Goal: Task Accomplishment & Management: Use online tool/utility

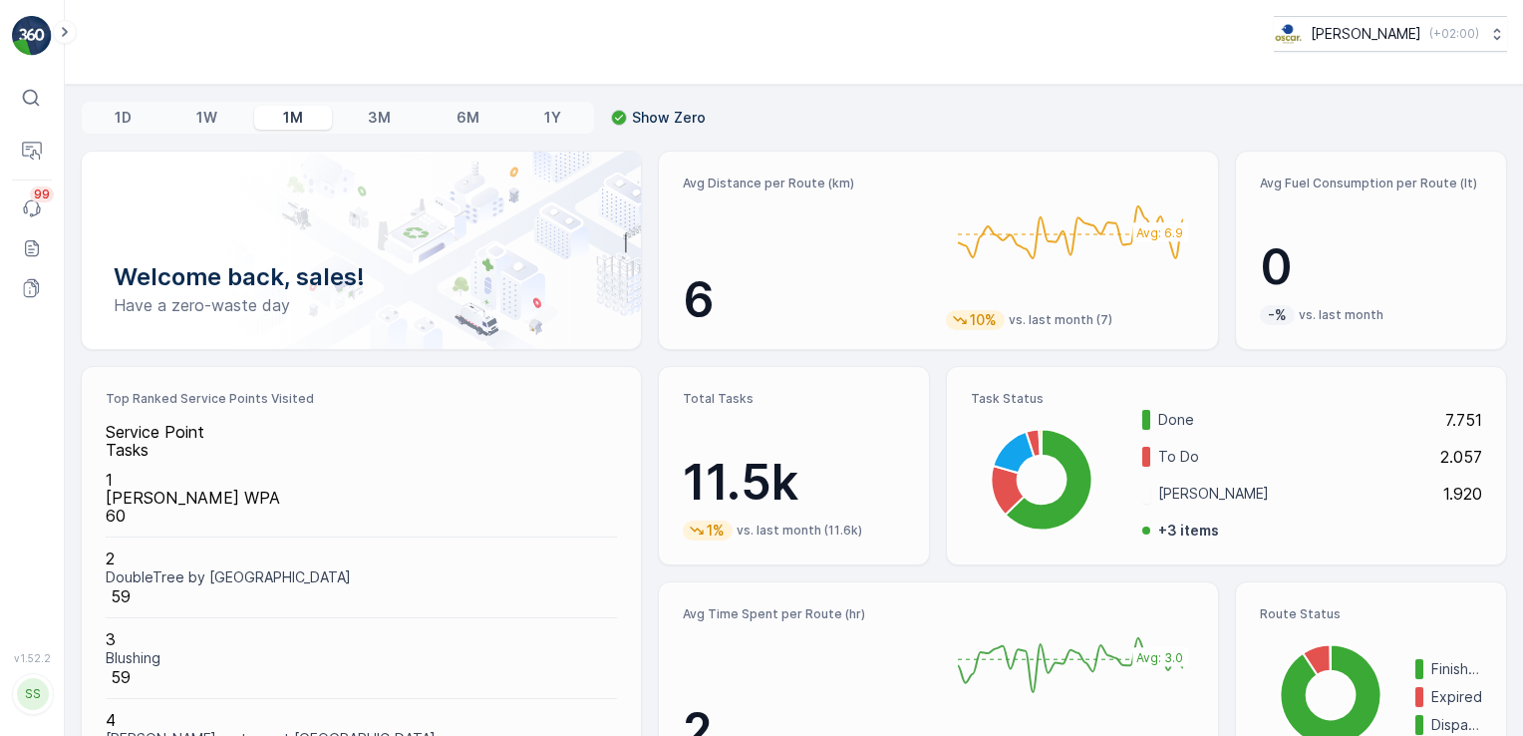
click at [33, 106] on icon at bounding box center [31, 98] width 20 height 20
click at [113, 184] on p "Routes & Tasks" at bounding box center [111, 175] width 116 height 18
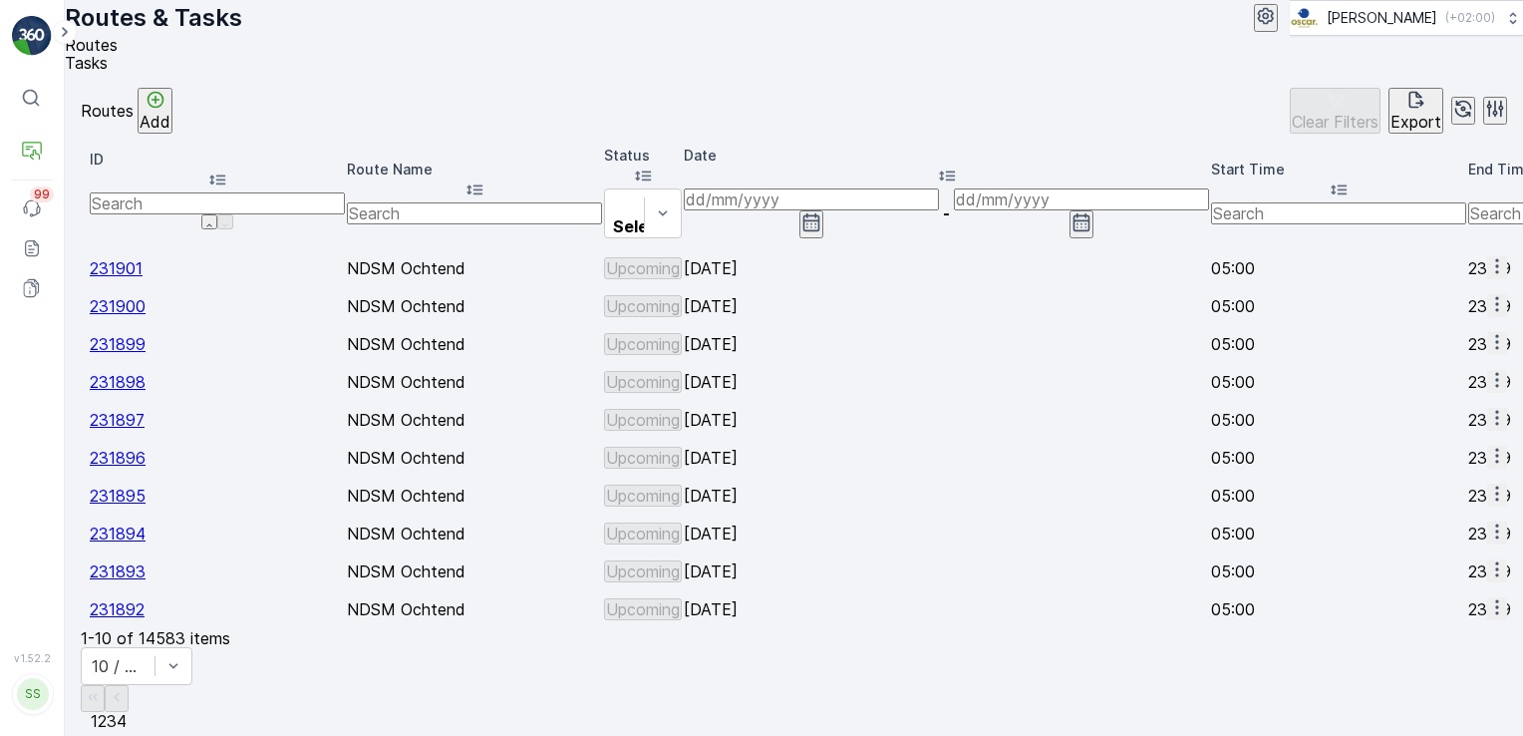
click at [108, 73] on span "Tasks" at bounding box center [86, 63] width 43 height 20
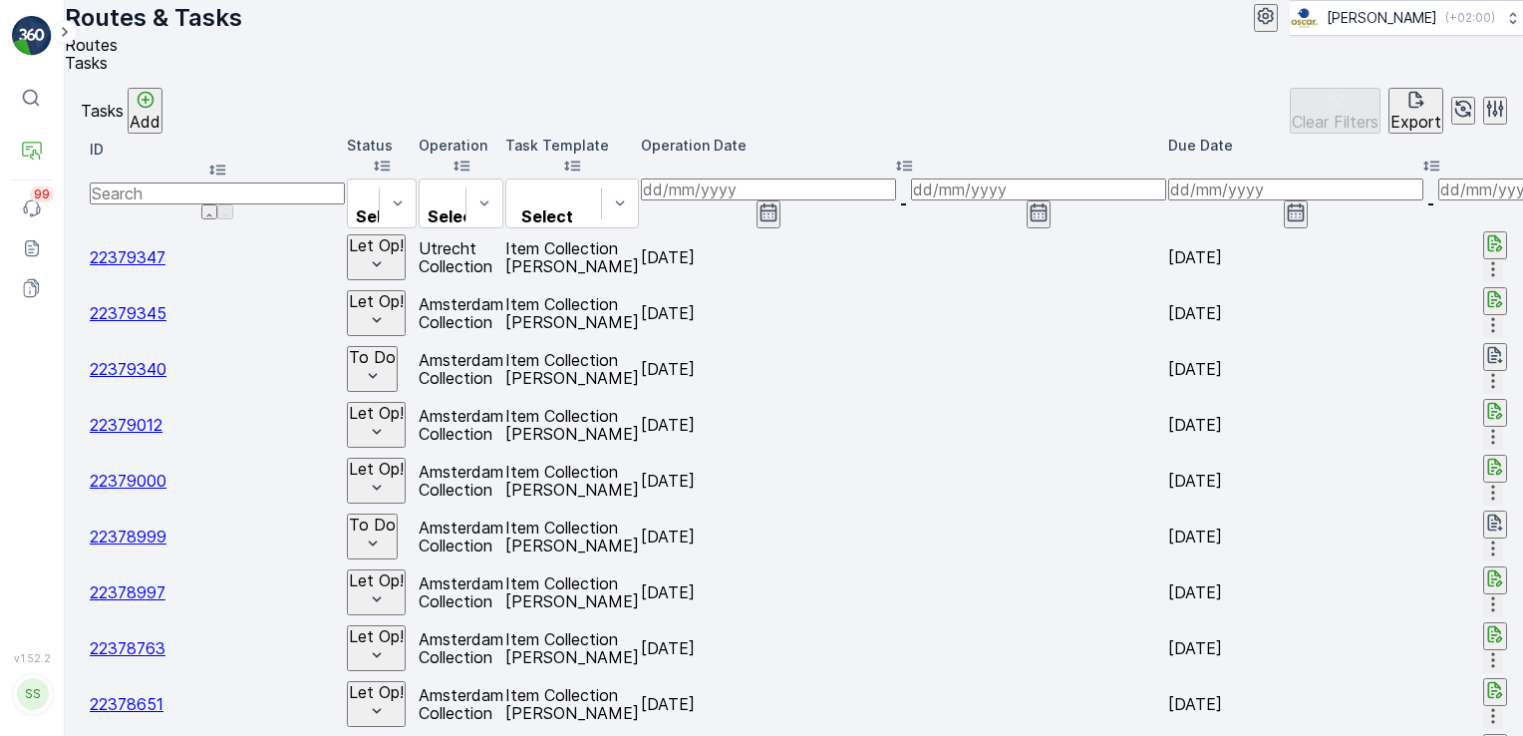
scroll to position [0, 1228]
type input "boat bar"
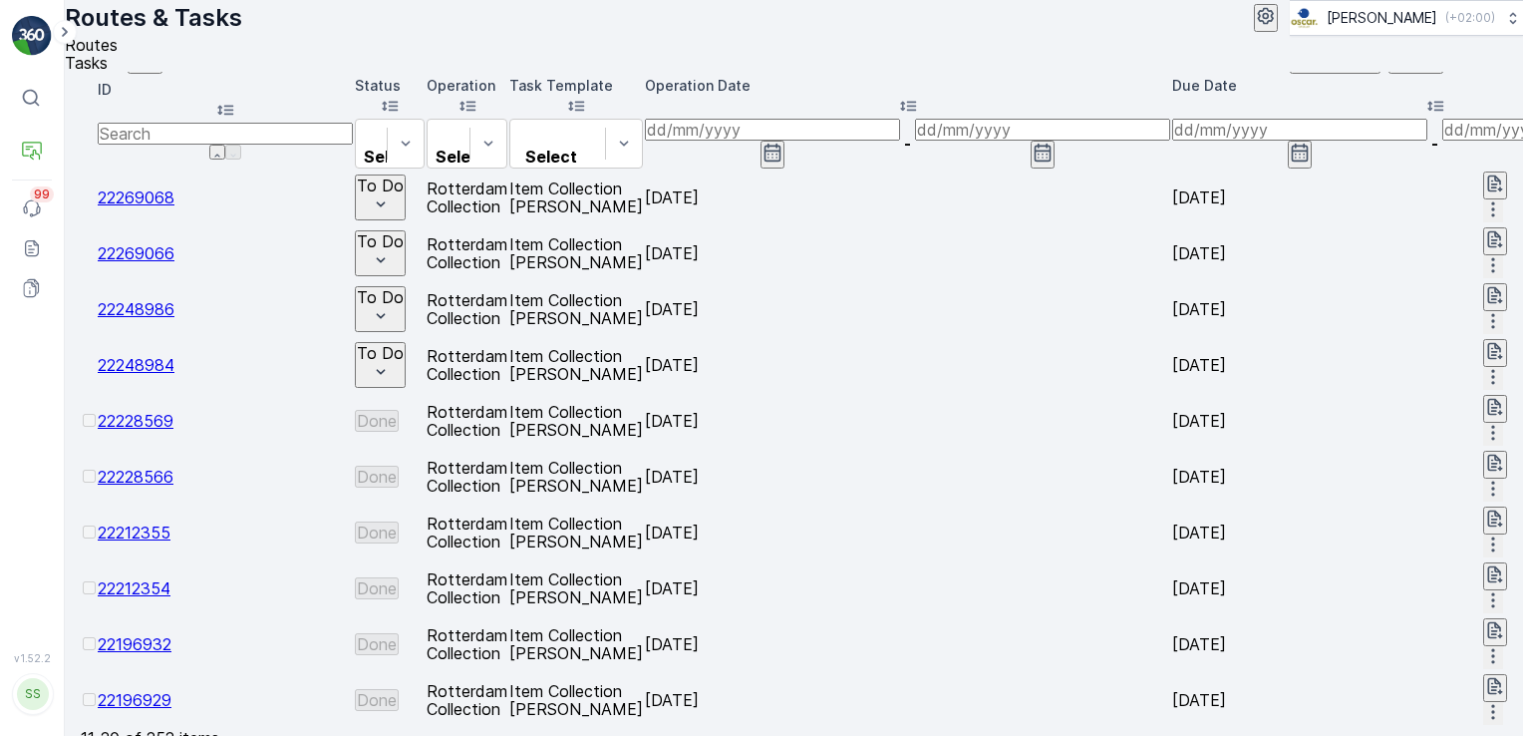
scroll to position [59, 0]
click at [170, 523] on span "22212355" at bounding box center [134, 533] width 73 height 20
click at [170, 579] on span "22212354" at bounding box center [134, 589] width 73 height 20
click at [171, 635] on span "22196932" at bounding box center [135, 645] width 74 height 20
click at [167, 691] on span "22196929" at bounding box center [135, 701] width 74 height 20
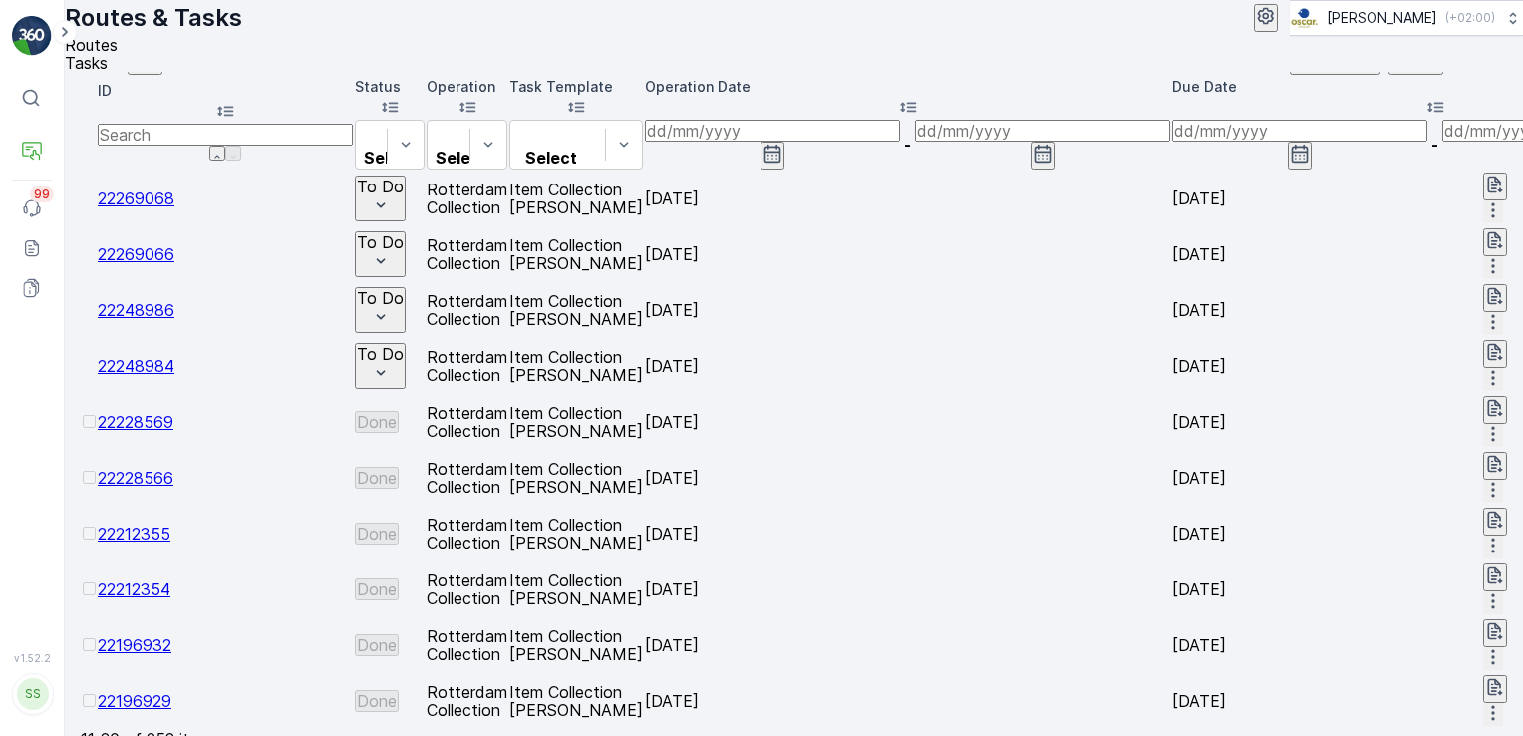
click at [161, 579] on span "22212354" at bounding box center [134, 589] width 73 height 20
click at [168, 523] on span "22212355" at bounding box center [134, 533] width 73 height 20
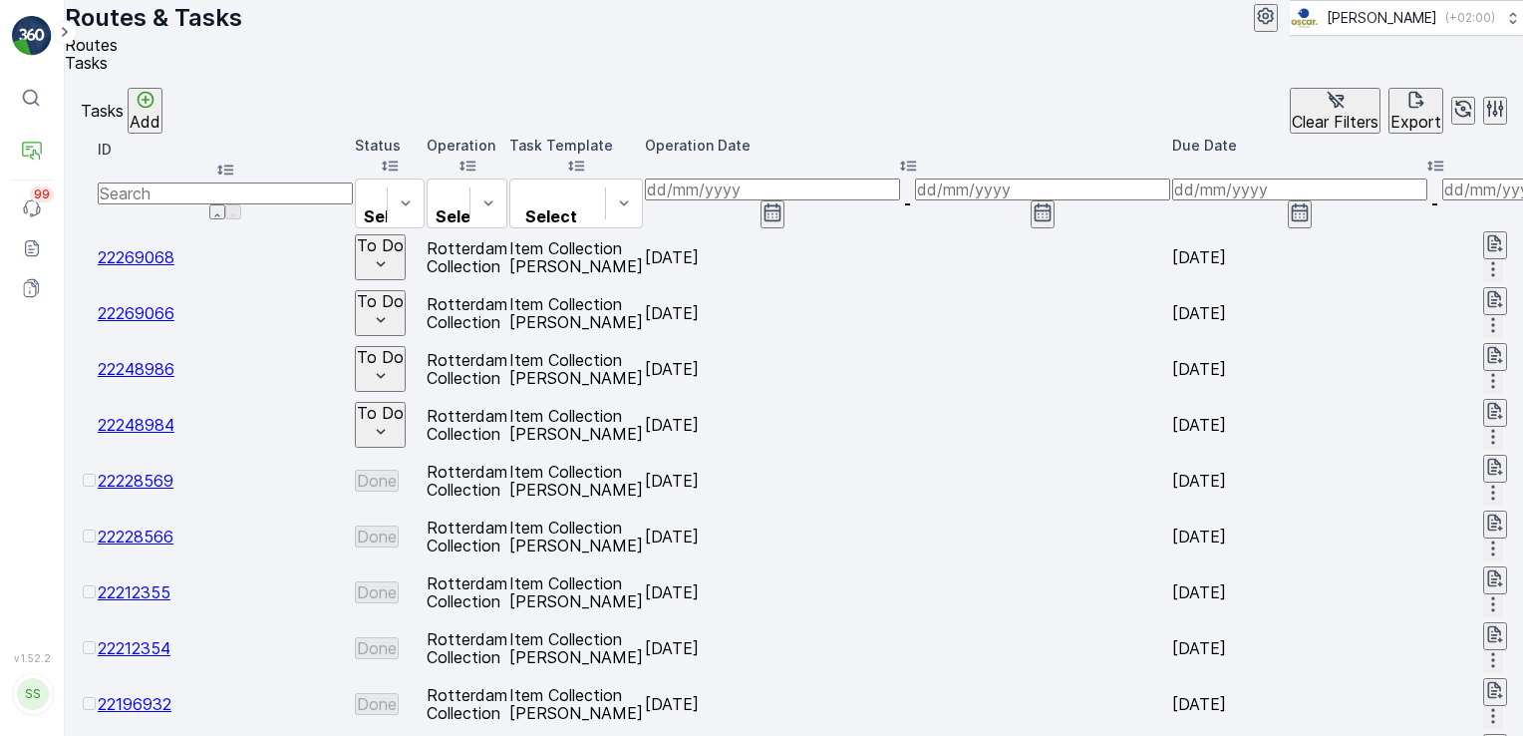
scroll to position [0, 1254]
type input "pannenkoekenboot rotteream"
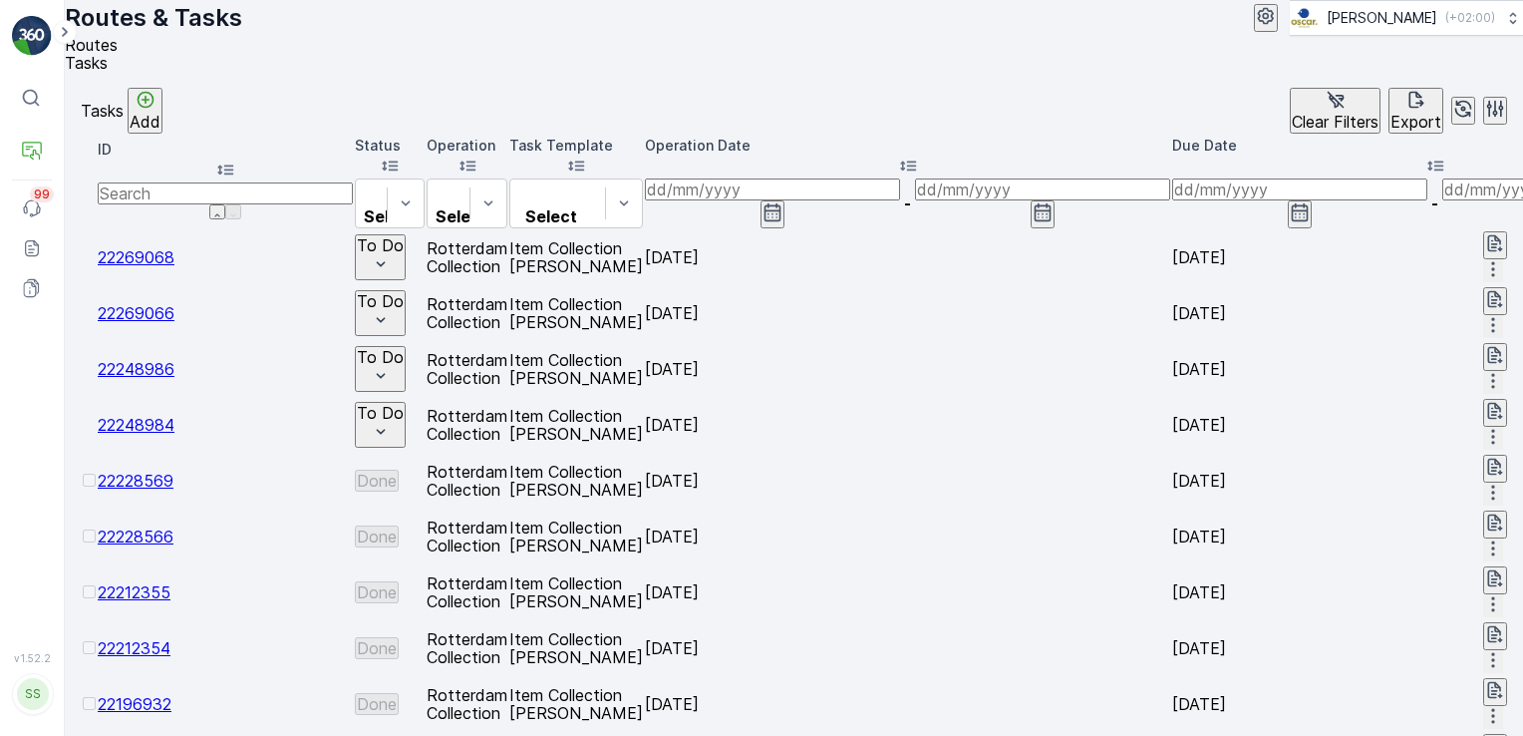
scroll to position [0, 66]
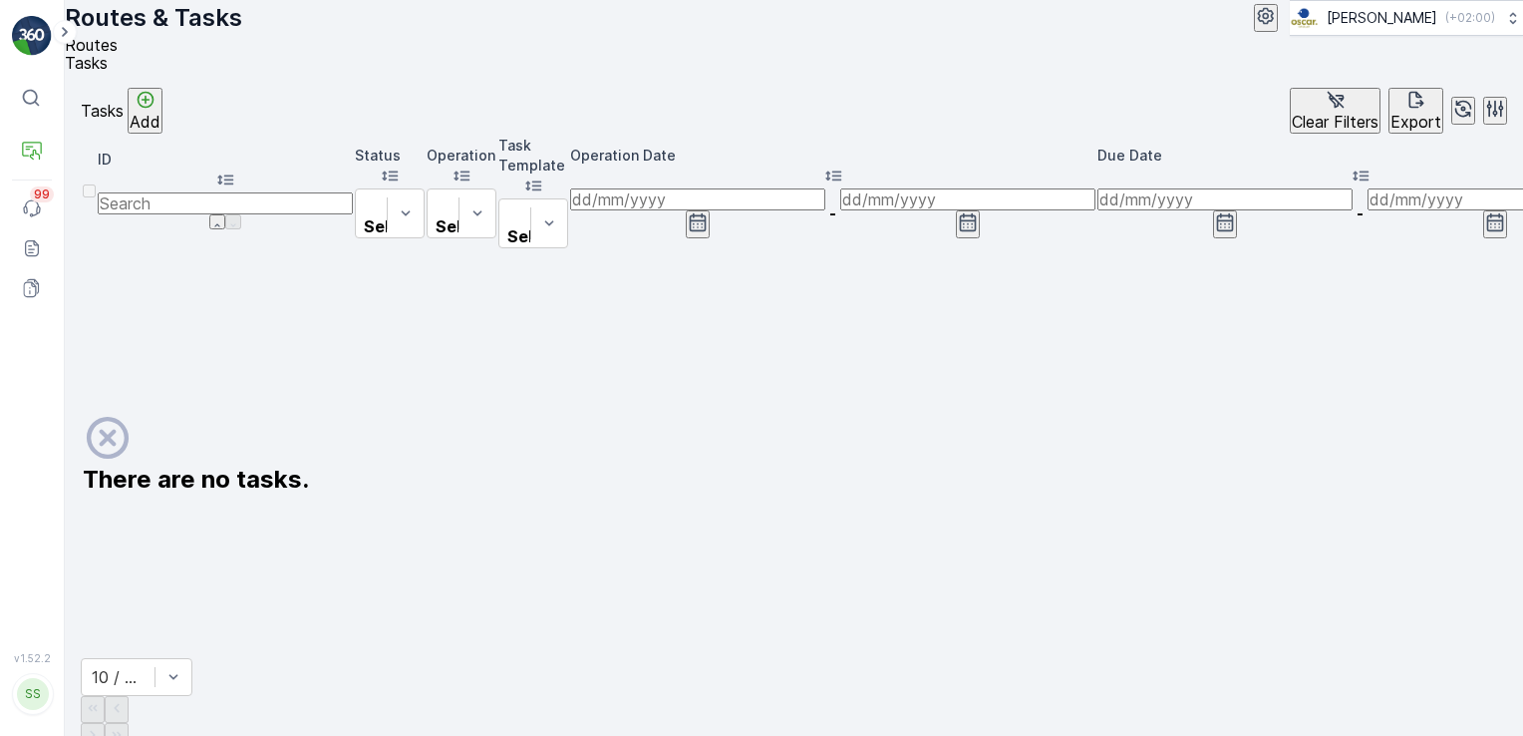
scroll to position [0, 1282]
type input "pannenkoekenboot rotterdam"
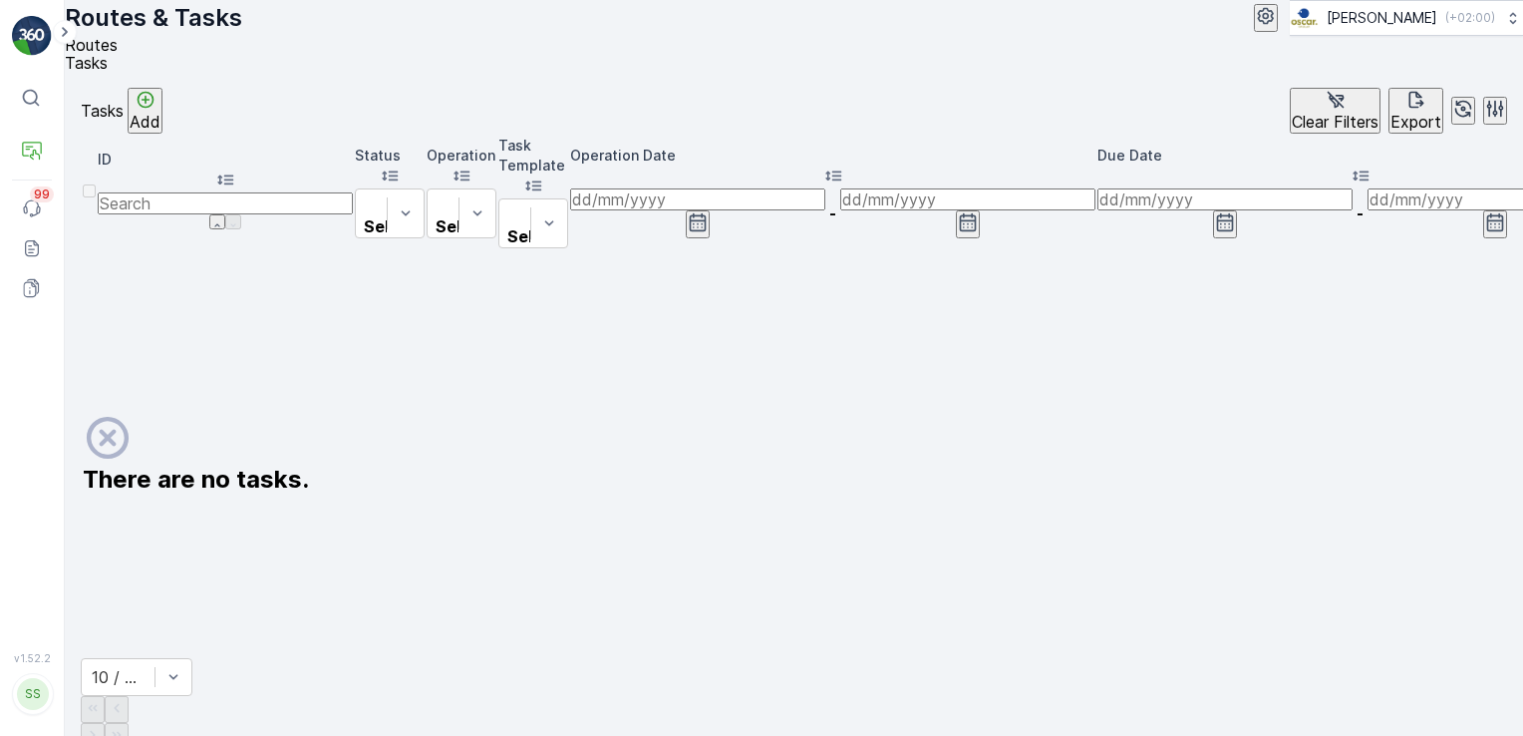
scroll to position [0, 58]
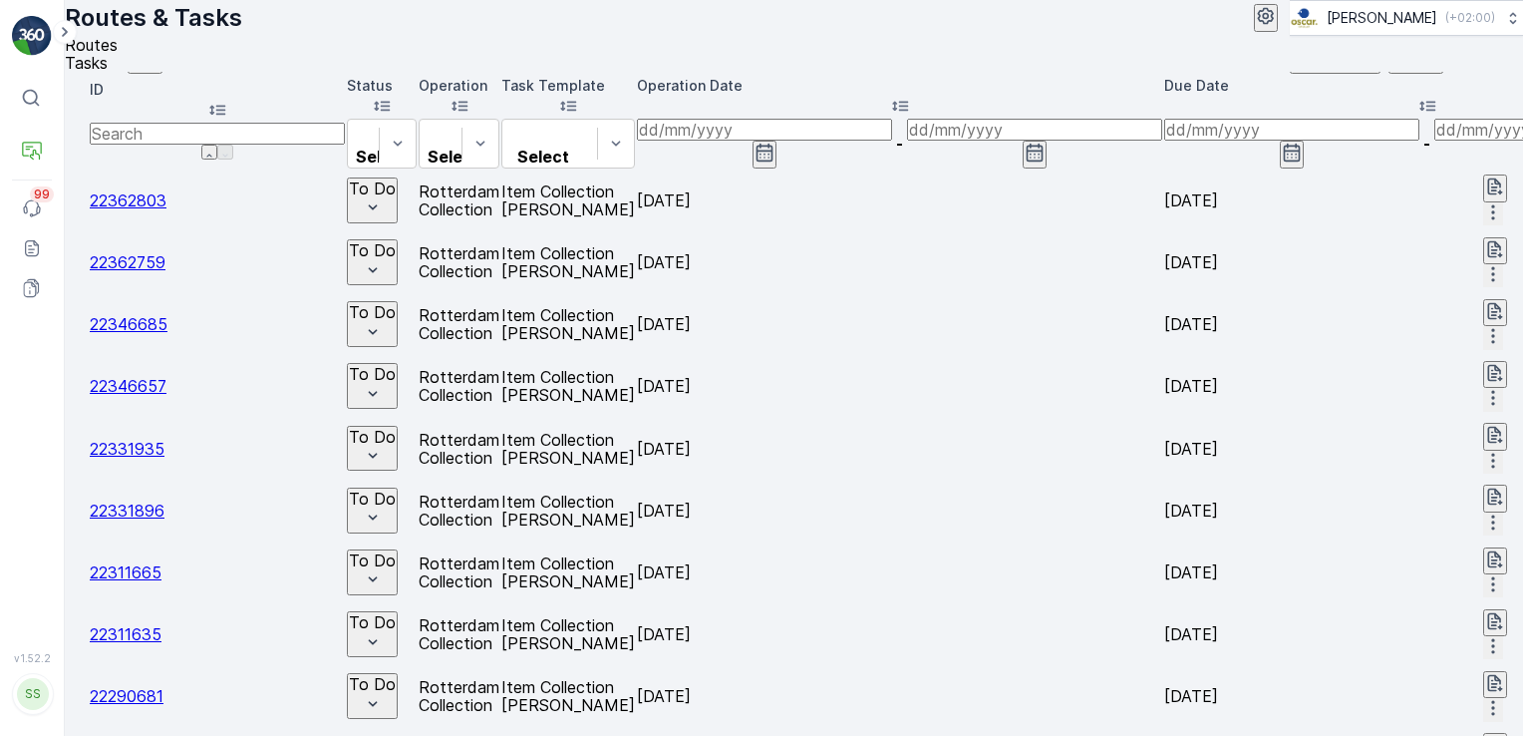
scroll to position [59, 0]
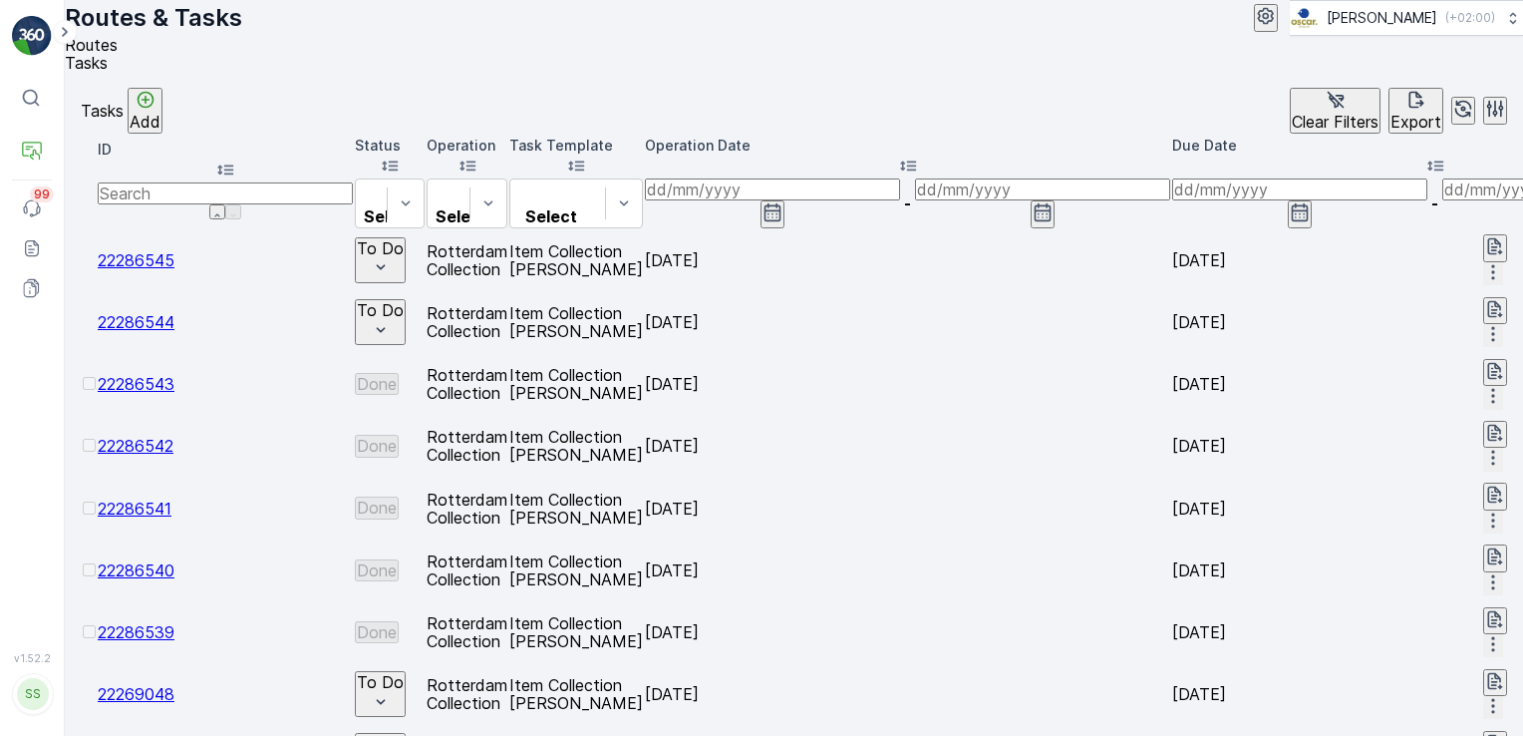
click at [1060, 178] on div "Operation Date" at bounding box center [907, 157] width 525 height 43
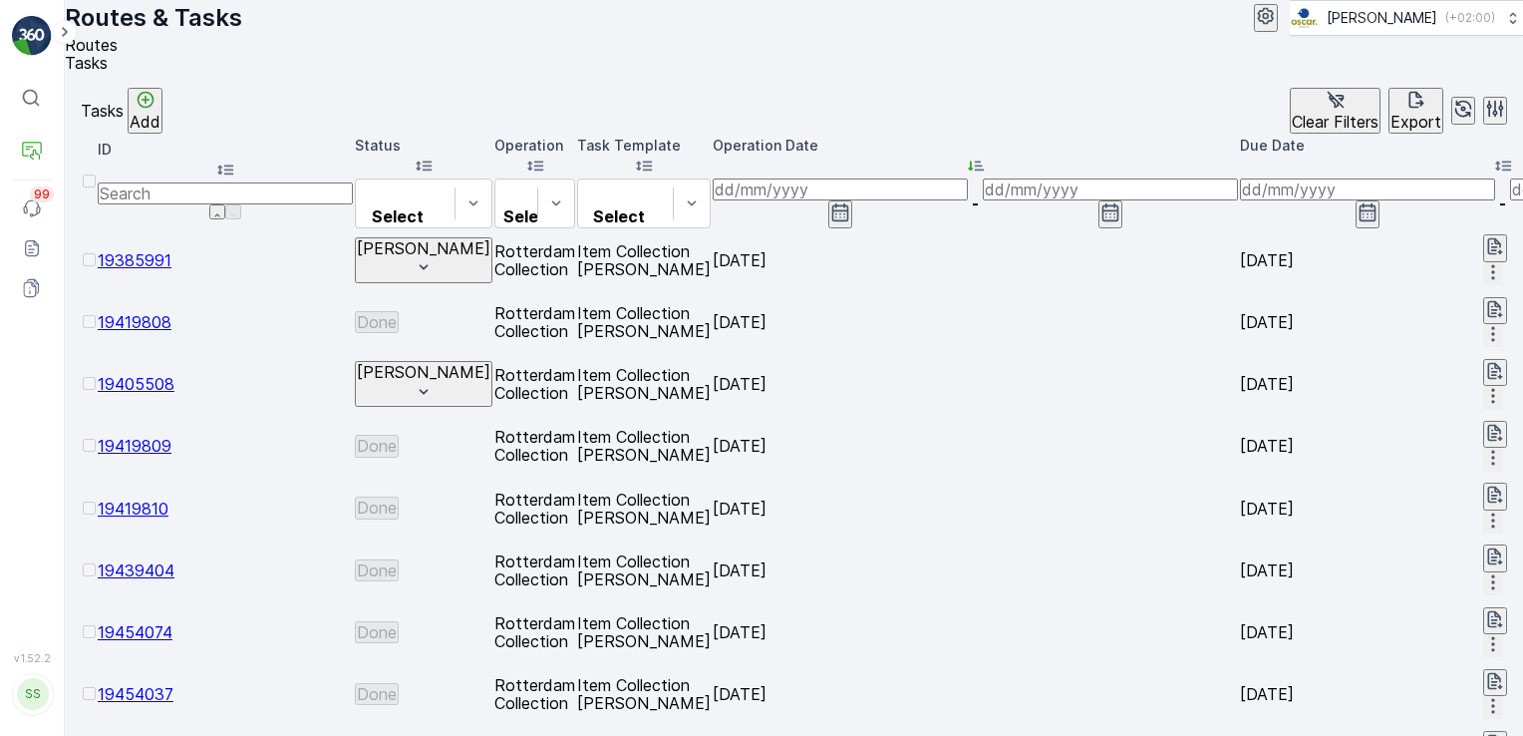
click at [1060, 178] on div "Operation Date" at bounding box center [975, 157] width 525 height 43
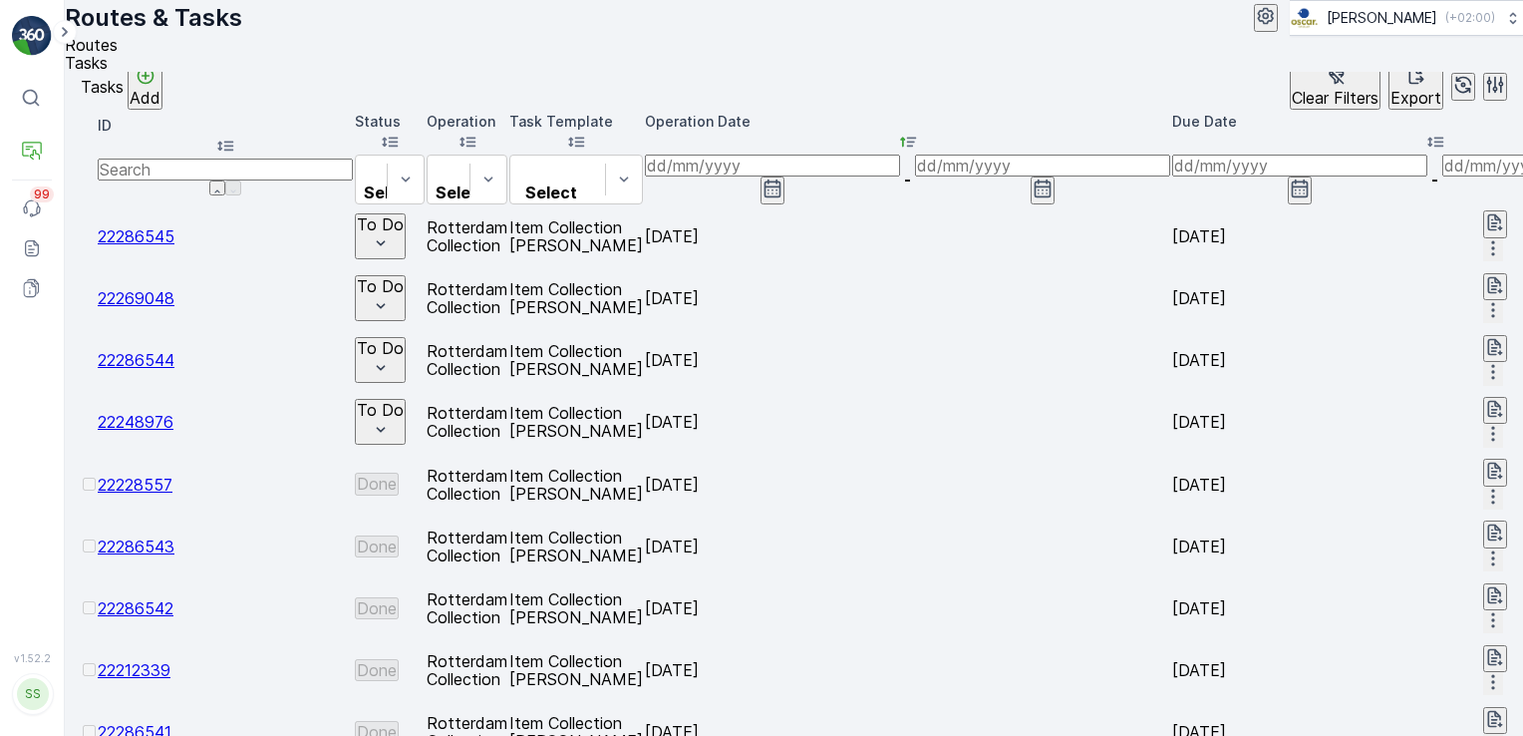
scroll to position [60, 0]
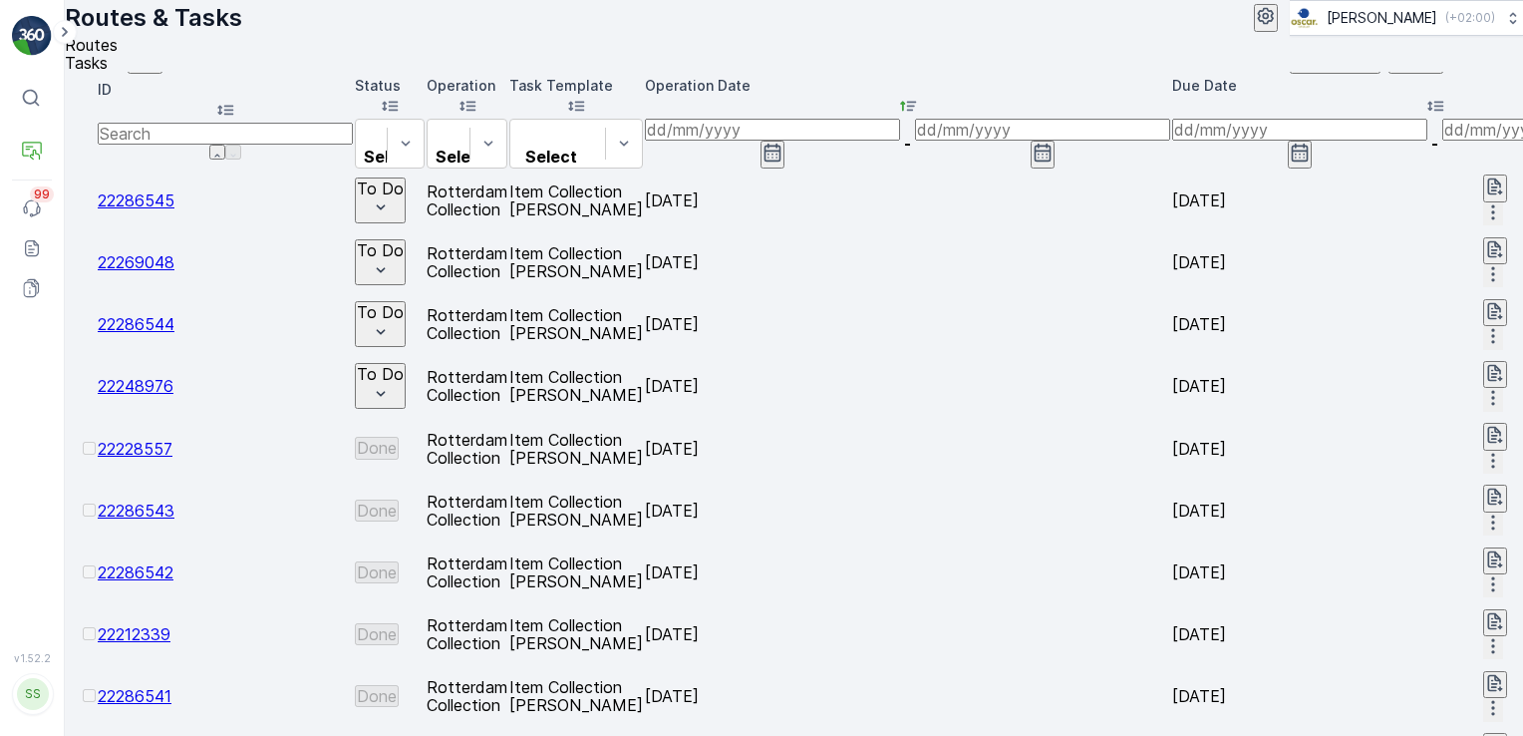
click at [171, 686] on span "22286541" at bounding box center [135, 696] width 74 height 20
click at [170, 624] on span "22212339" at bounding box center [134, 634] width 73 height 20
click at [173, 562] on span "22286542" at bounding box center [136, 572] width 76 height 20
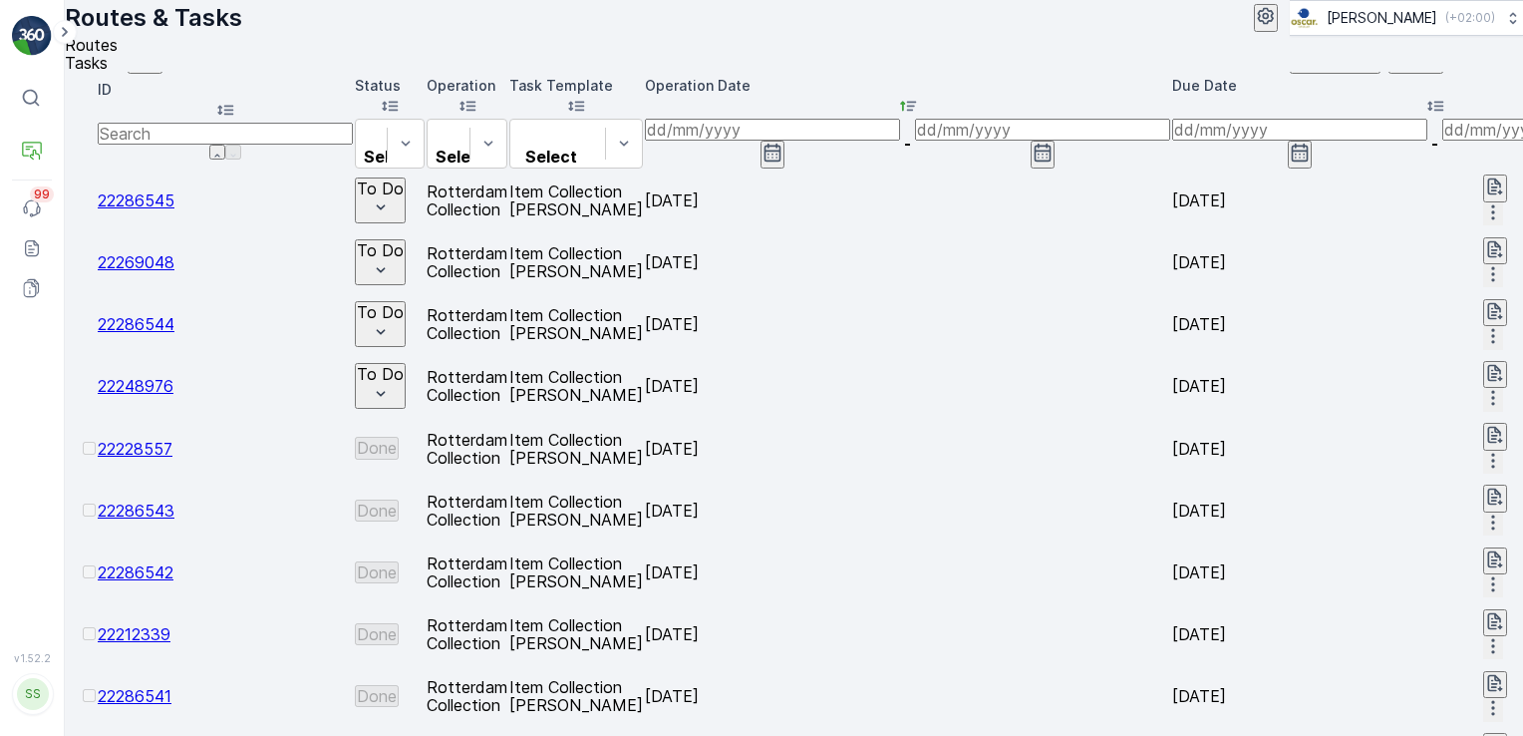
type input "deli bird"
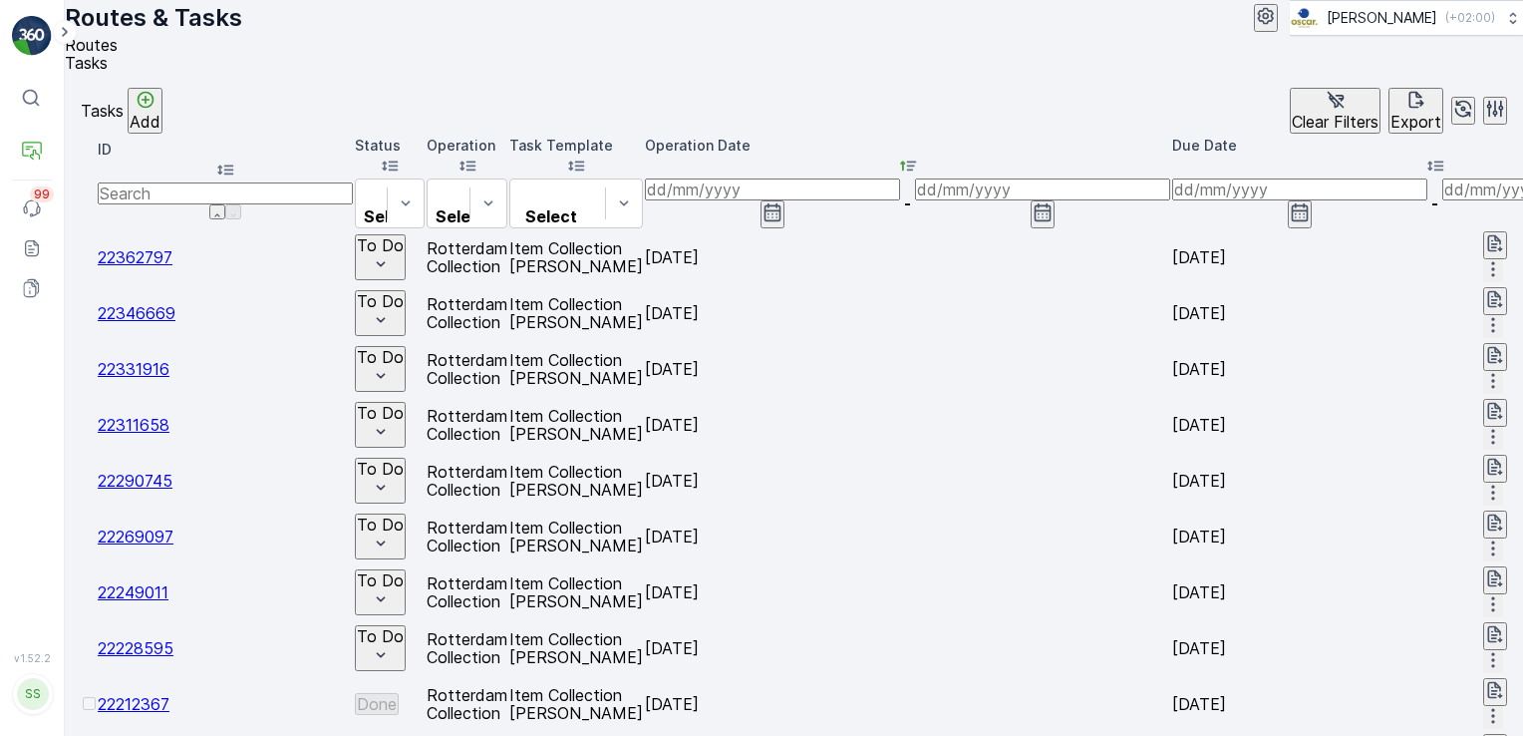
click at [783, 213] on icon "button" at bounding box center [773, 212] width 20 height 20
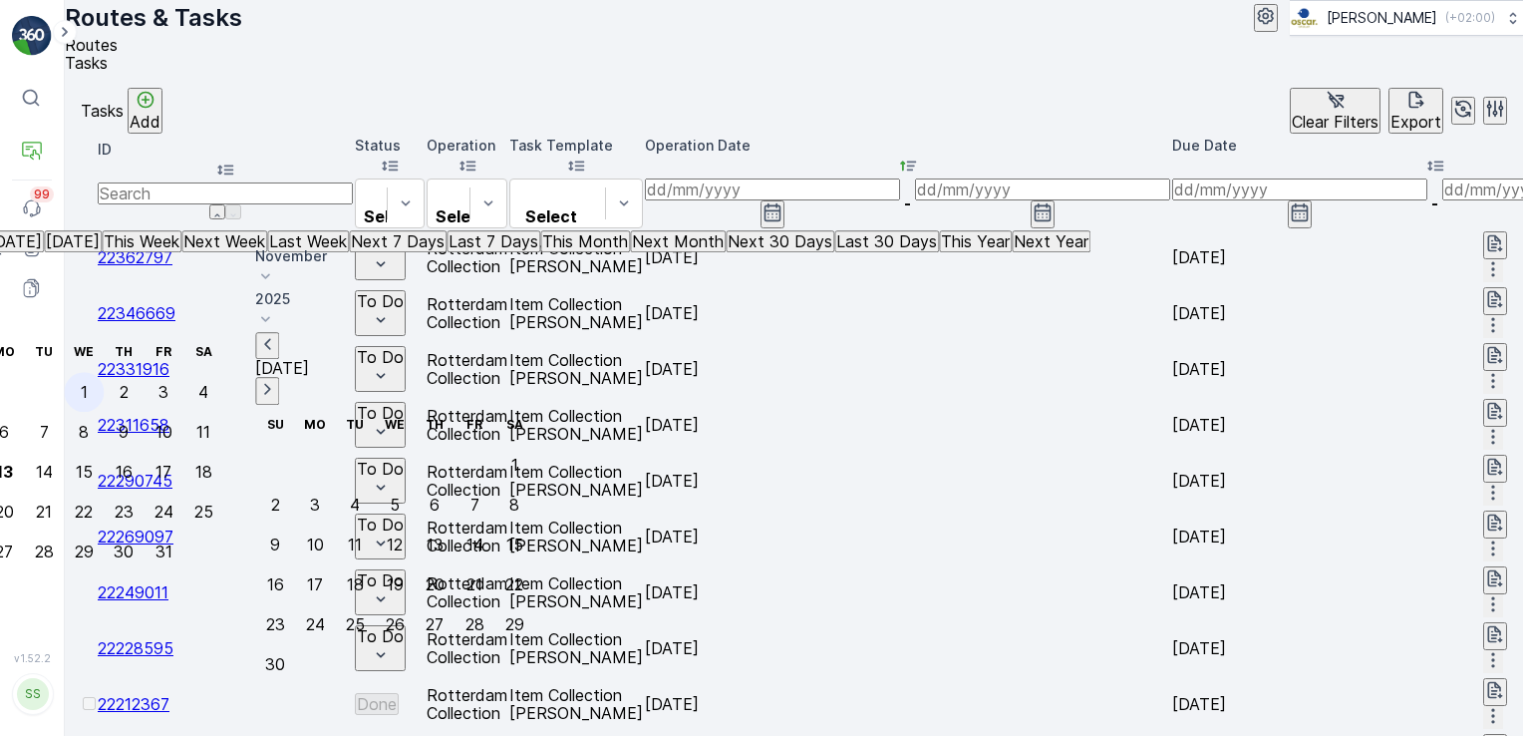
click at [88, 383] on div "1" at bounding box center [84, 392] width 7 height 18
type input "01.10.2025"
click at [88, 383] on div "1" at bounding box center [84, 392] width 7 height 18
type input "01.10.2025"
click at [88, 383] on div "1" at bounding box center [84, 392] width 7 height 18
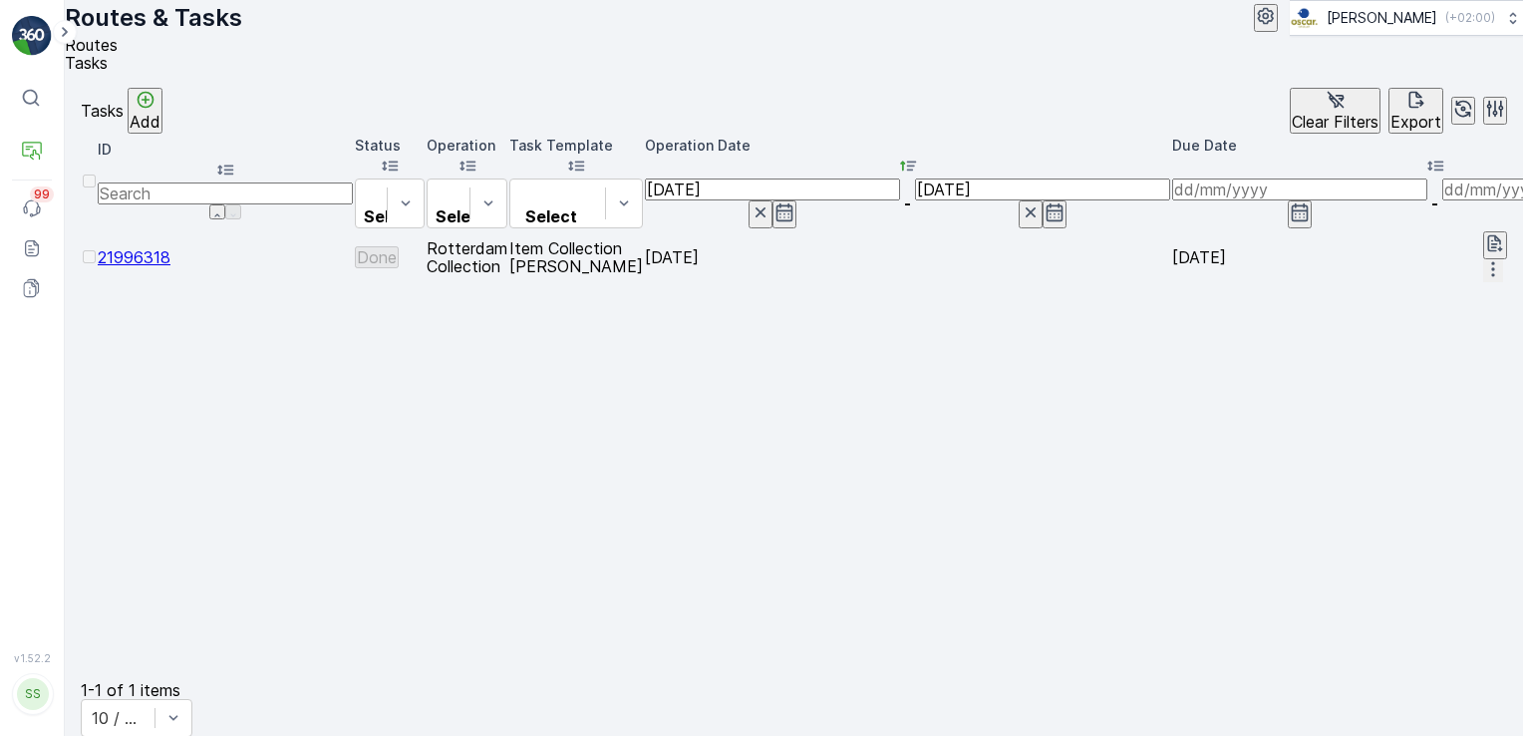
click at [1145, 200] on input "01.10.2025" at bounding box center [1042, 189] width 255 height 22
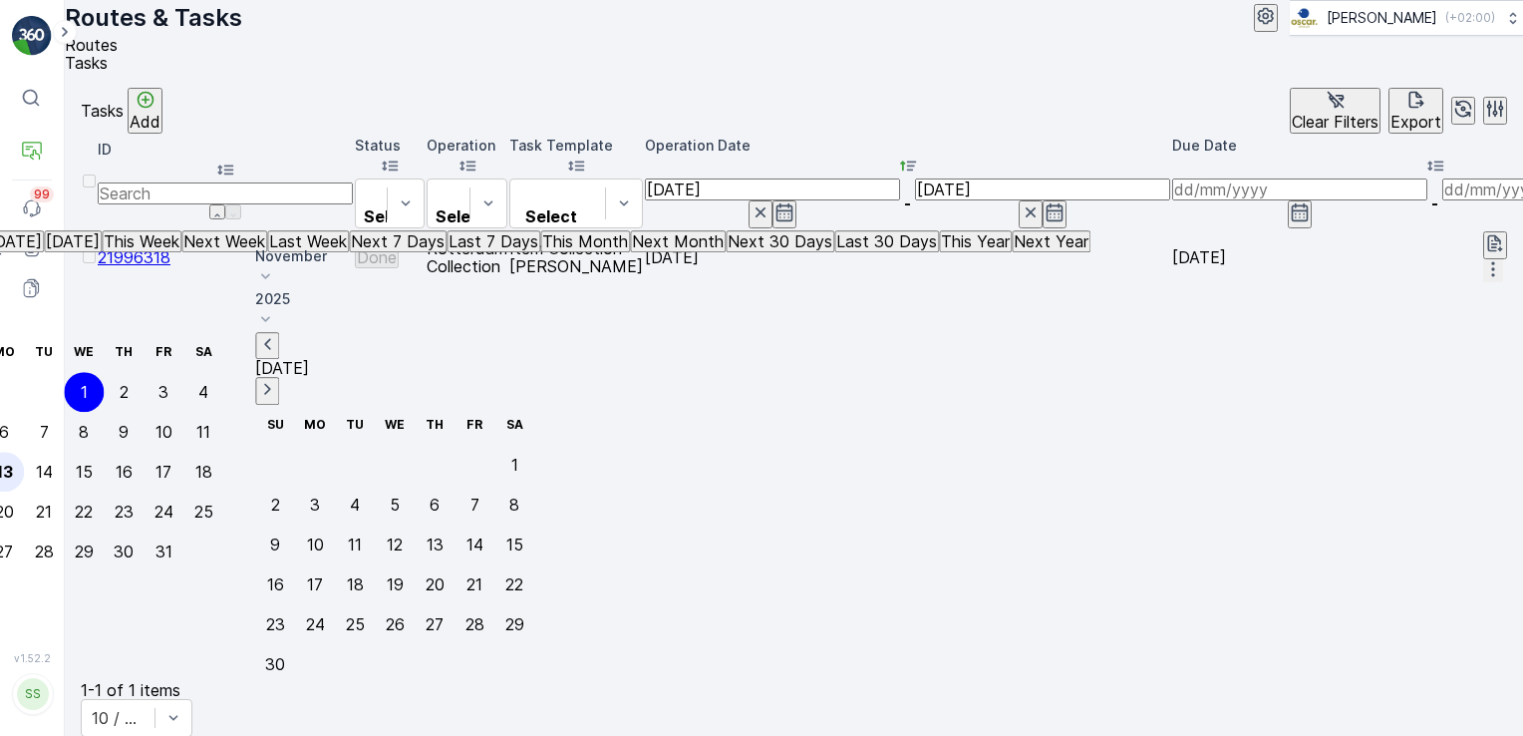
click at [13, 463] on div "13" at bounding box center [4, 472] width 17 height 18
type input "13.10.2025"
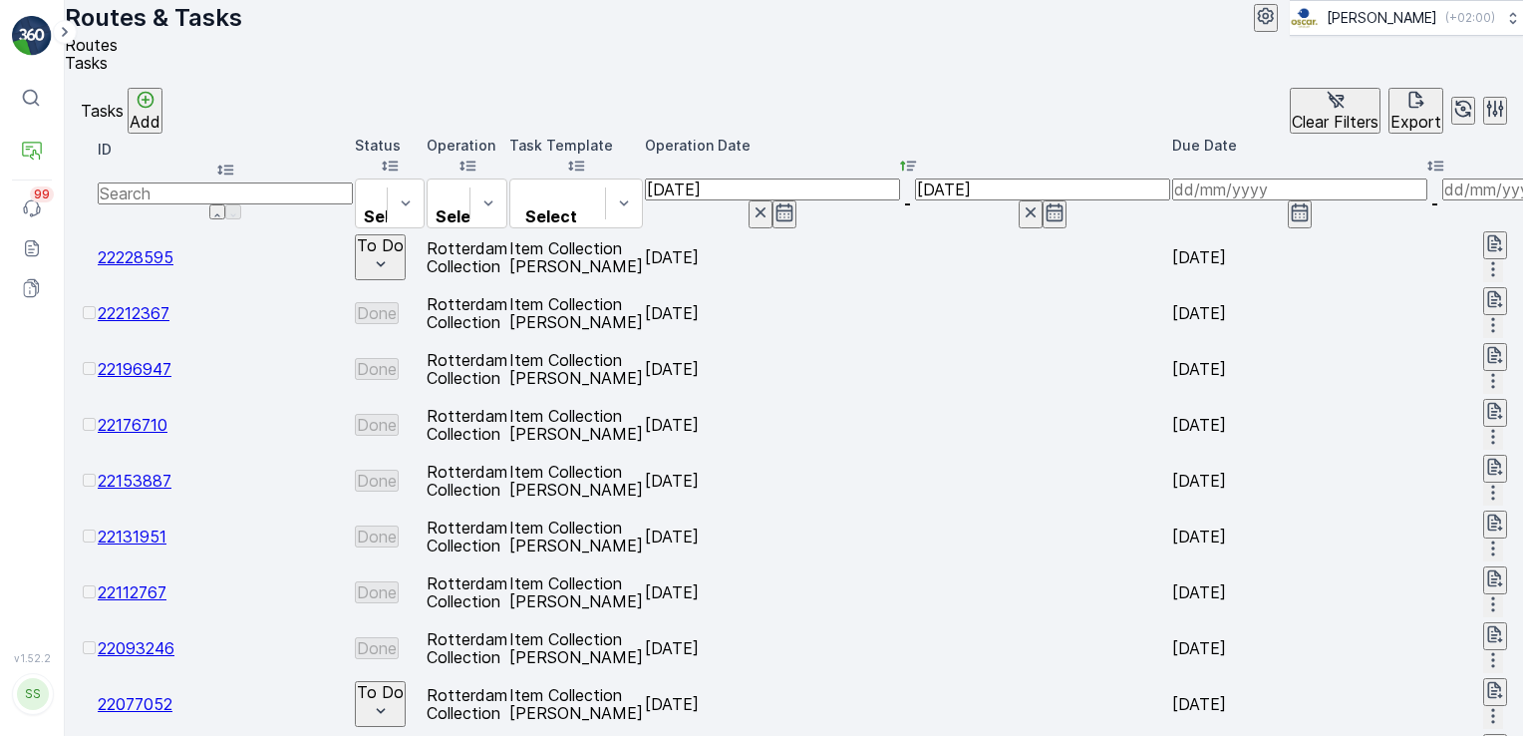
click at [1407, 110] on icon "Export" at bounding box center [1417, 100] width 20 height 20
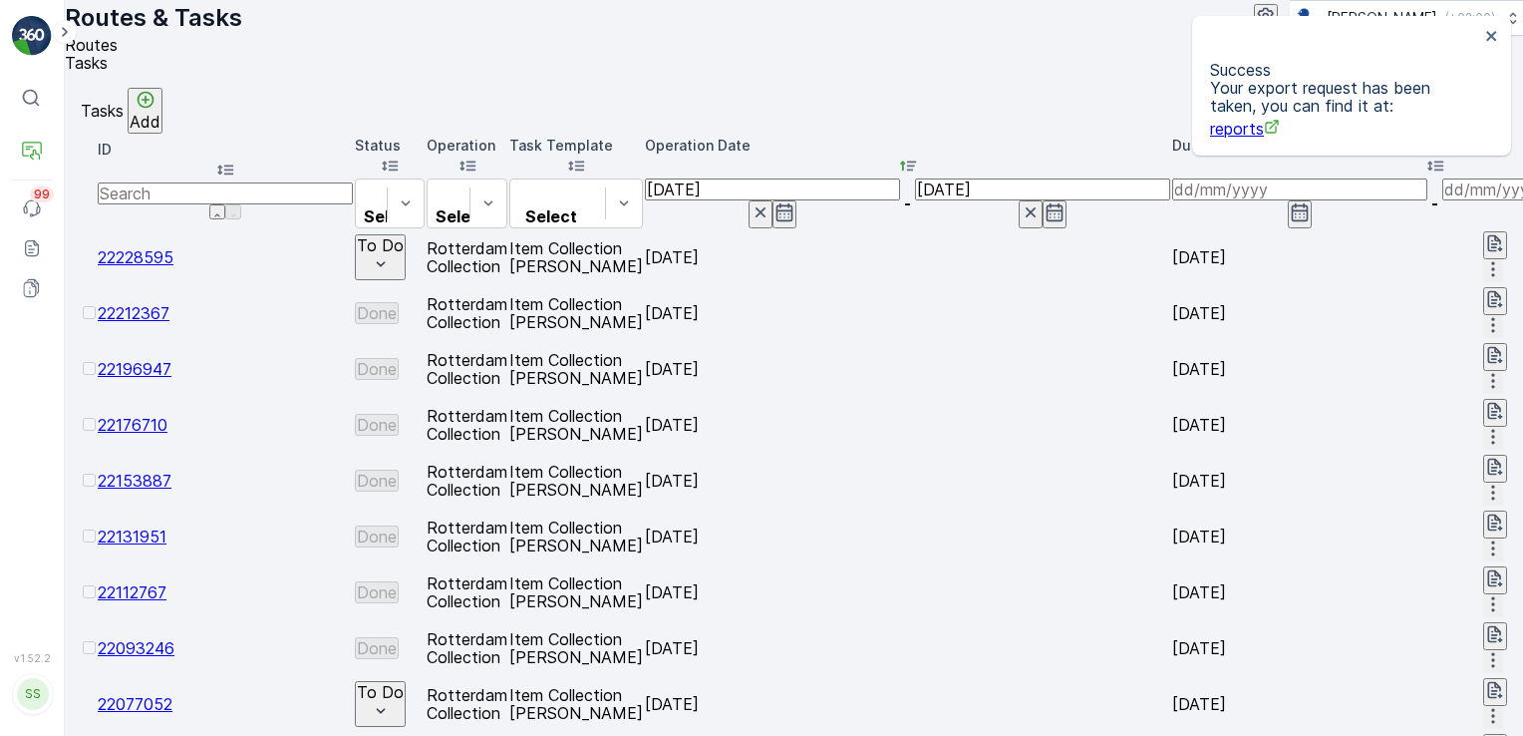
click at [1234, 128] on span "reports" at bounding box center [1245, 129] width 70 height 20
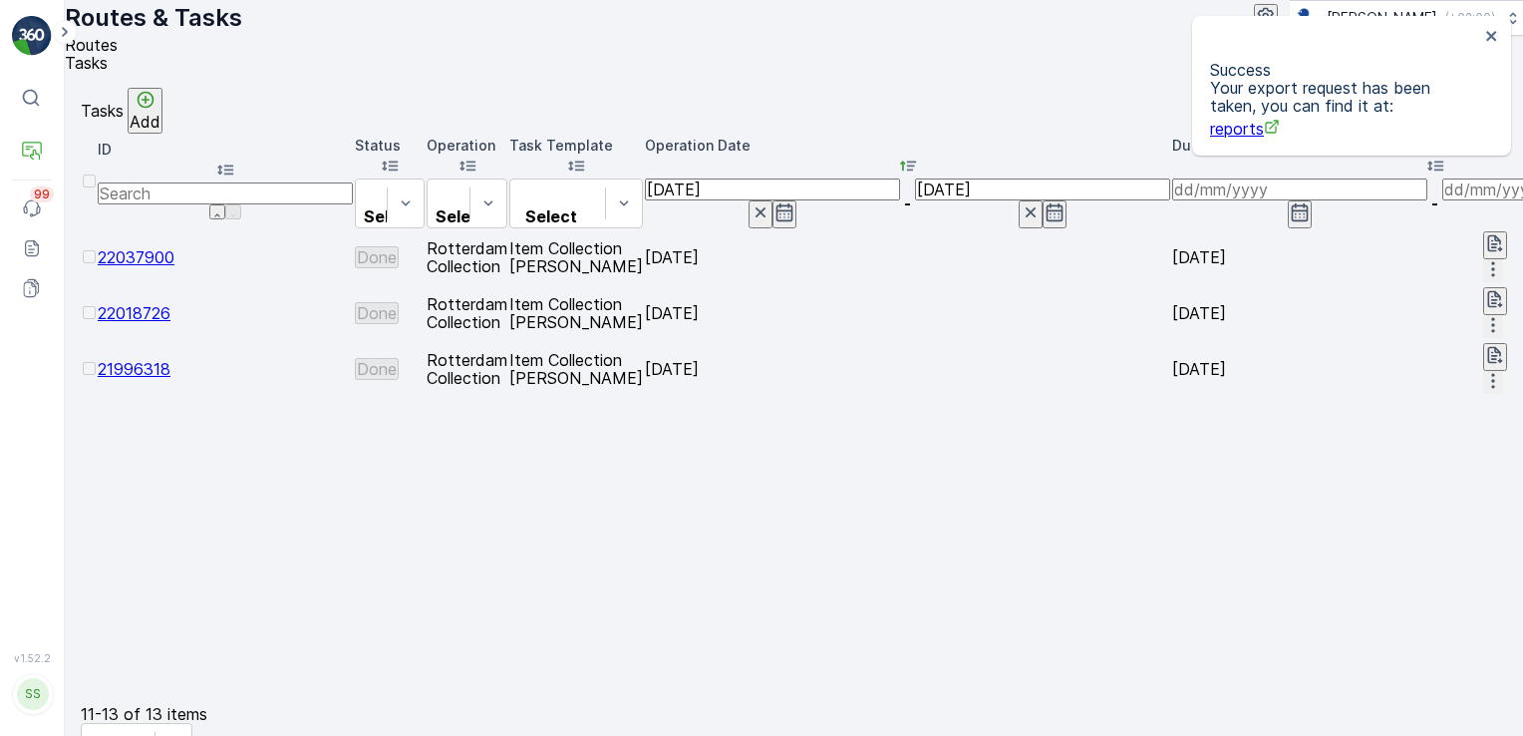
click at [162, 359] on span "21996318" at bounding box center [134, 369] width 73 height 20
click at [162, 305] on span "22018726" at bounding box center [134, 313] width 73 height 20
click at [164, 258] on span "22037900" at bounding box center [136, 257] width 77 height 20
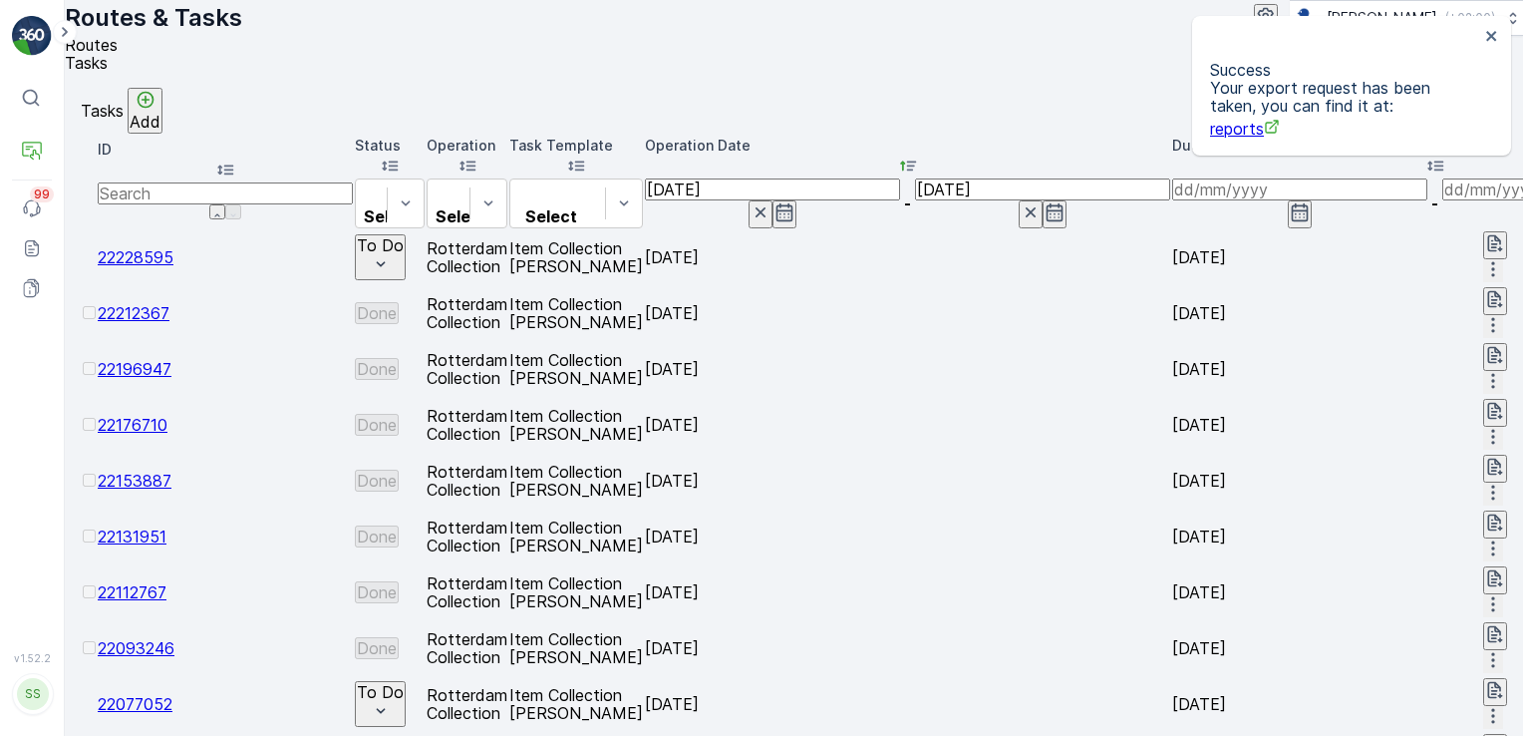
scroll to position [60, 0]
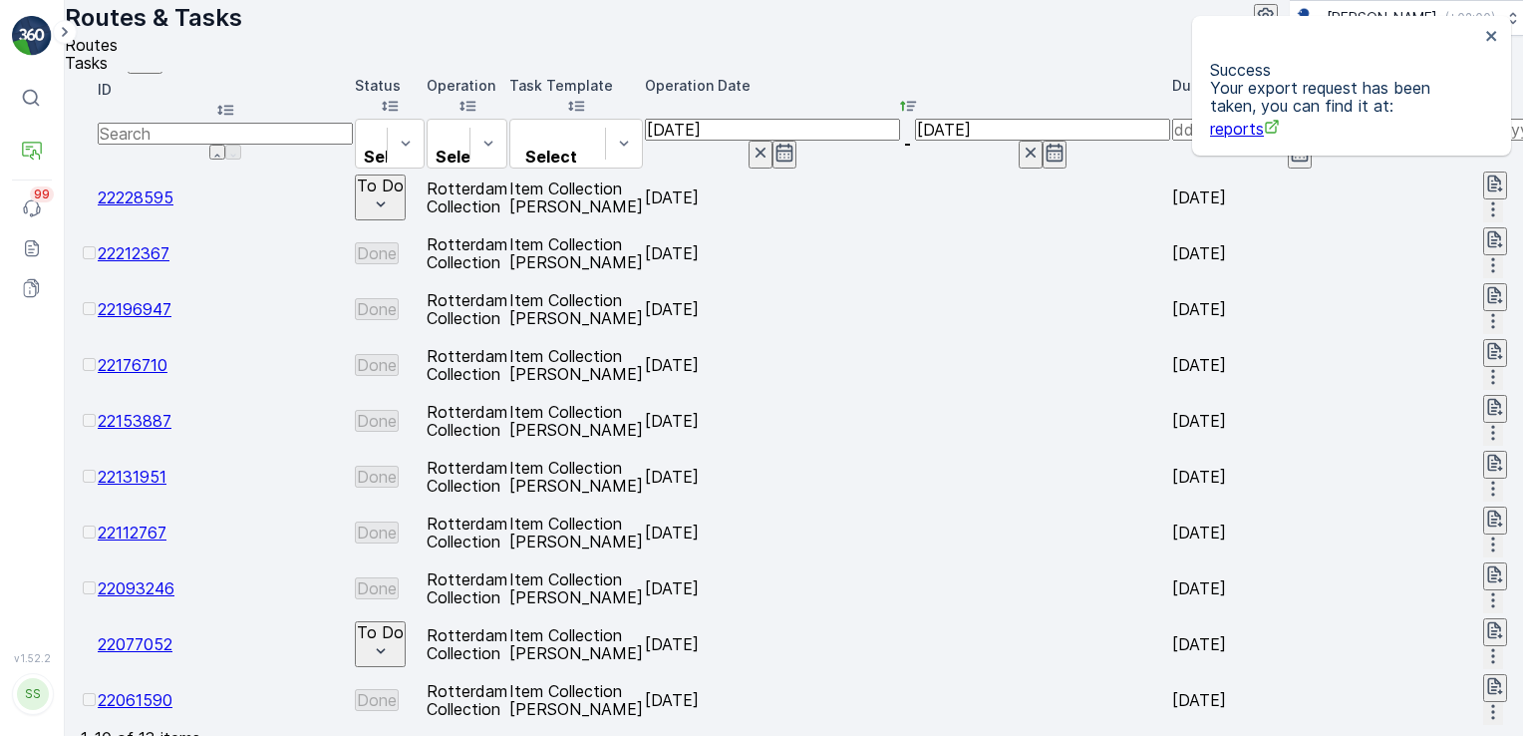
click at [166, 690] on span "22061590" at bounding box center [135, 700] width 75 height 20
click at [174, 578] on span "22093246" at bounding box center [136, 588] width 77 height 20
click at [166, 522] on span "22112767" at bounding box center [132, 532] width 69 height 20
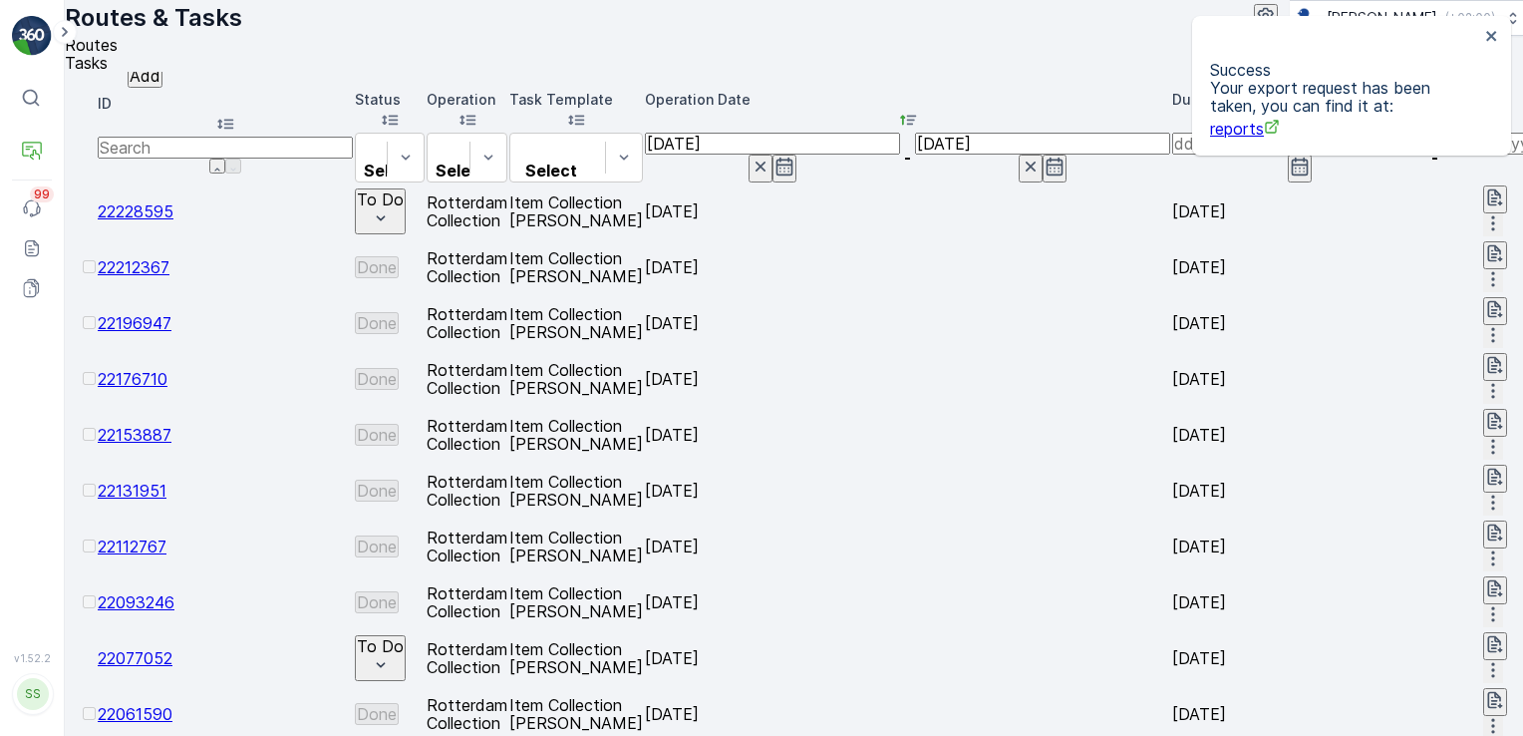
scroll to position [0, 0]
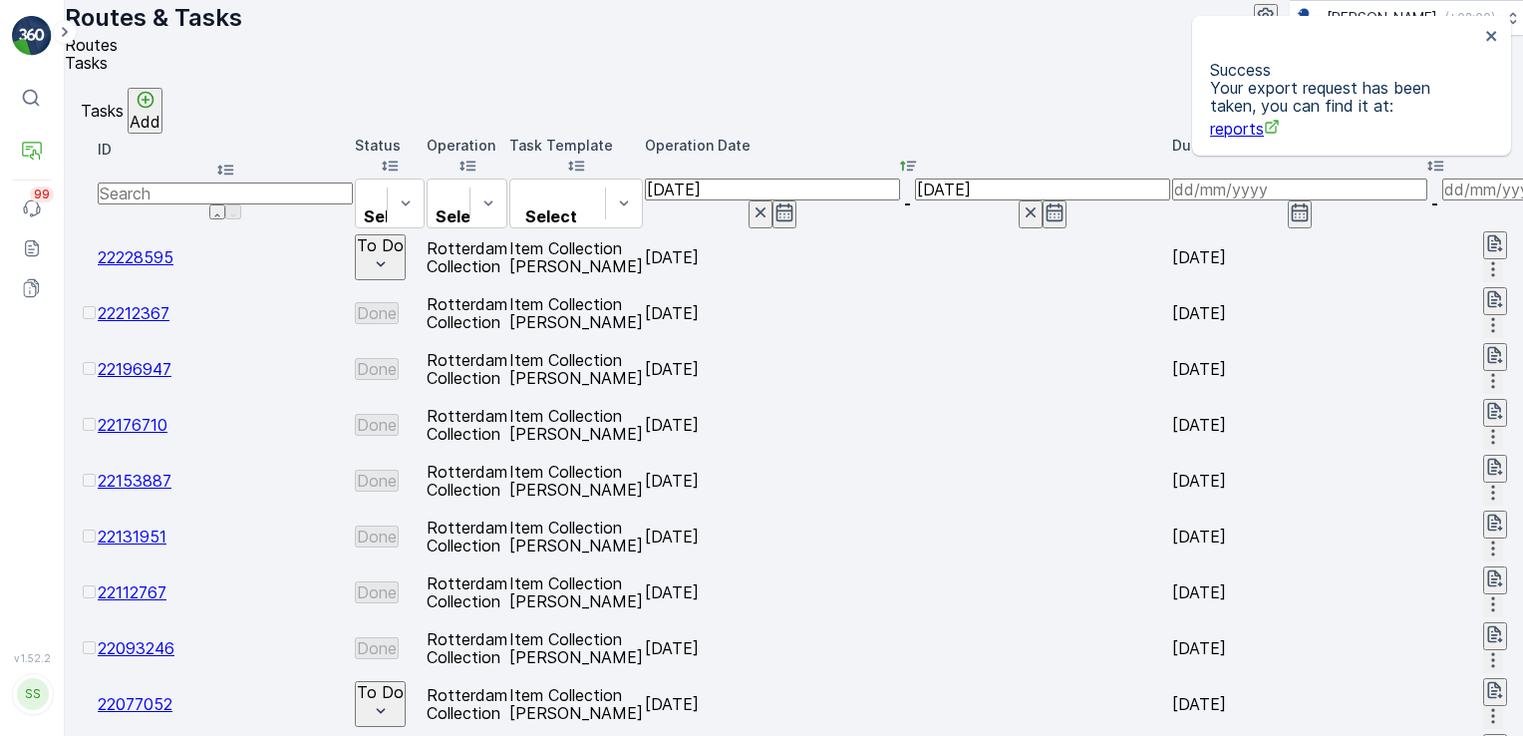
click at [160, 359] on span "22196947" at bounding box center [135, 369] width 74 height 20
click at [148, 638] on span "22093246" at bounding box center [136, 648] width 77 height 20
click at [156, 582] on span "22112767" at bounding box center [132, 592] width 69 height 20
click at [166, 526] on span "22131951" at bounding box center [132, 536] width 69 height 20
click at [173, 255] on span "22228595" at bounding box center [136, 257] width 76 height 20
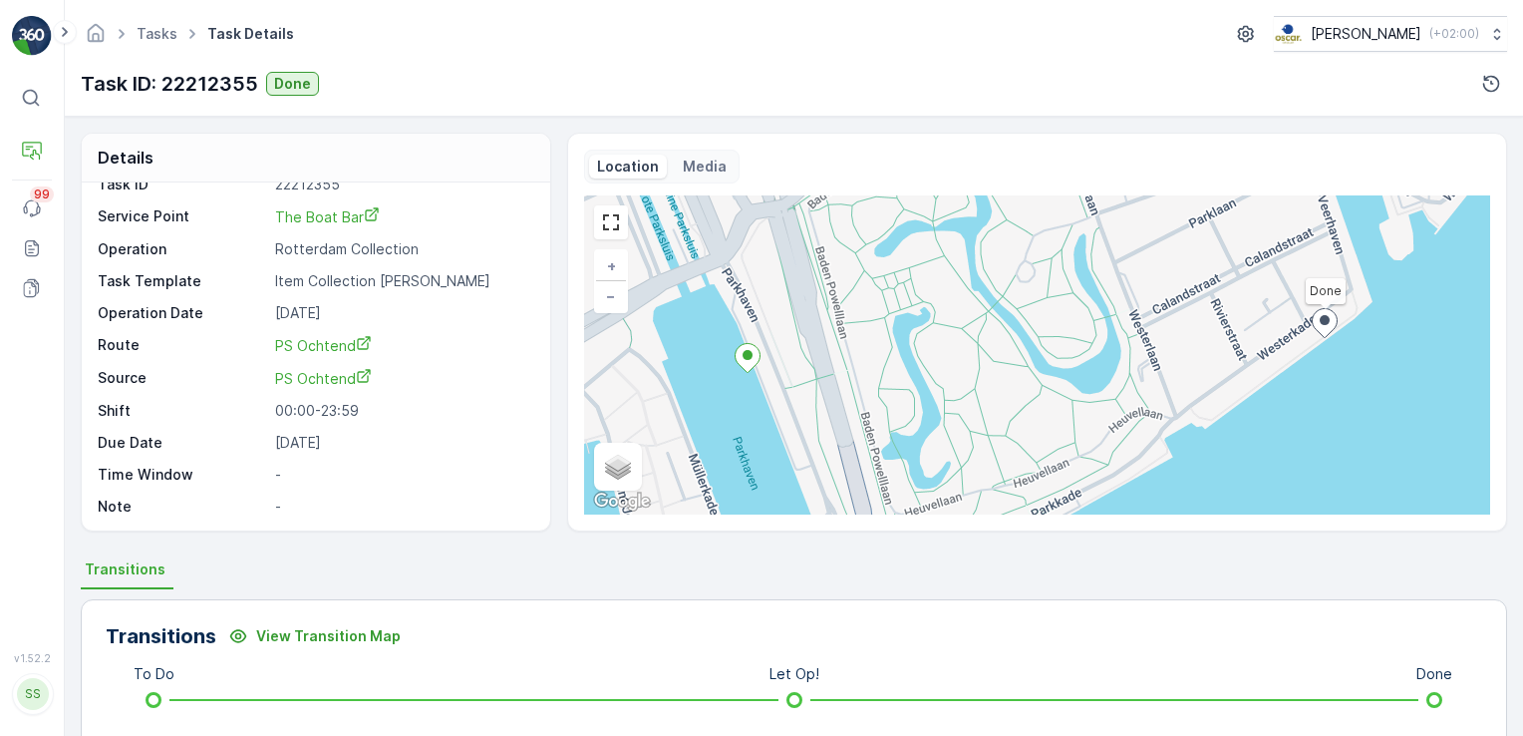
scroll to position [419, 0]
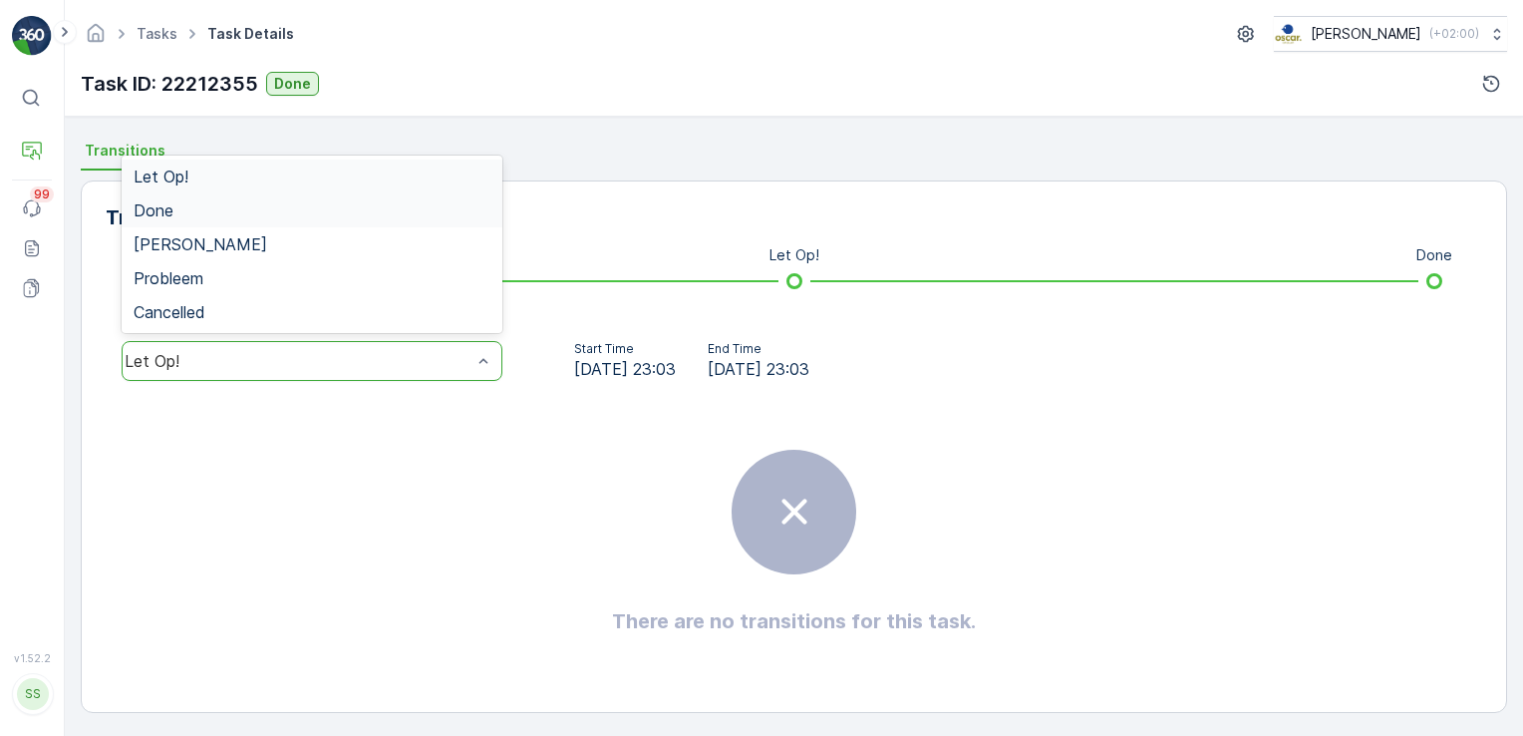
click at [284, 215] on div "Done" at bounding box center [312, 210] width 357 height 18
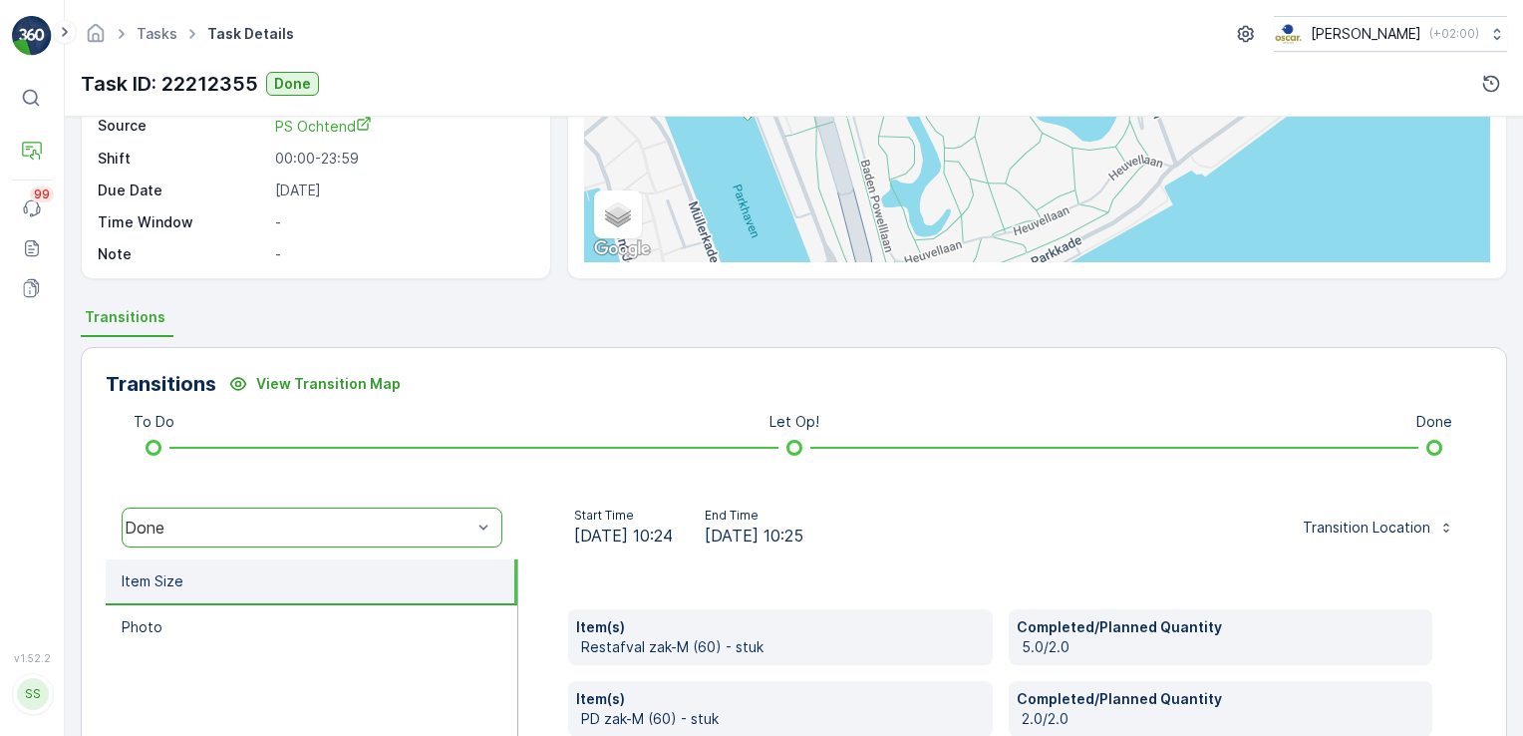
scroll to position [234, 0]
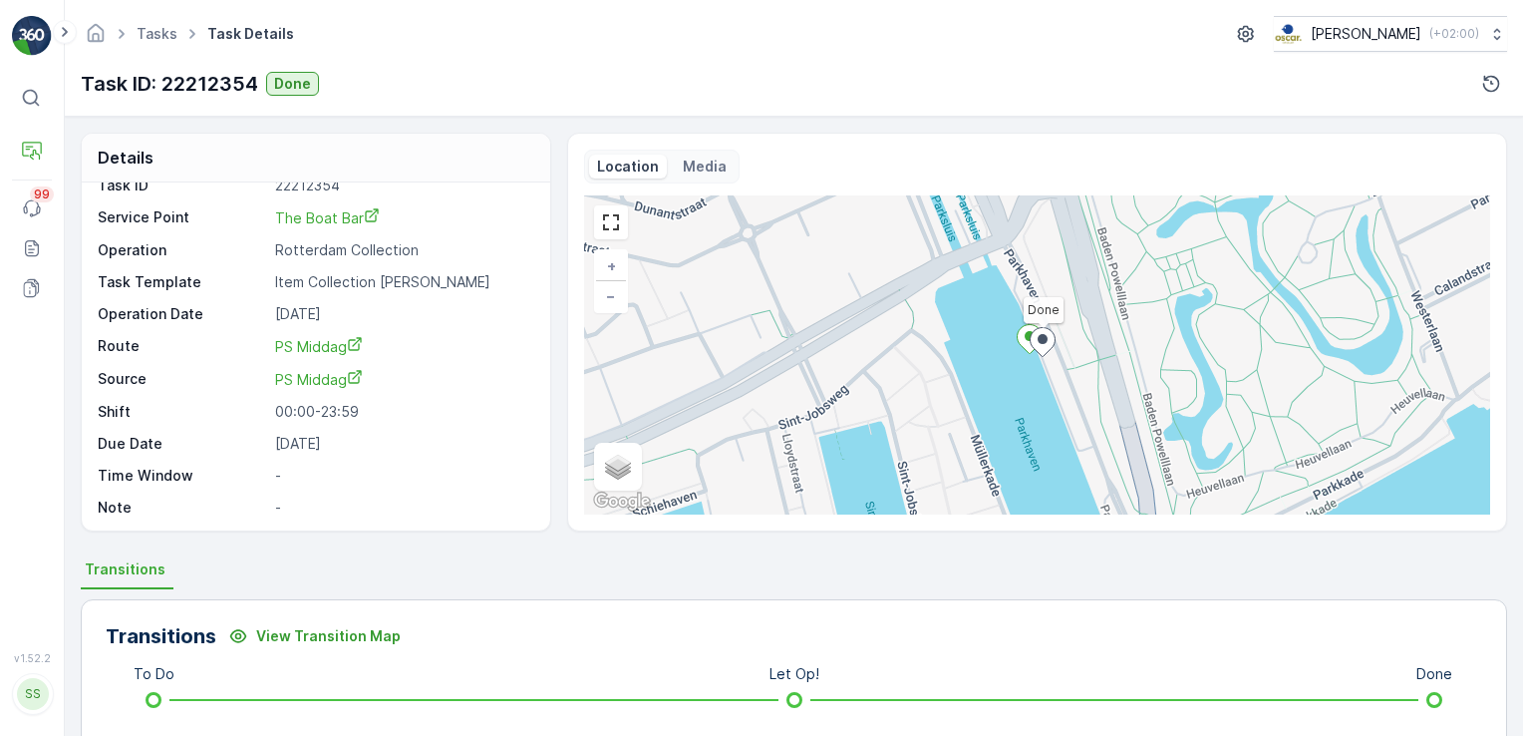
scroll to position [419, 0]
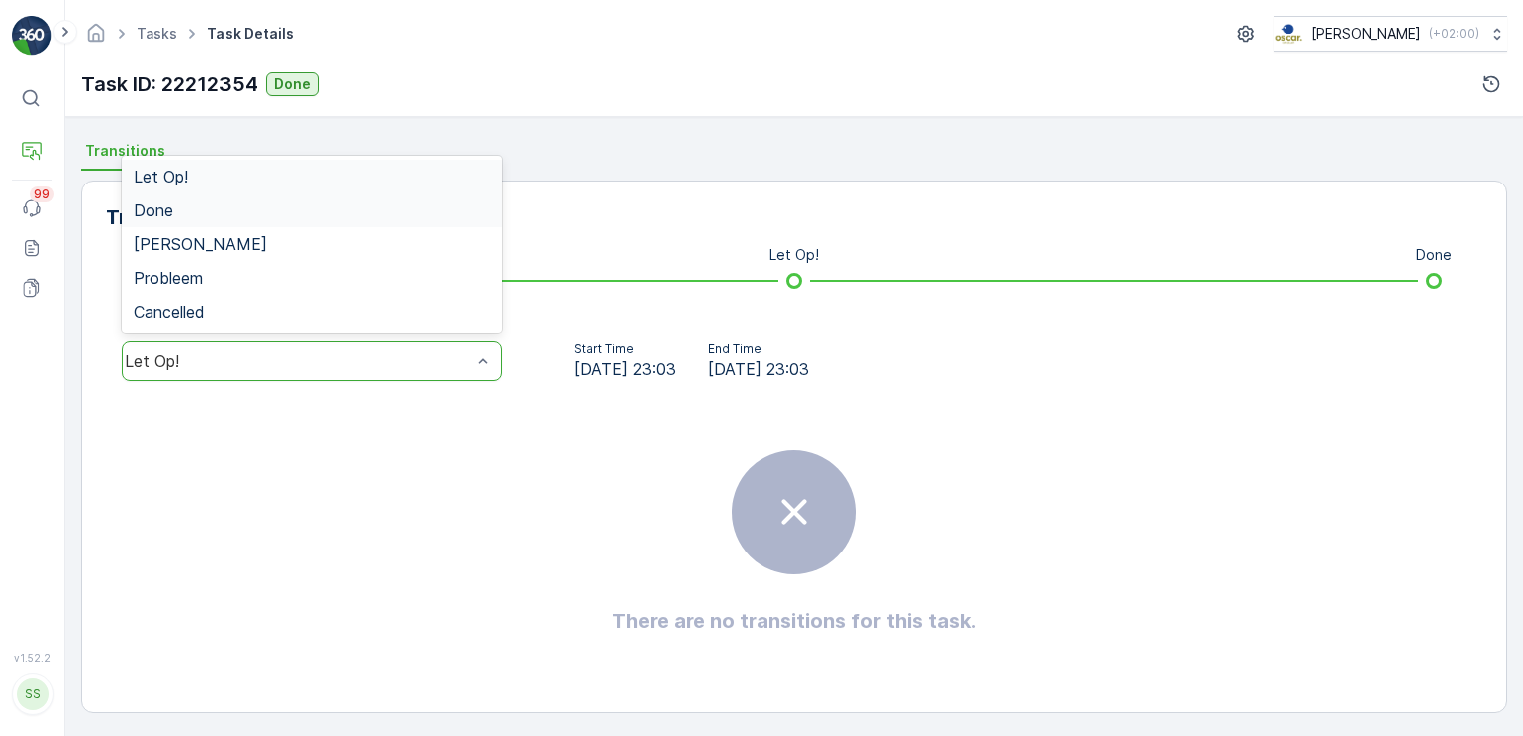
click at [267, 206] on div "Done" at bounding box center [312, 210] width 357 height 18
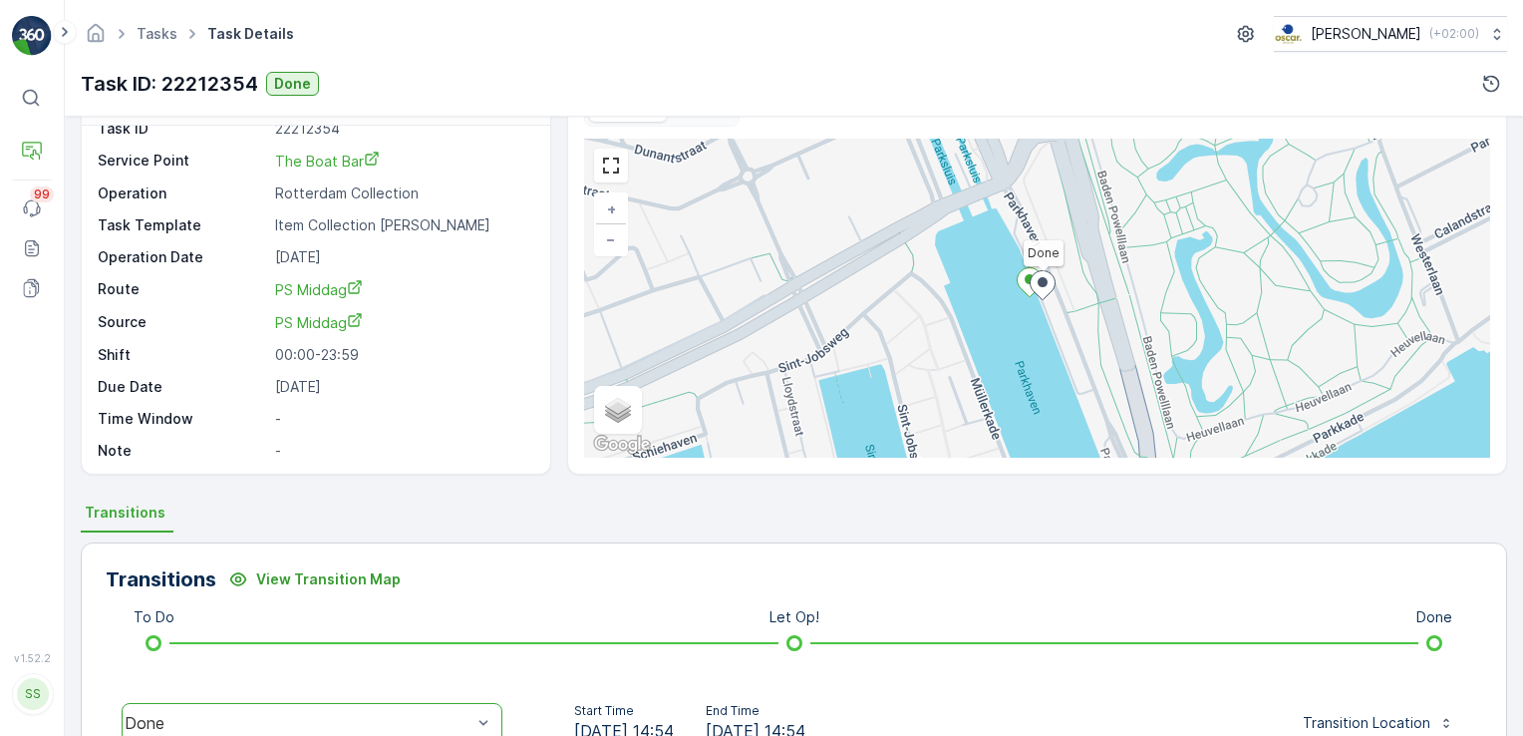
scroll to position [0, 0]
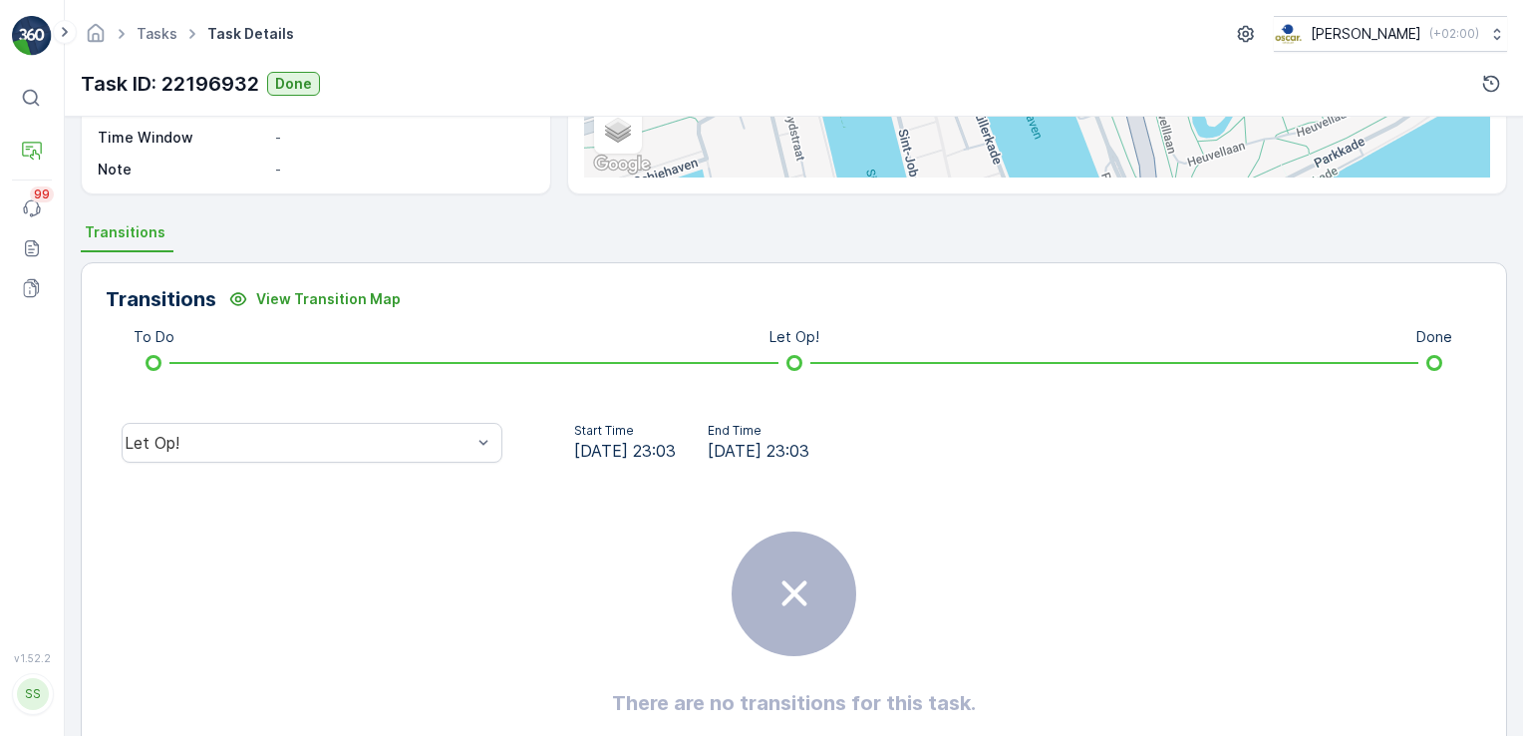
scroll to position [411, 0]
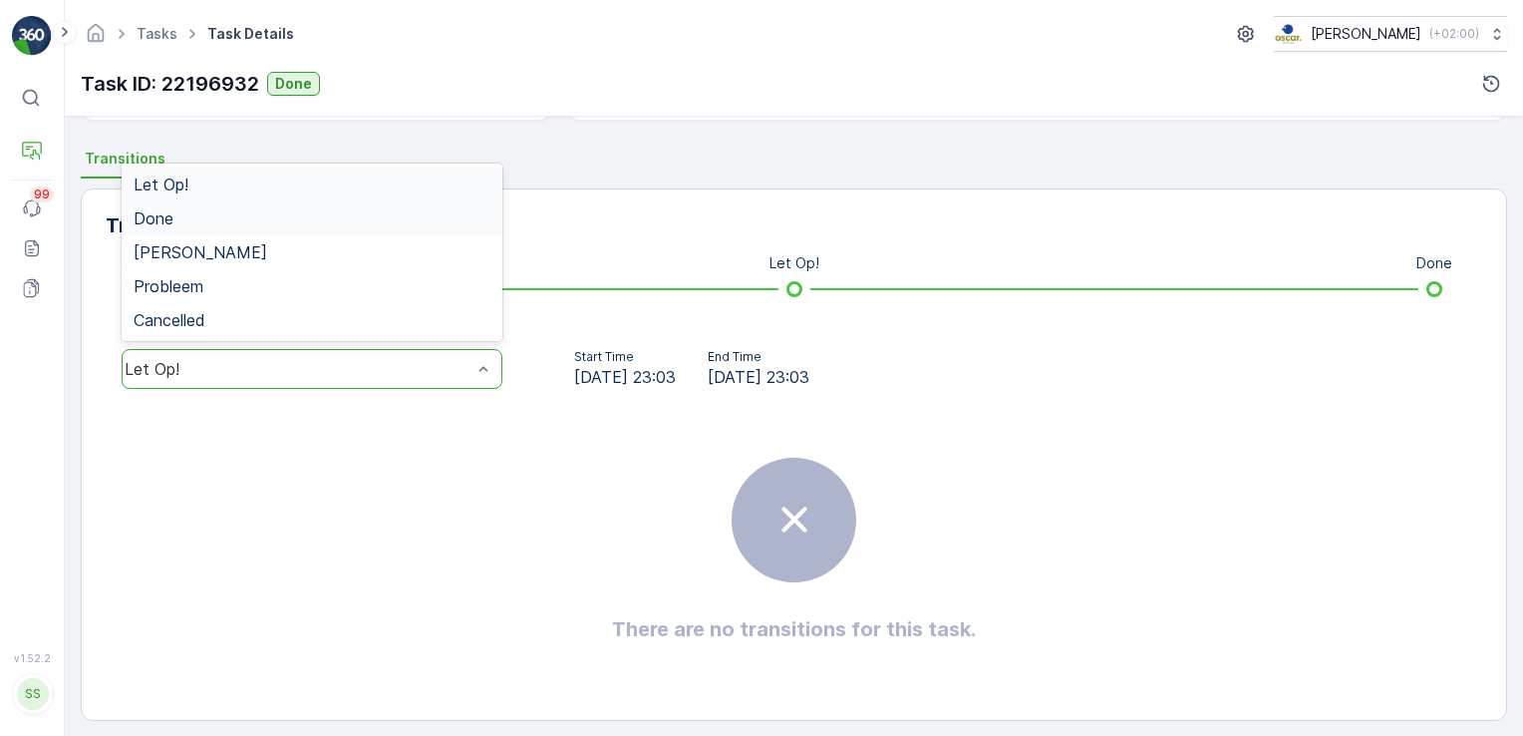
click at [271, 221] on div "Done" at bounding box center [312, 218] width 357 height 18
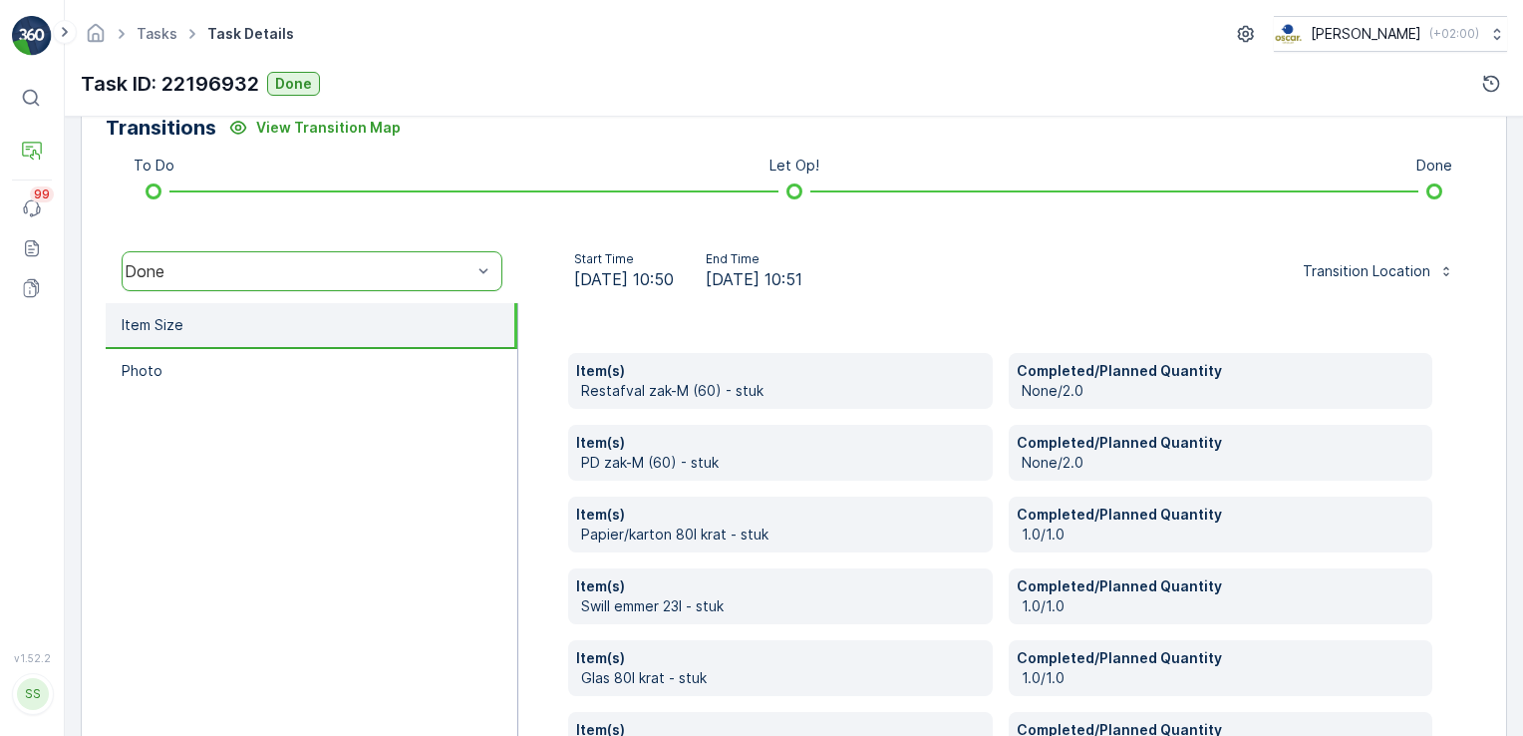
scroll to position [507, 0]
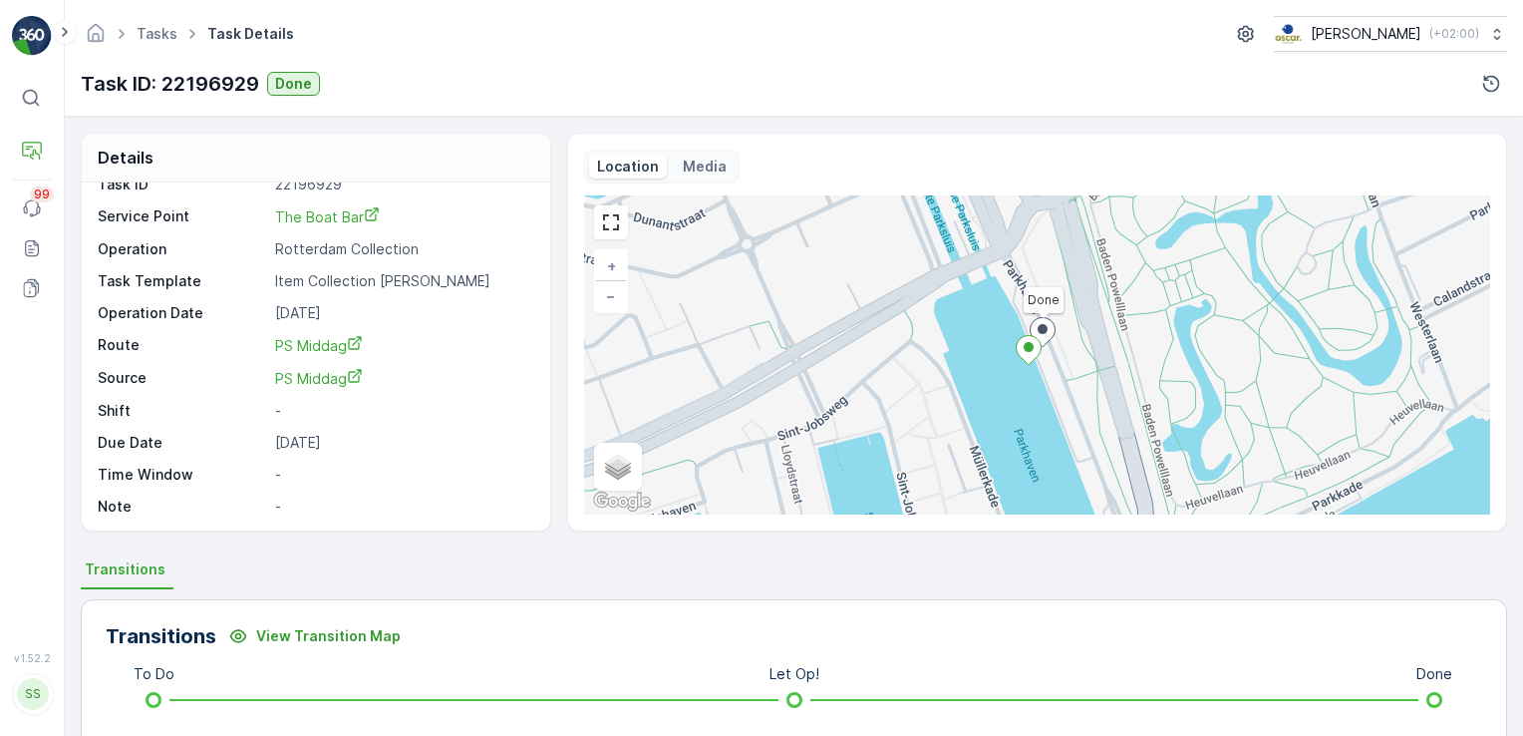
scroll to position [419, 0]
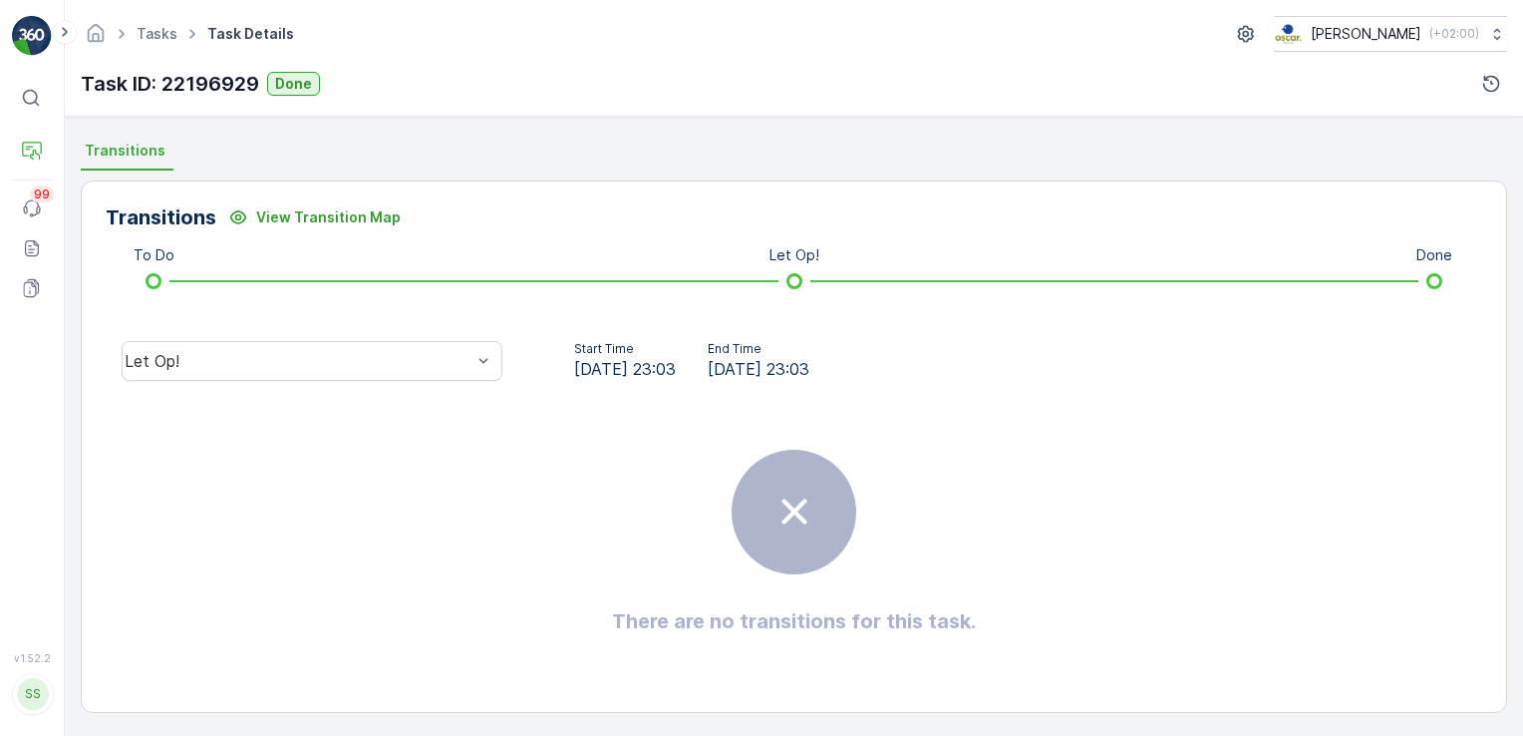
click at [259, 329] on div "Let Op!" at bounding box center [312, 361] width 413 height 64
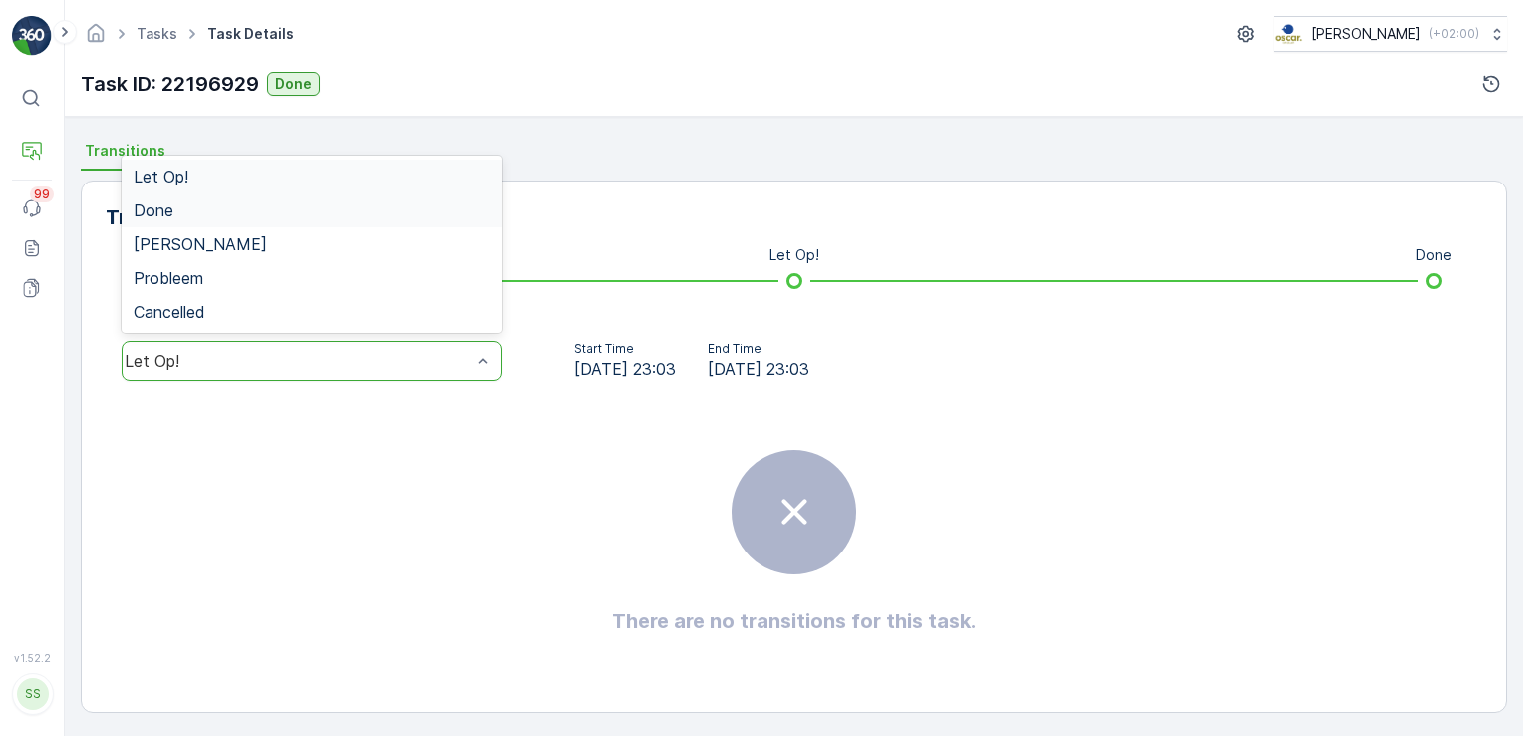
click at [209, 214] on div "Done" at bounding box center [312, 210] width 357 height 18
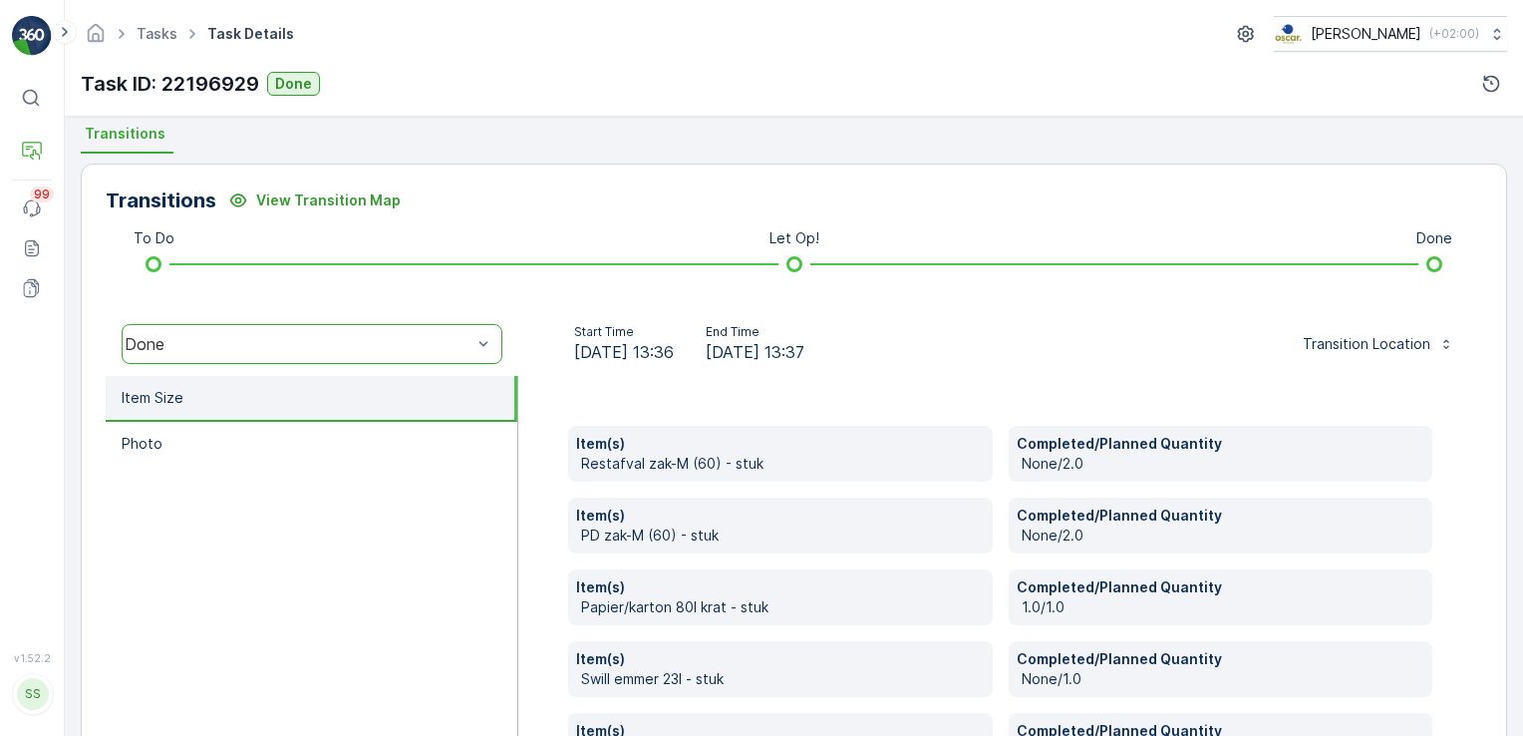
scroll to position [435, 0]
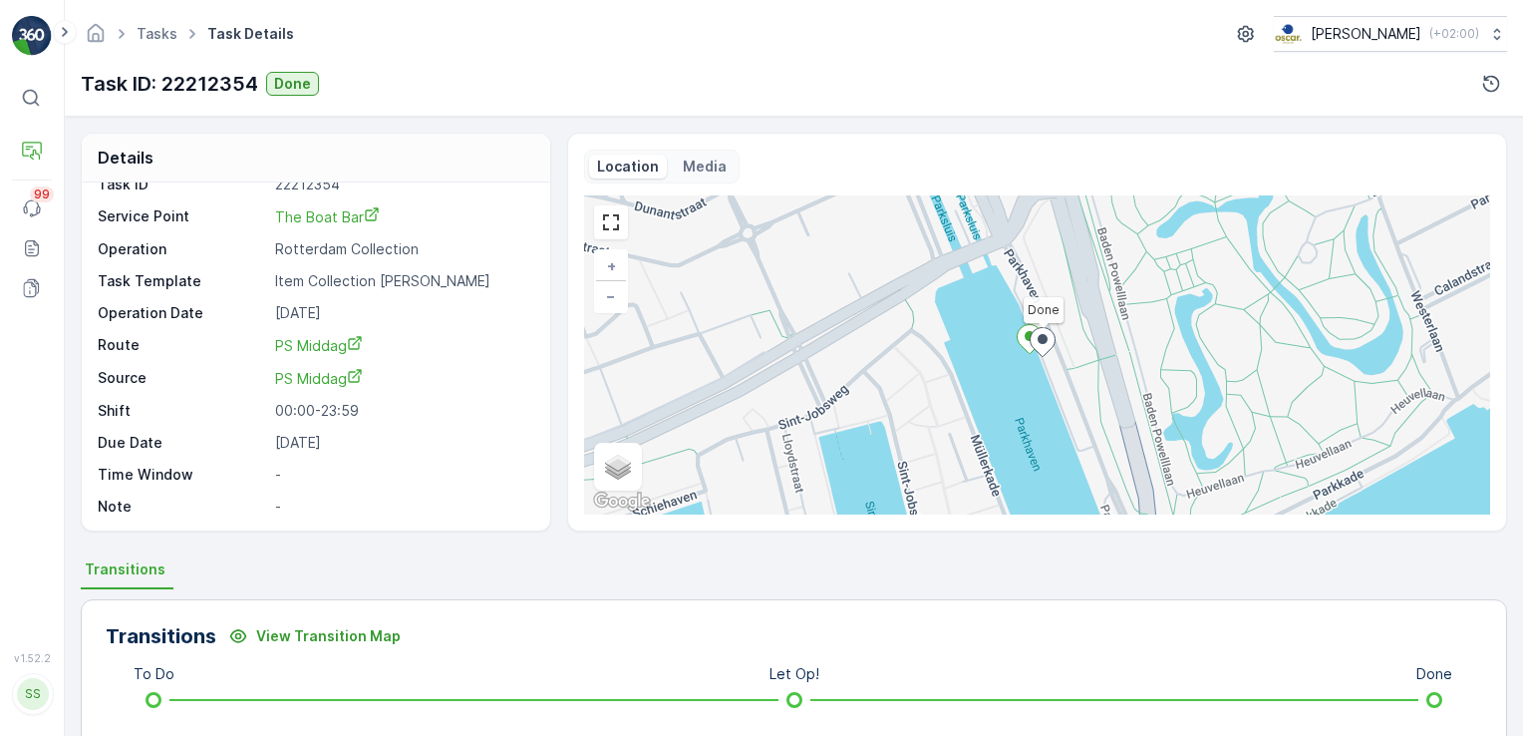
scroll to position [419, 0]
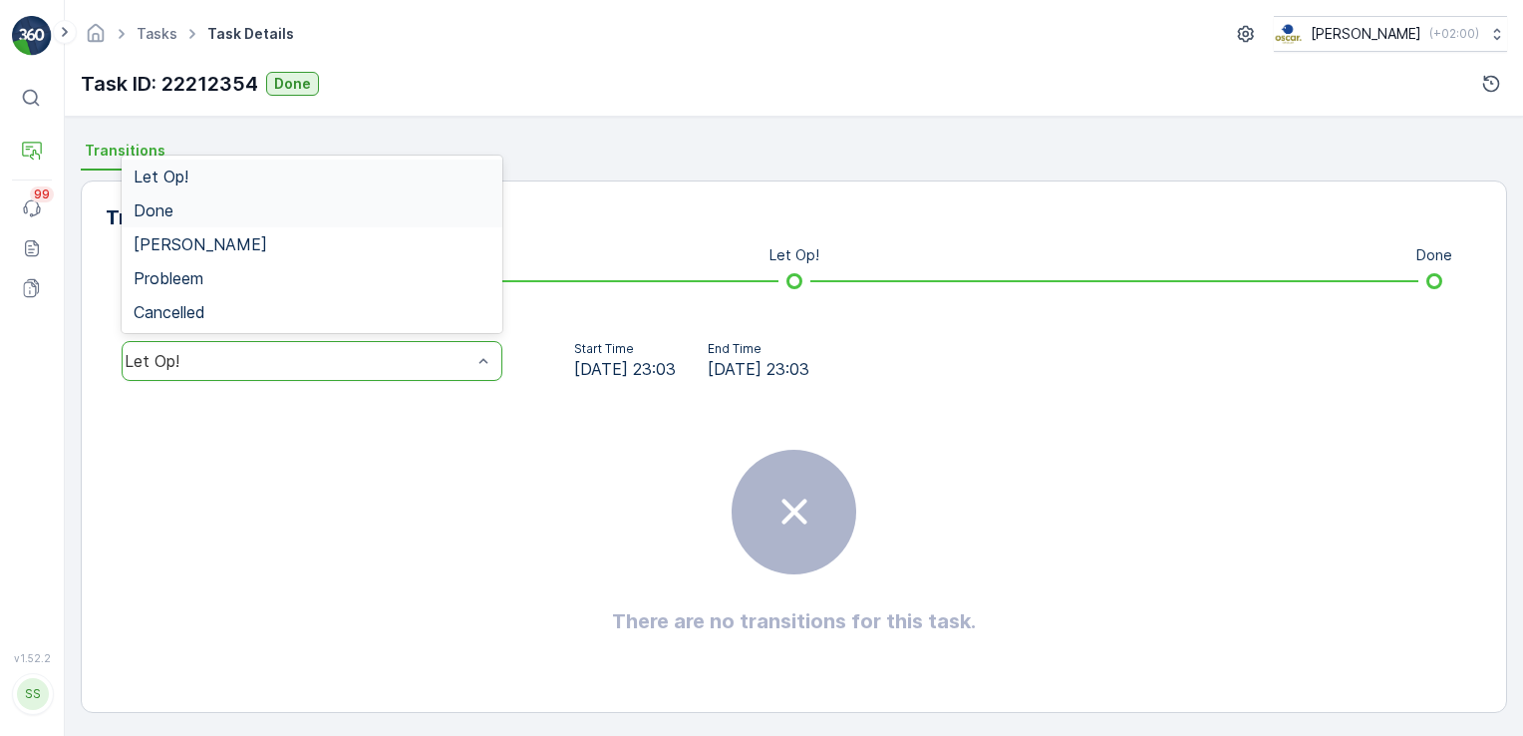
click at [251, 207] on div "Done" at bounding box center [312, 210] width 357 height 18
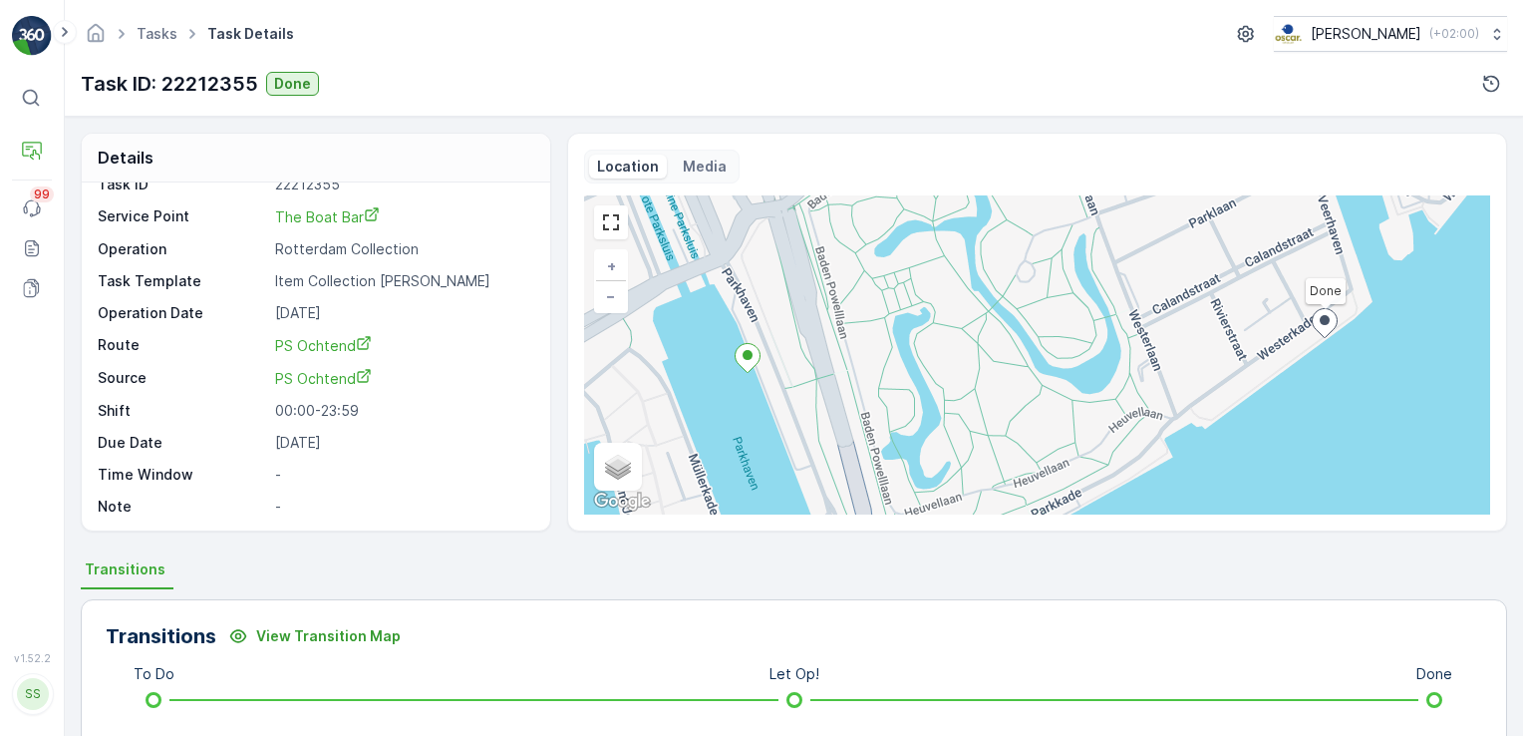
scroll to position [407, 0]
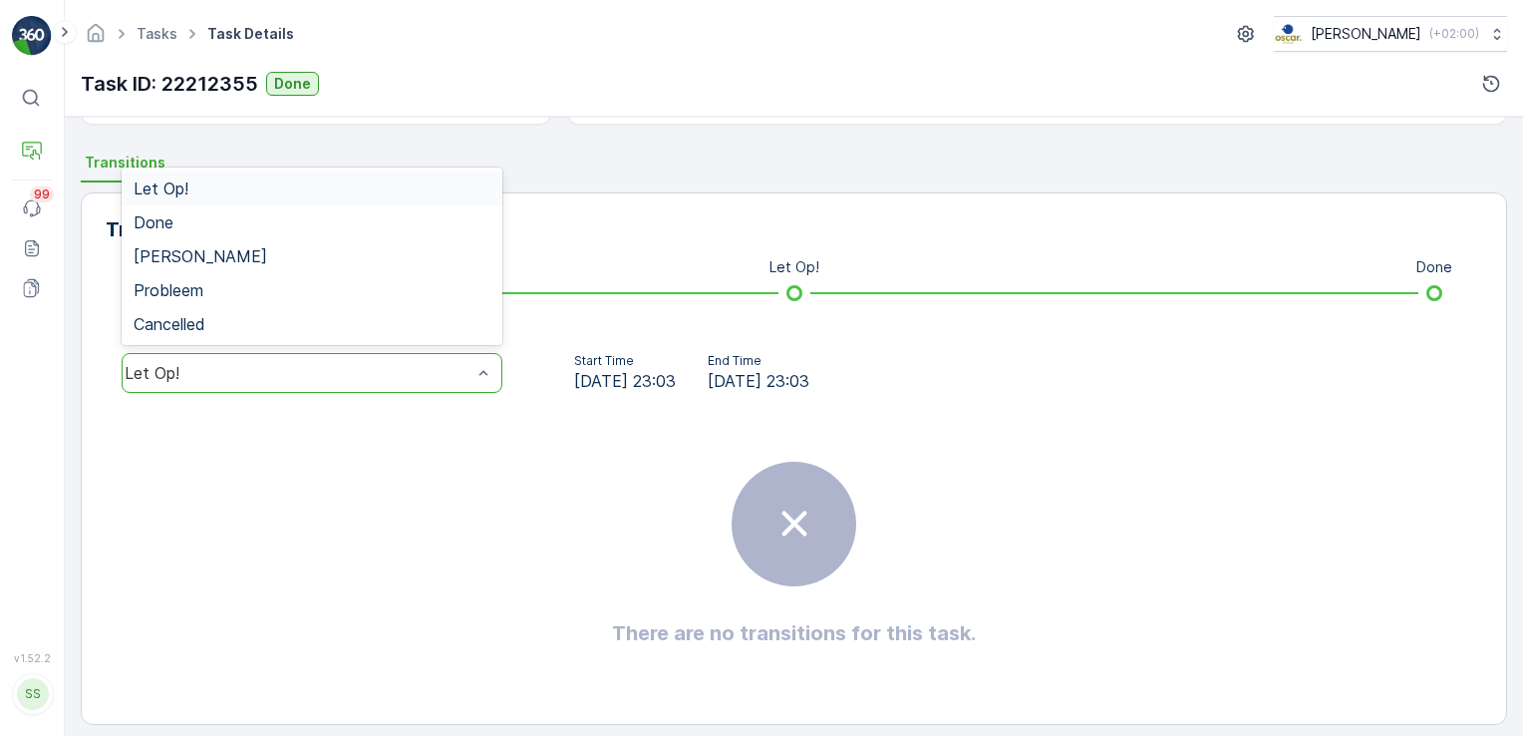
click at [406, 361] on div "Let Op!" at bounding box center [312, 373] width 381 height 40
click at [316, 225] on div "Done" at bounding box center [312, 222] width 357 height 18
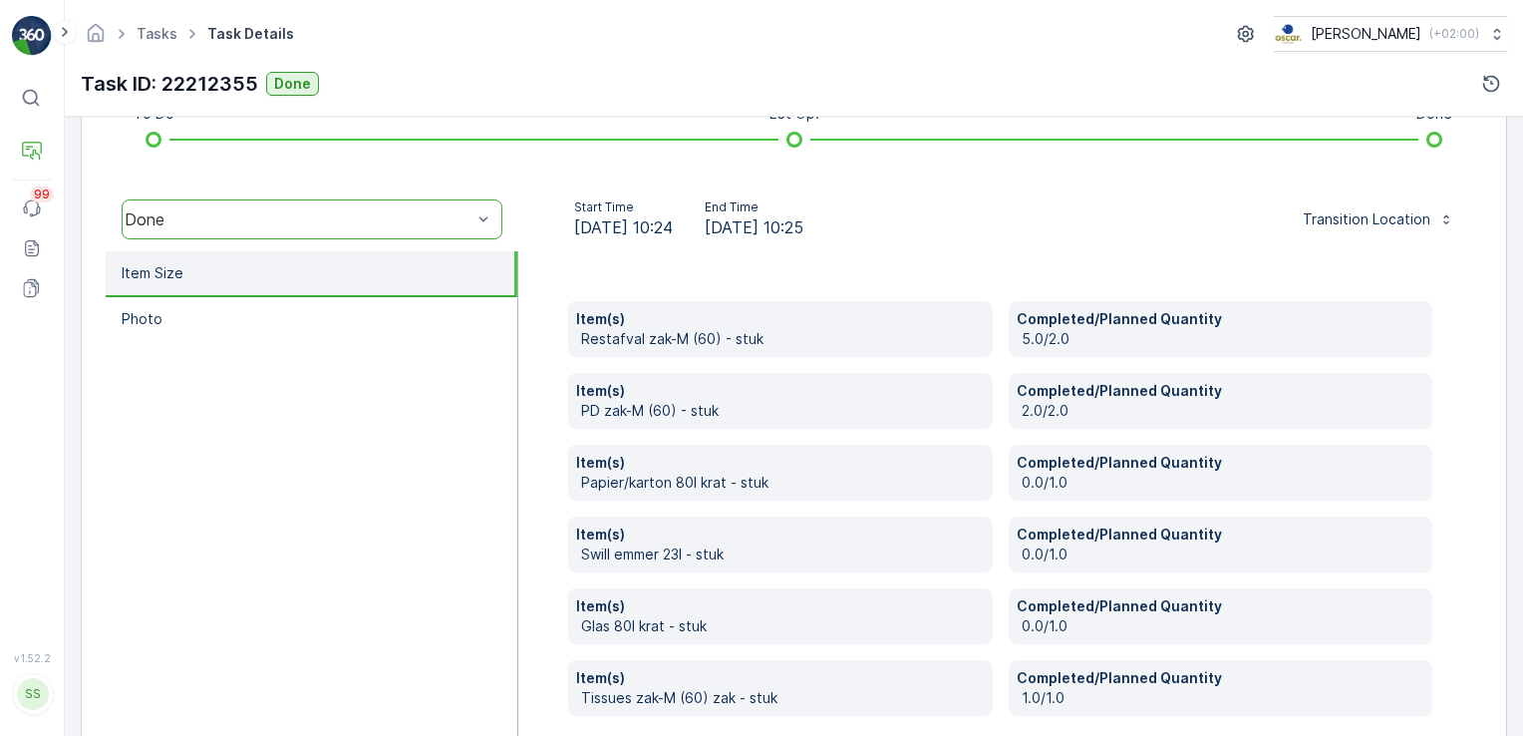
scroll to position [560, 0]
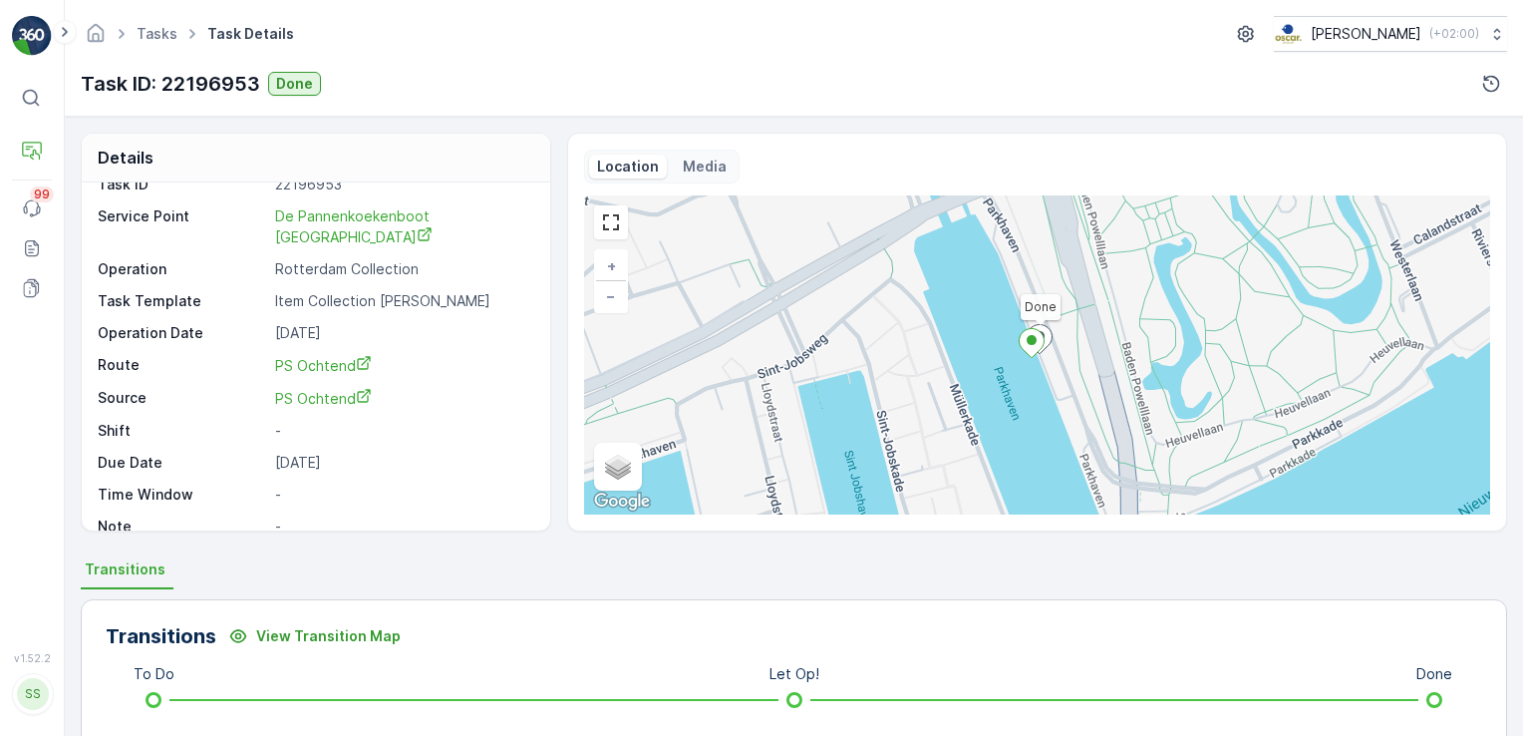
scroll to position [419, 0]
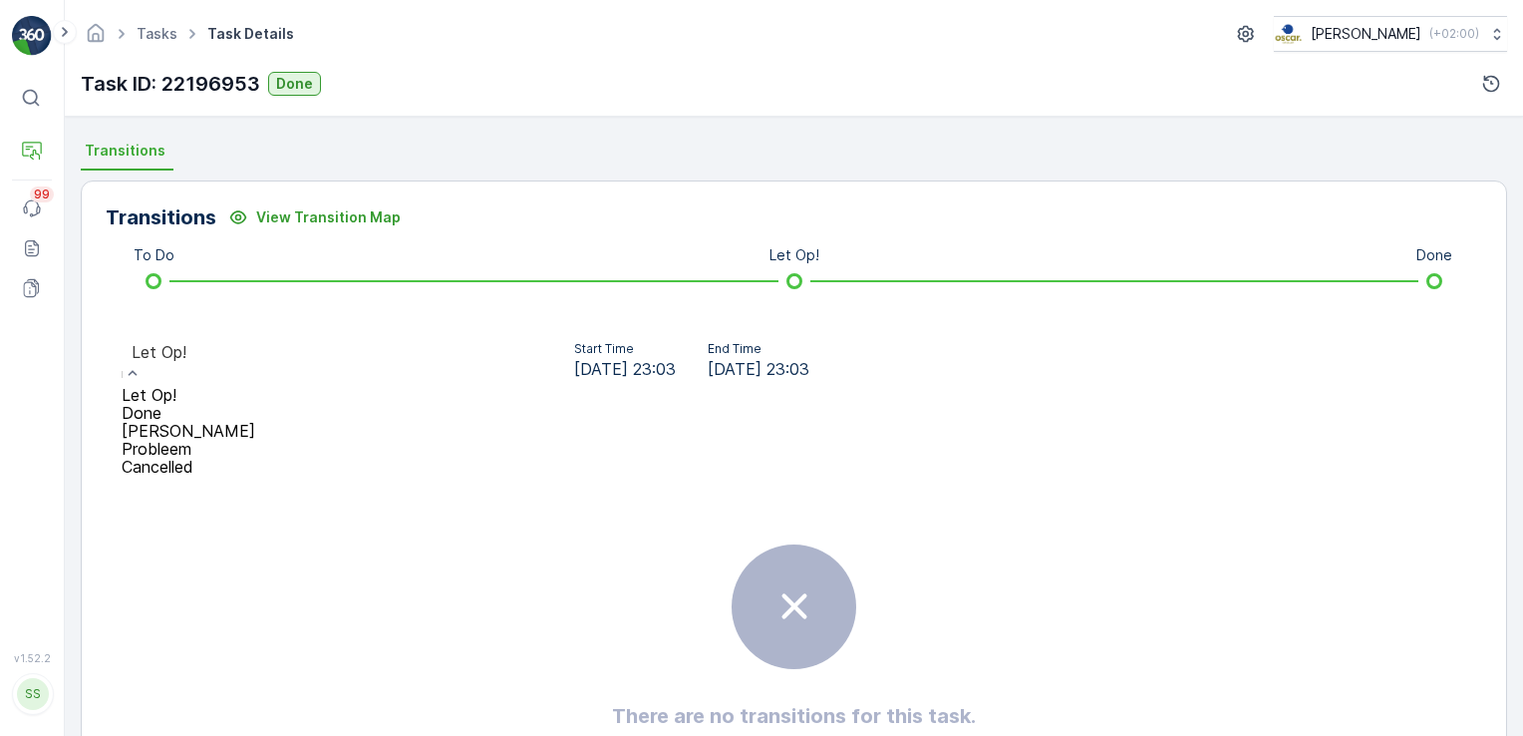
click at [241, 404] on div "Done" at bounding box center [189, 413] width 134 height 18
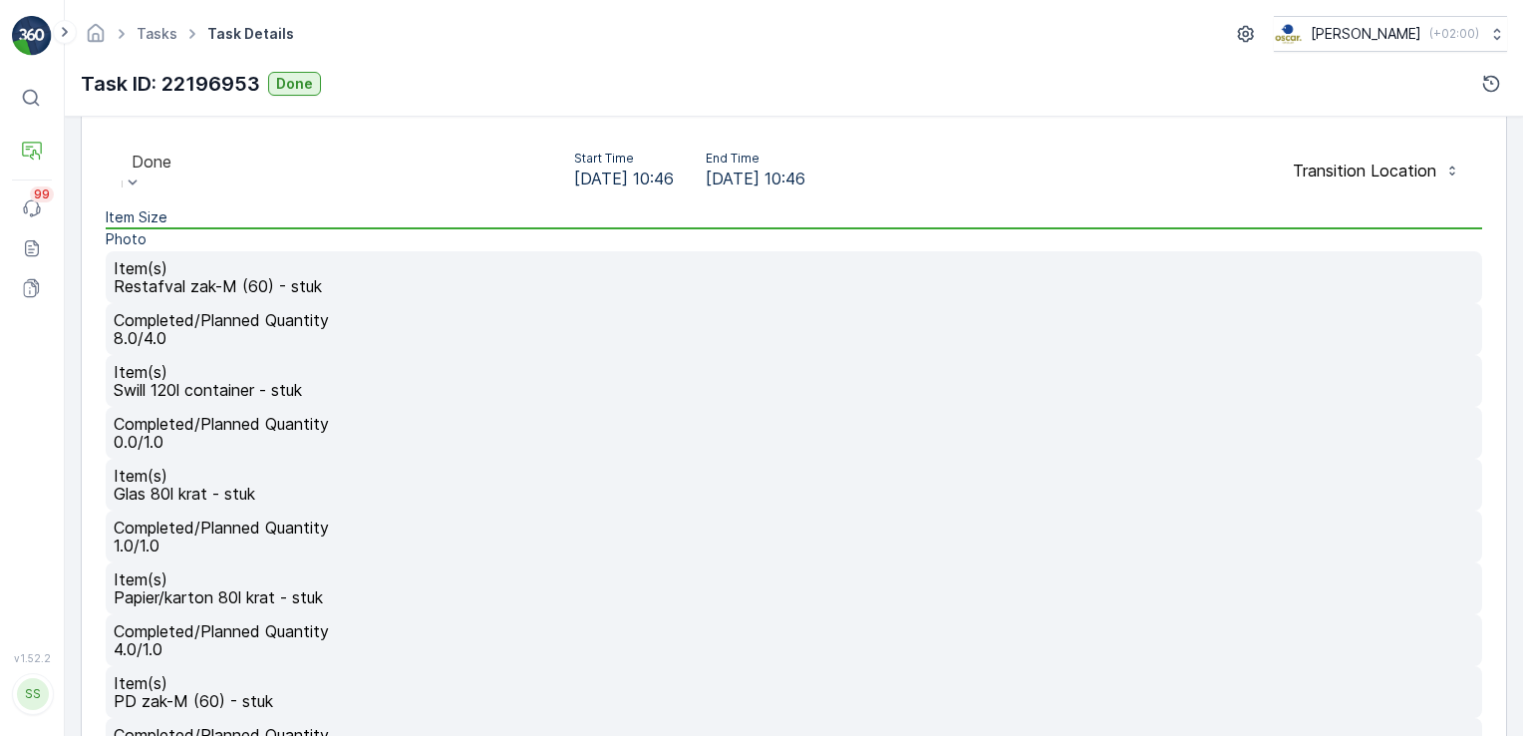
scroll to position [618, 0]
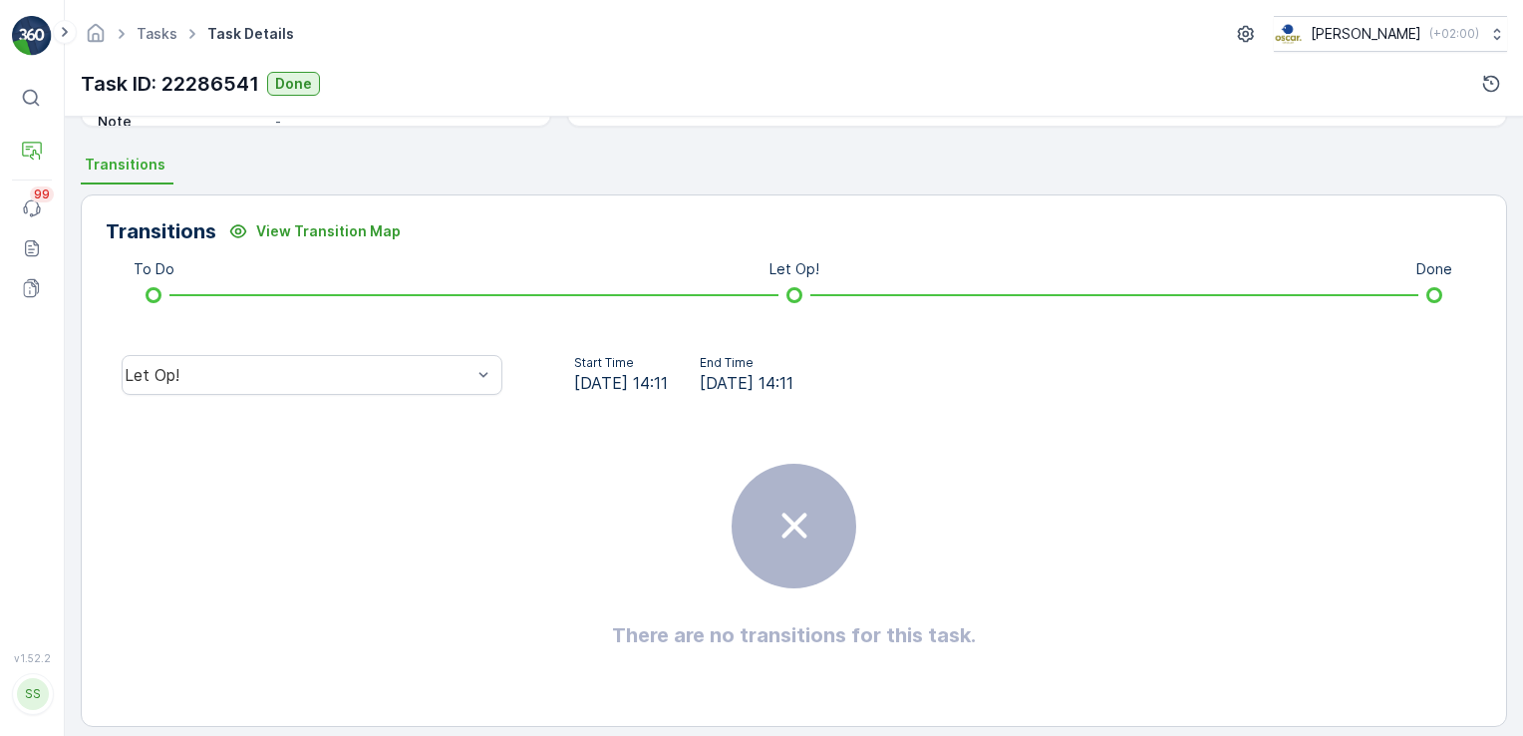
scroll to position [419, 0]
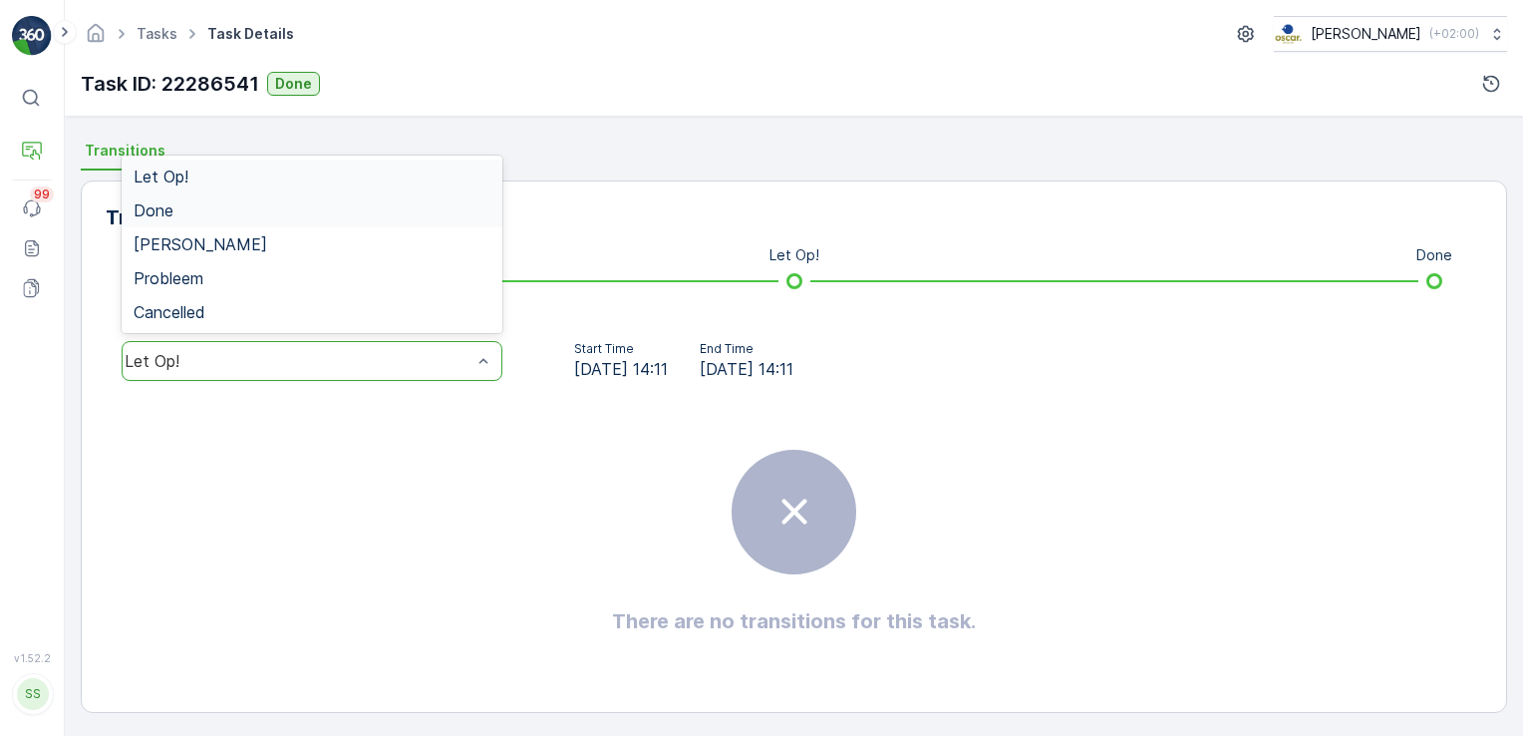
click at [266, 204] on div "Done" at bounding box center [312, 210] width 357 height 18
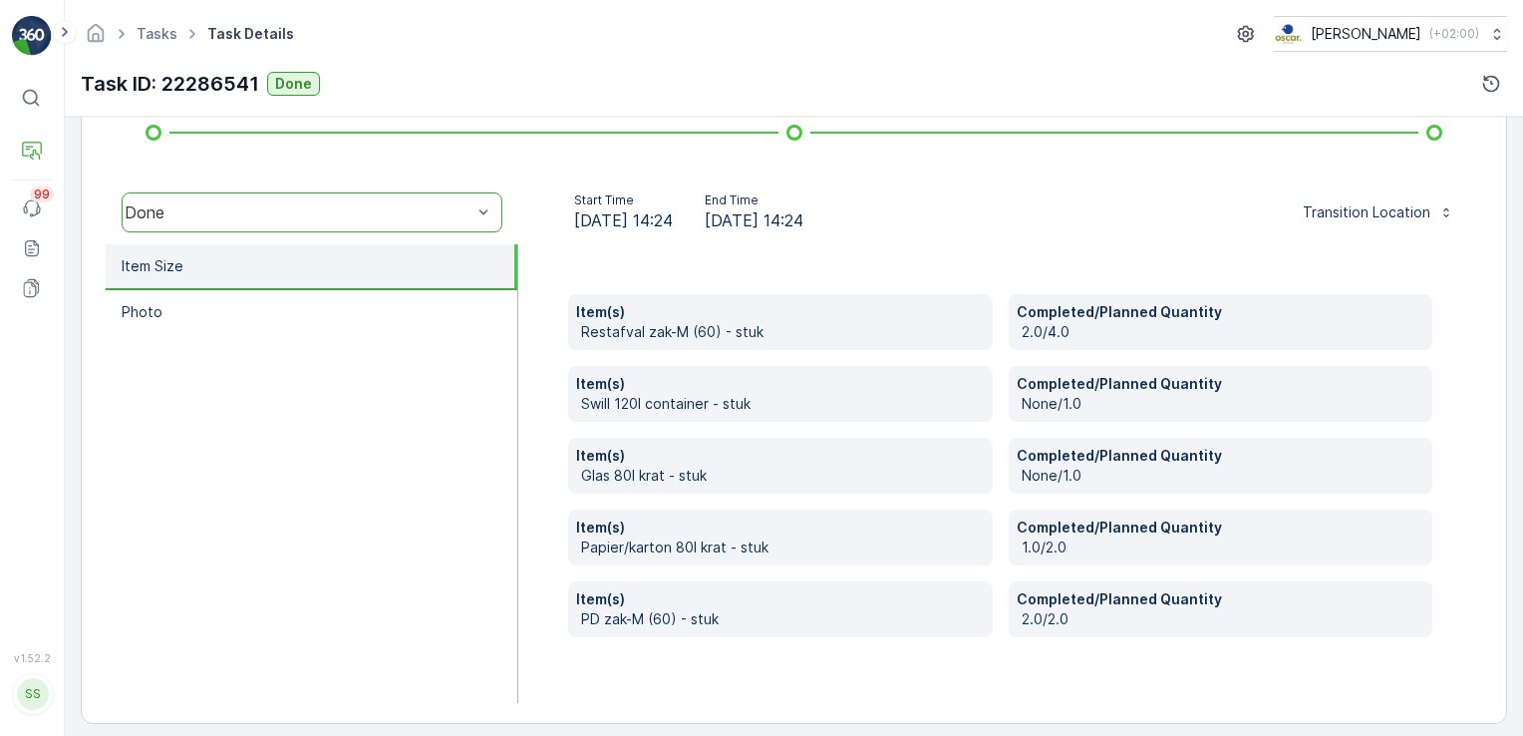
scroll to position [569, 0]
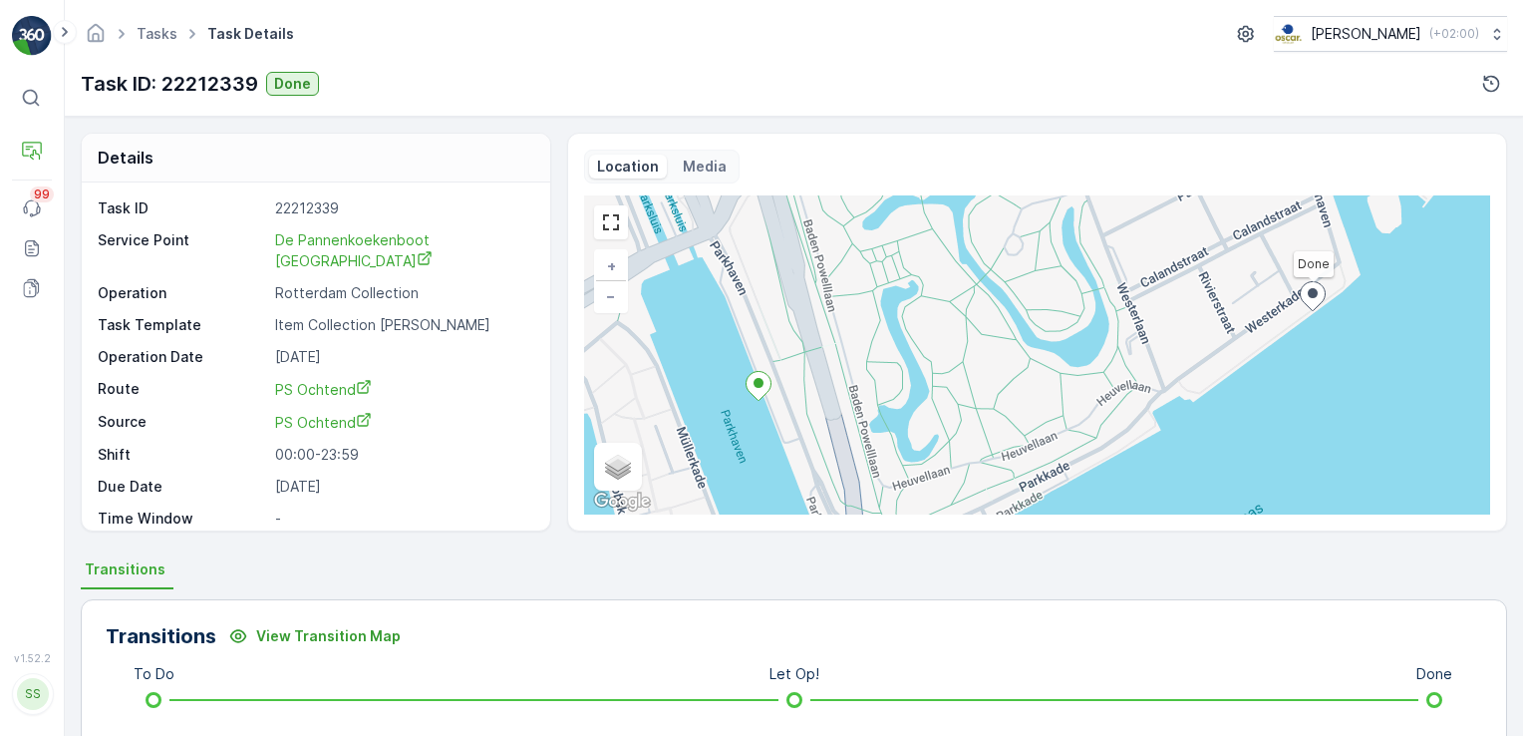
scroll to position [419, 0]
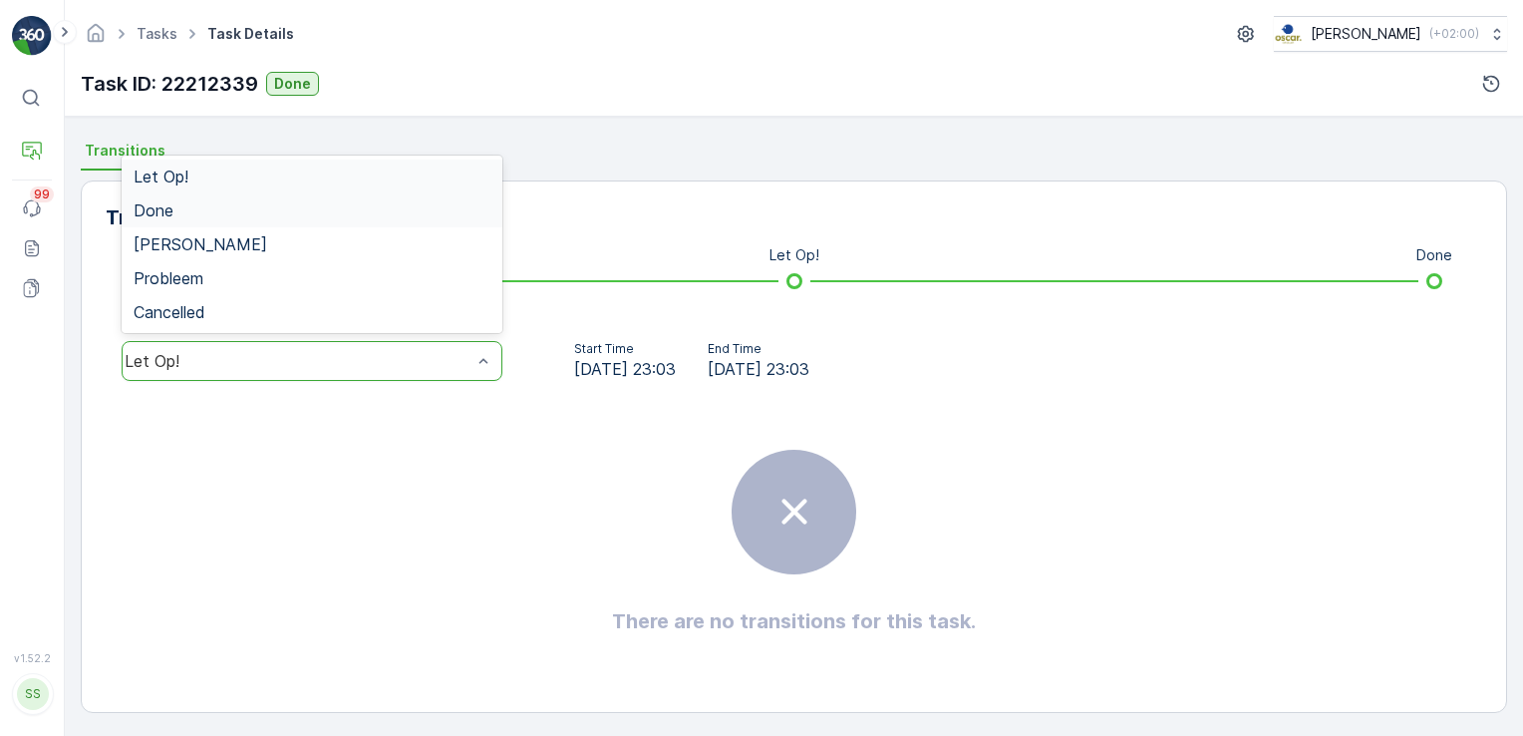
click at [235, 206] on div "Done" at bounding box center [312, 210] width 357 height 18
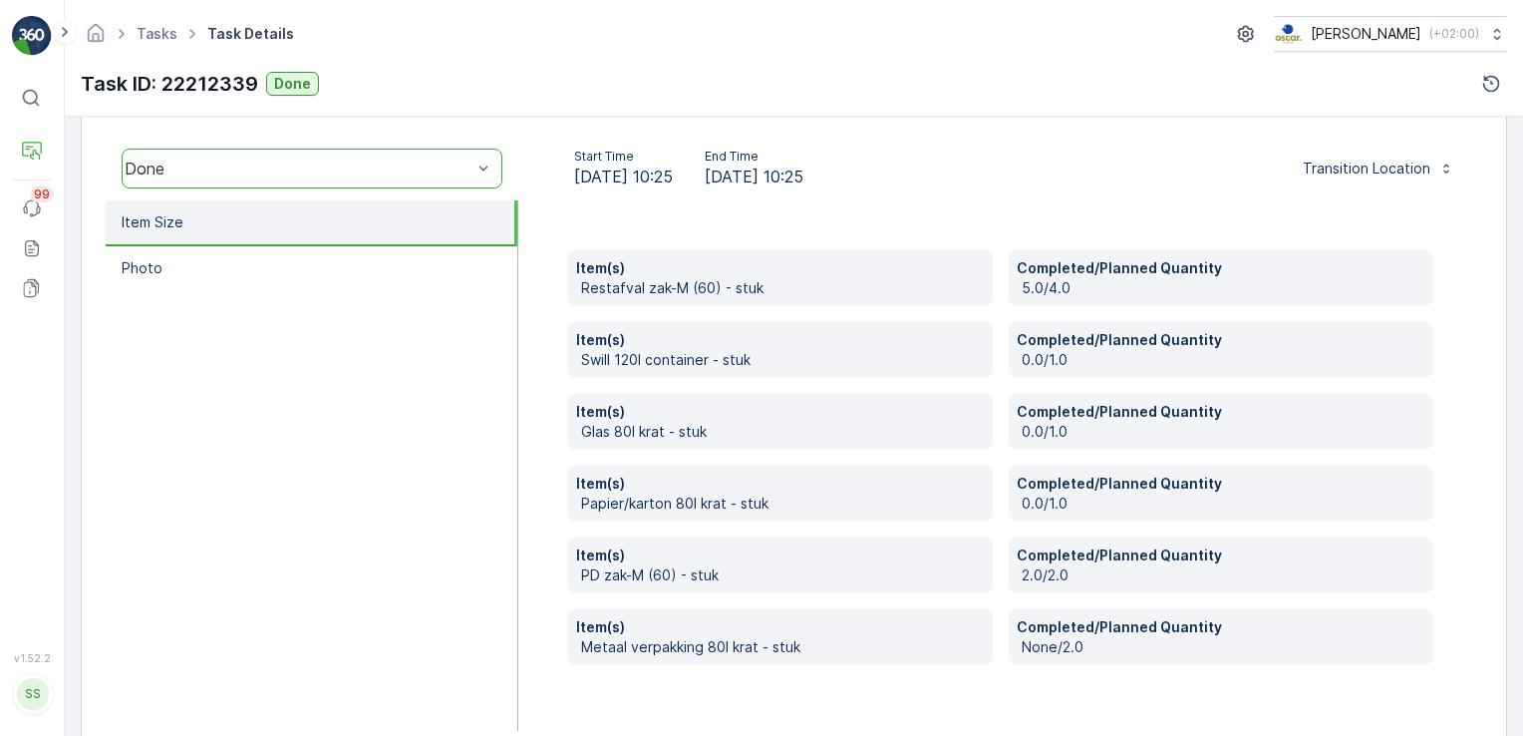
scroll to position [621, 0]
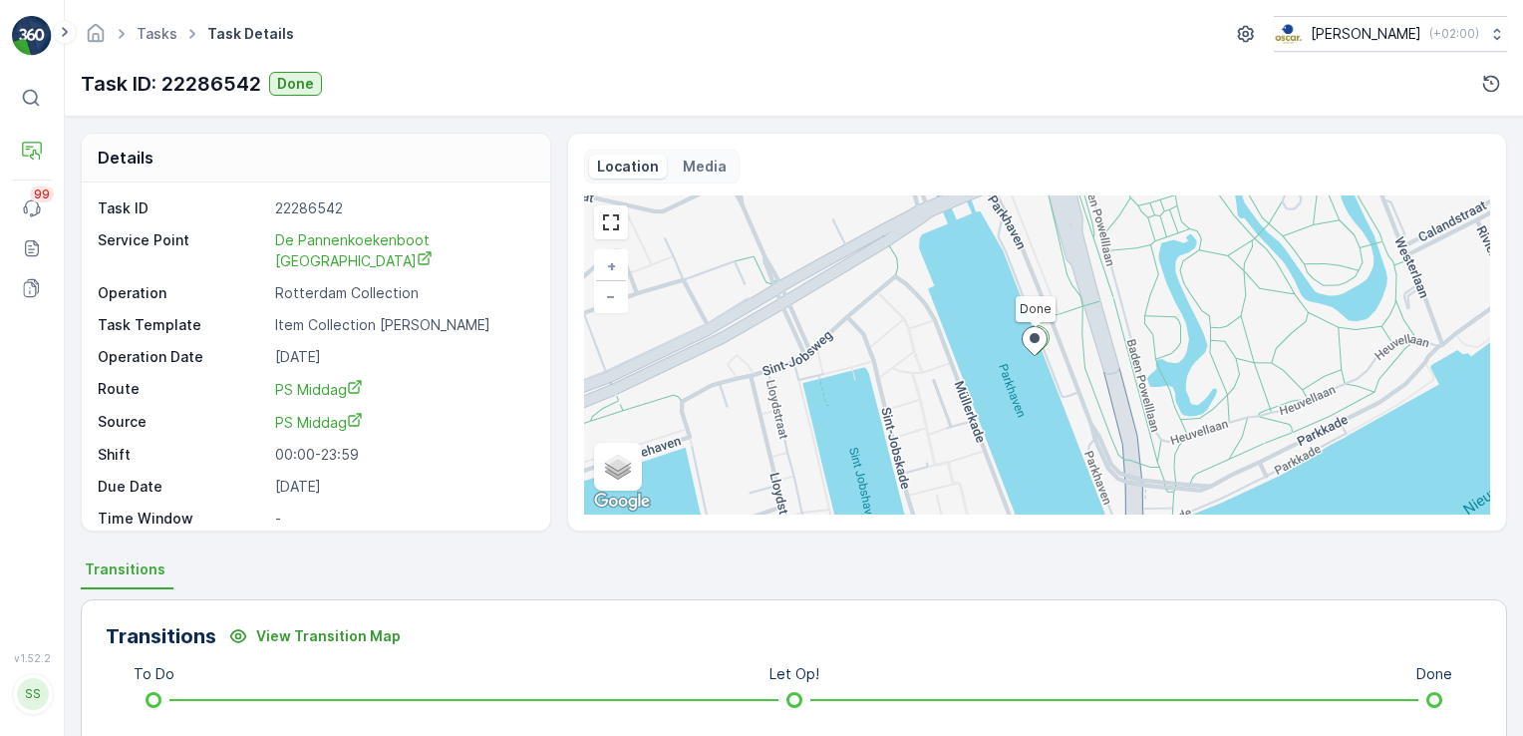
scroll to position [419, 0]
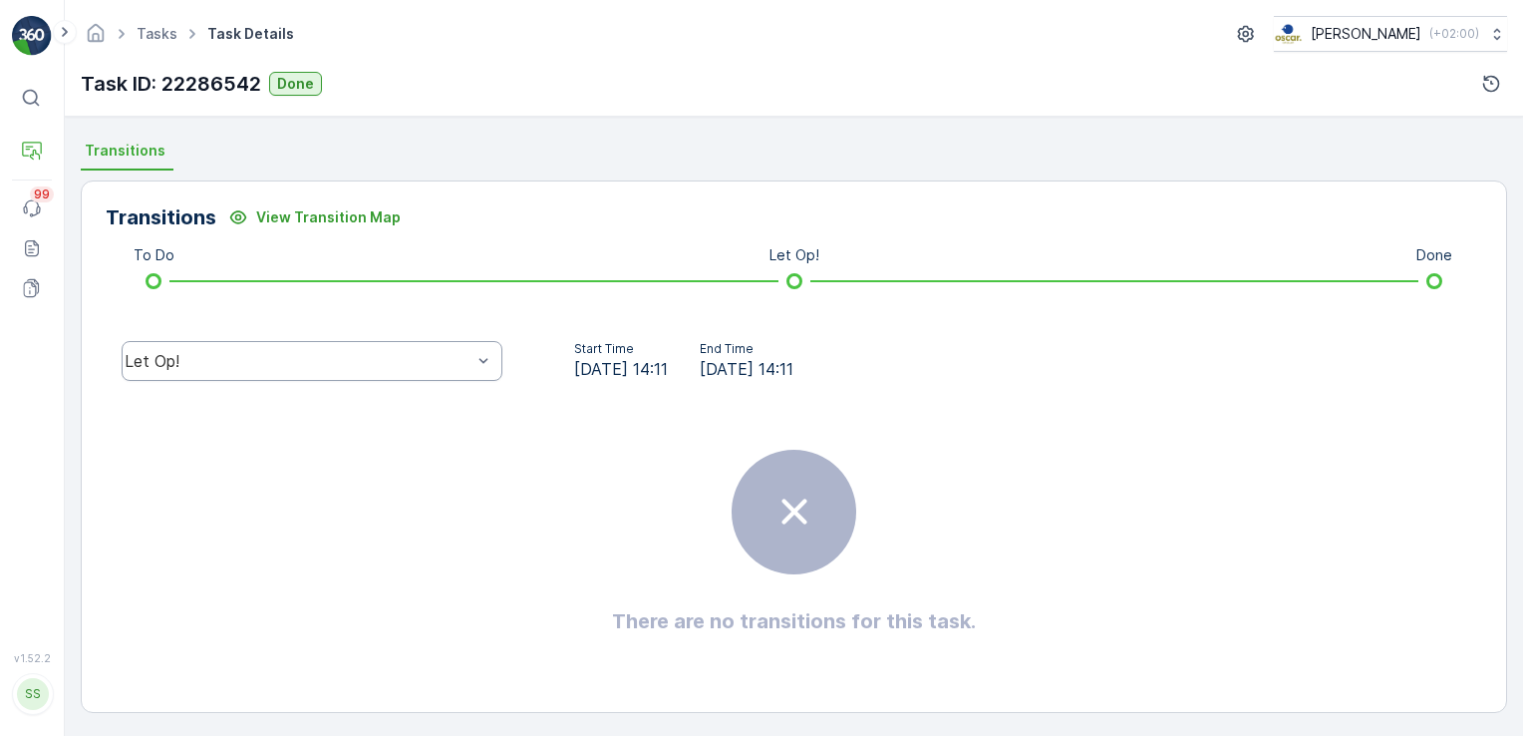
click at [370, 345] on div "Let Op!" at bounding box center [312, 361] width 381 height 40
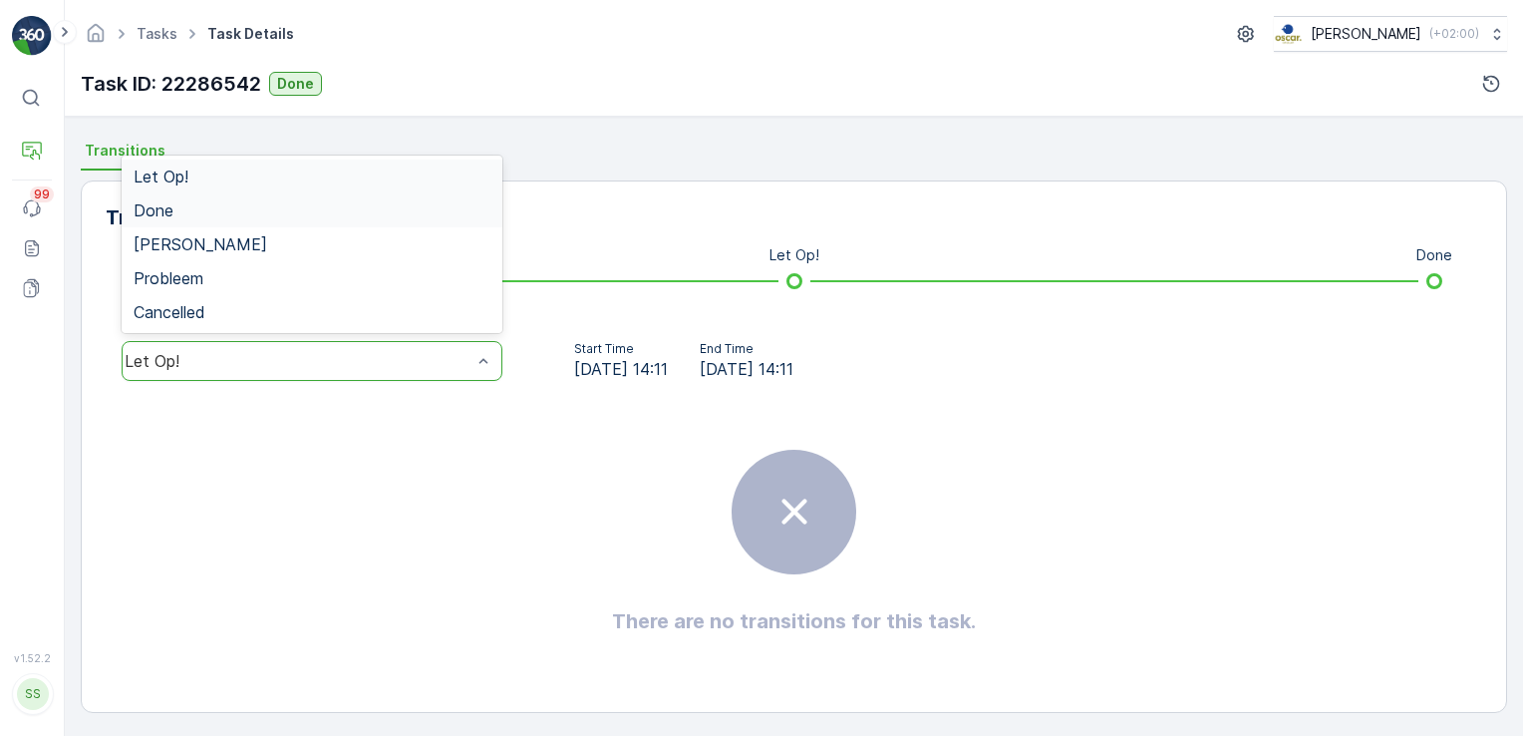
click at [256, 207] on div "Done" at bounding box center [312, 210] width 357 height 18
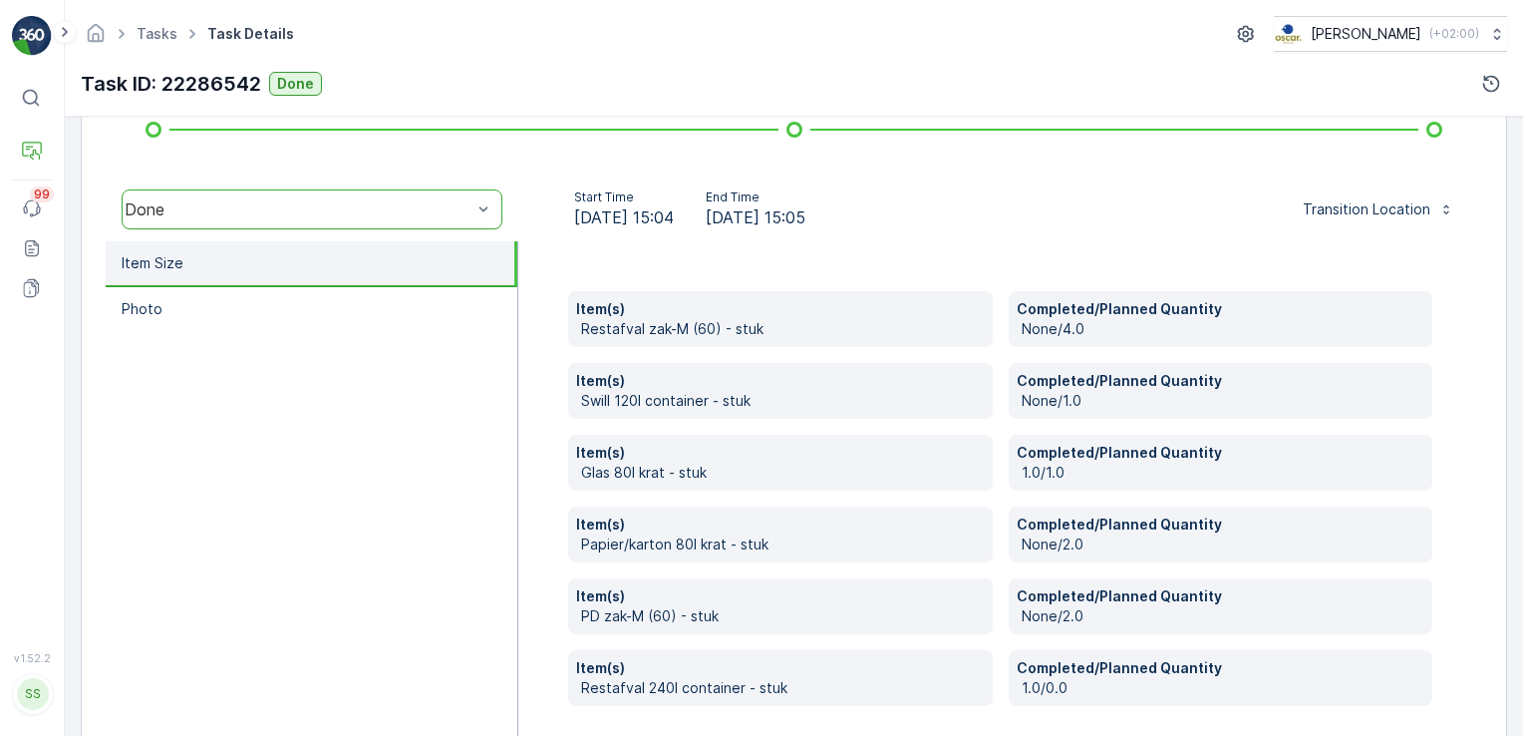
scroll to position [570, 0]
click at [791, 127] on div at bounding box center [795, 130] width 16 height 16
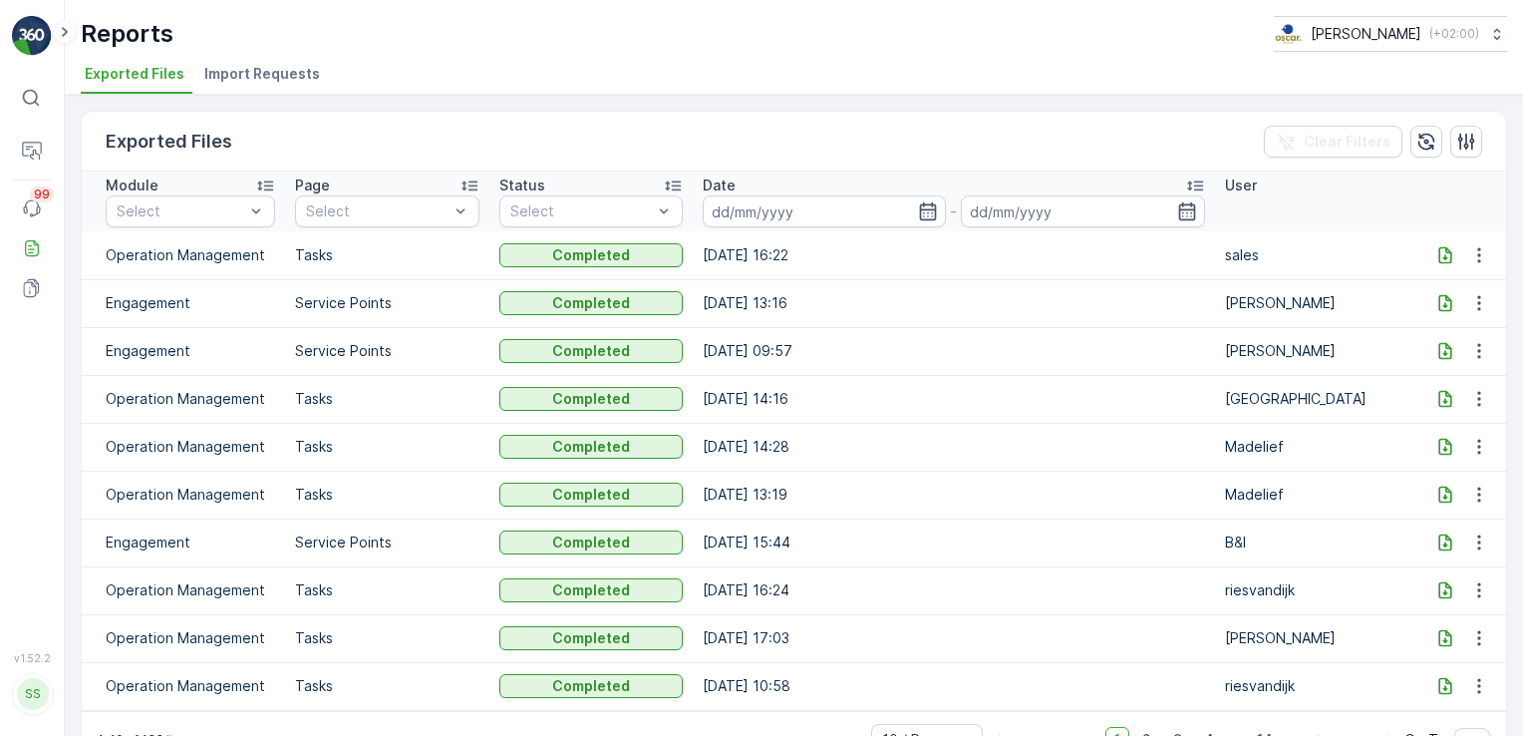
click at [1438, 250] on icon at bounding box center [1446, 255] width 20 height 20
click at [98, 205] on p "Routes & Tasks" at bounding box center [125, 205] width 103 height 20
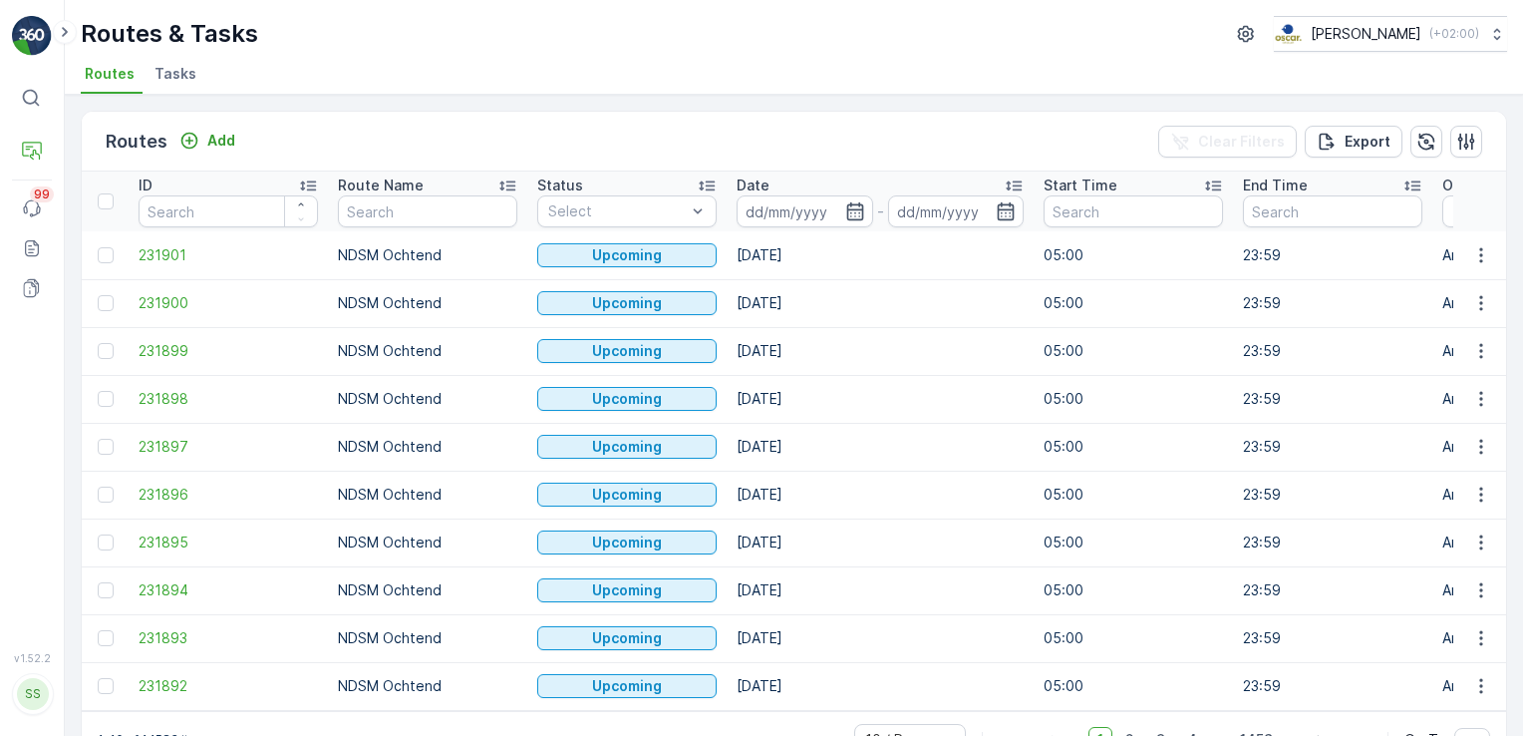
click at [166, 79] on span "Tasks" at bounding box center [176, 74] width 42 height 20
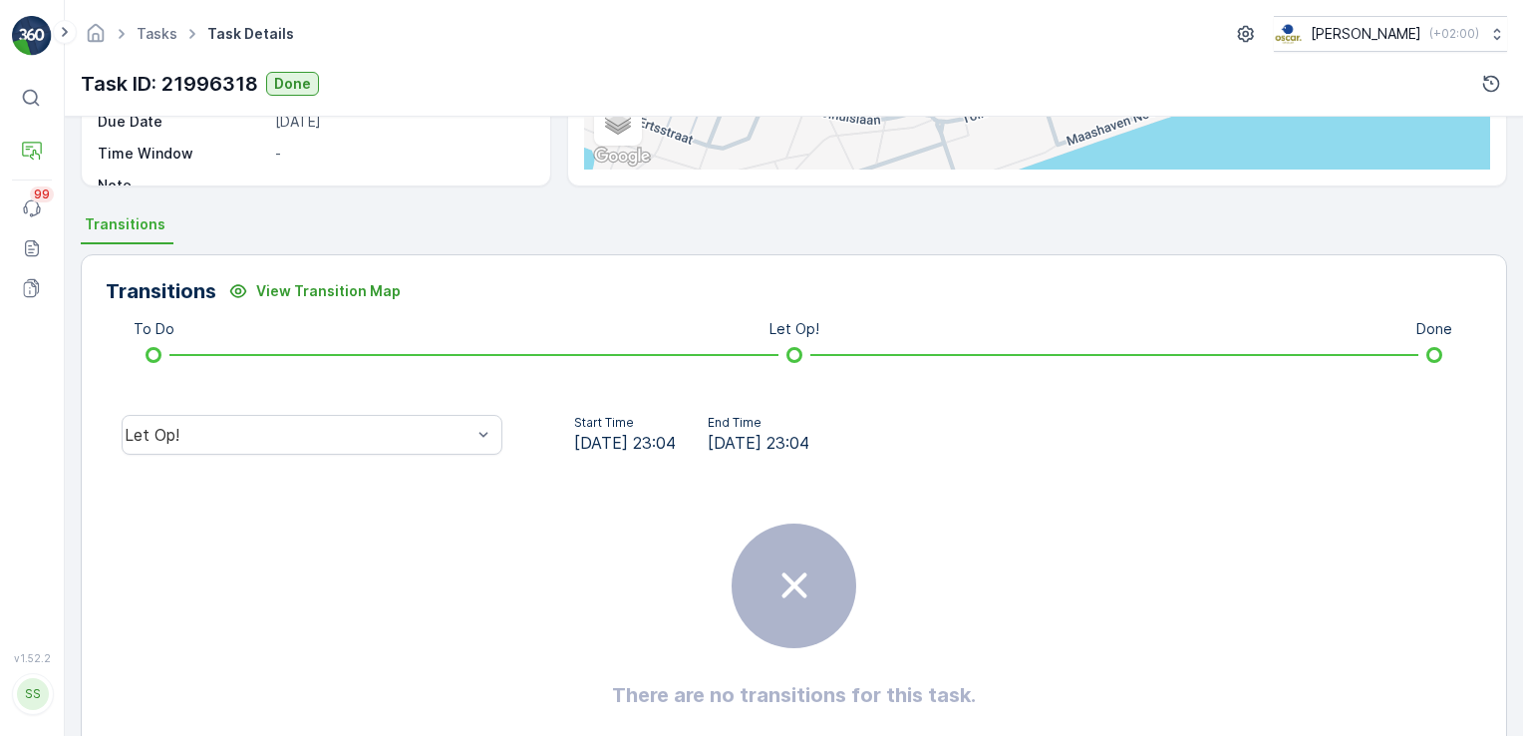
scroll to position [367, 0]
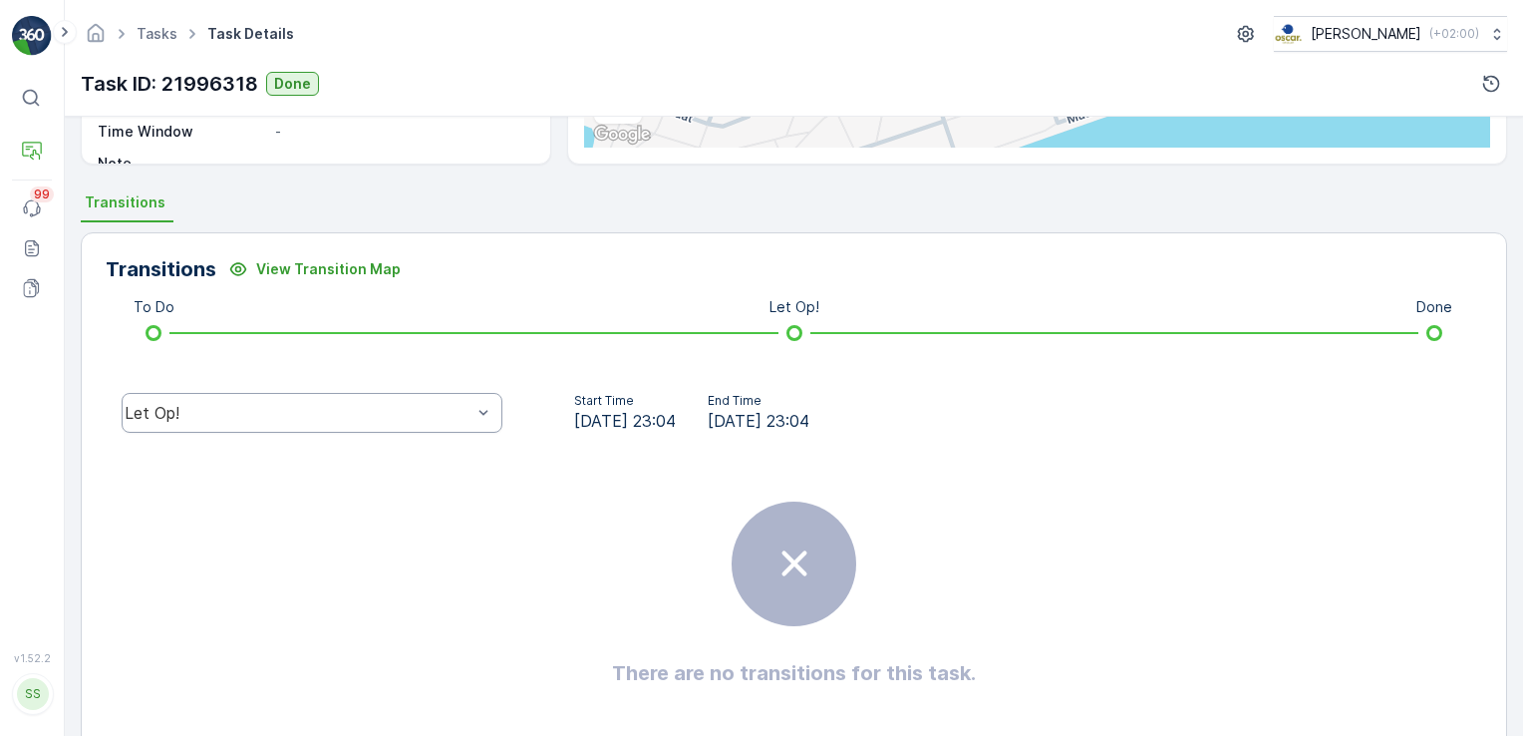
click at [290, 421] on div "Let Op!" at bounding box center [312, 413] width 381 height 40
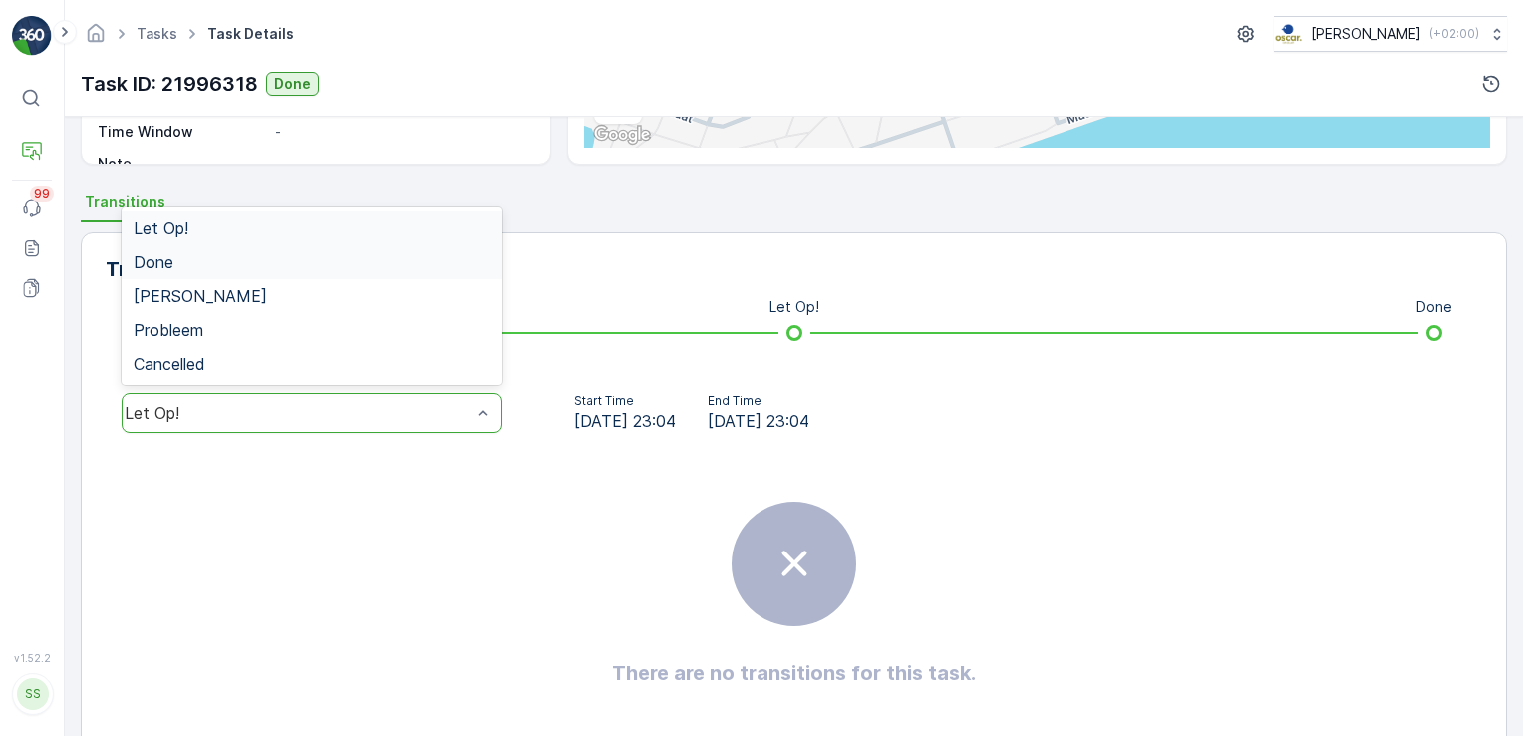
click at [231, 261] on div "Done" at bounding box center [312, 262] width 357 height 18
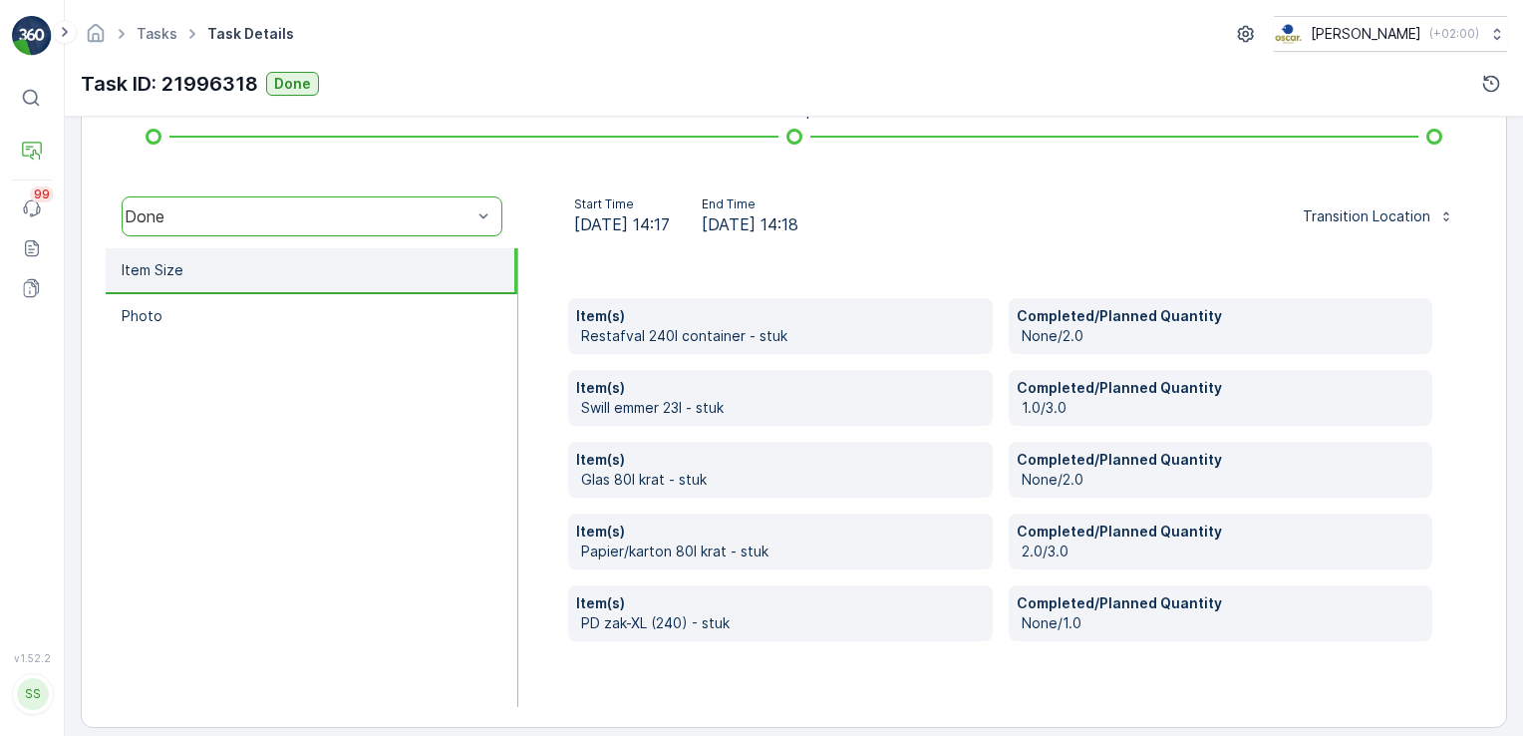
scroll to position [562, 0]
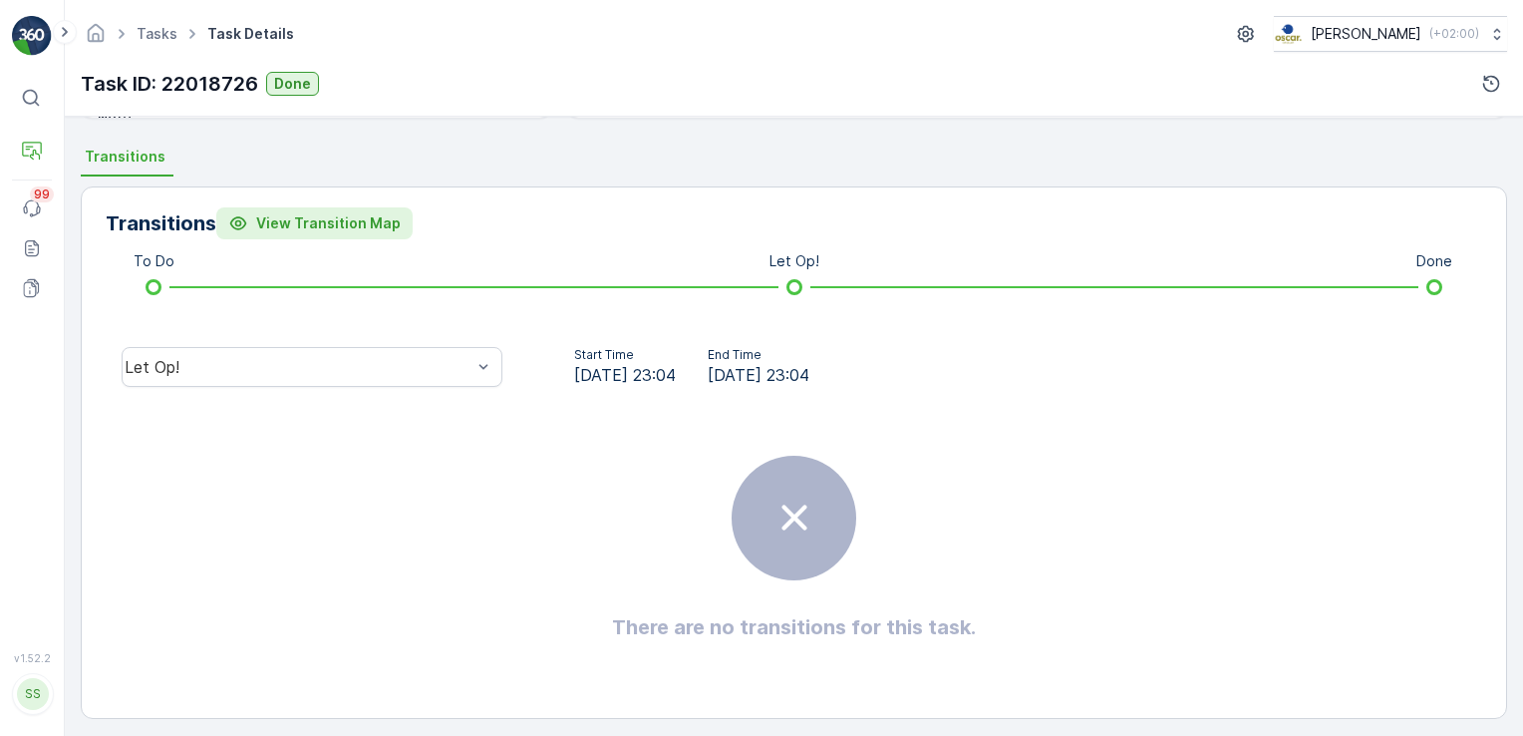
scroll to position [419, 0]
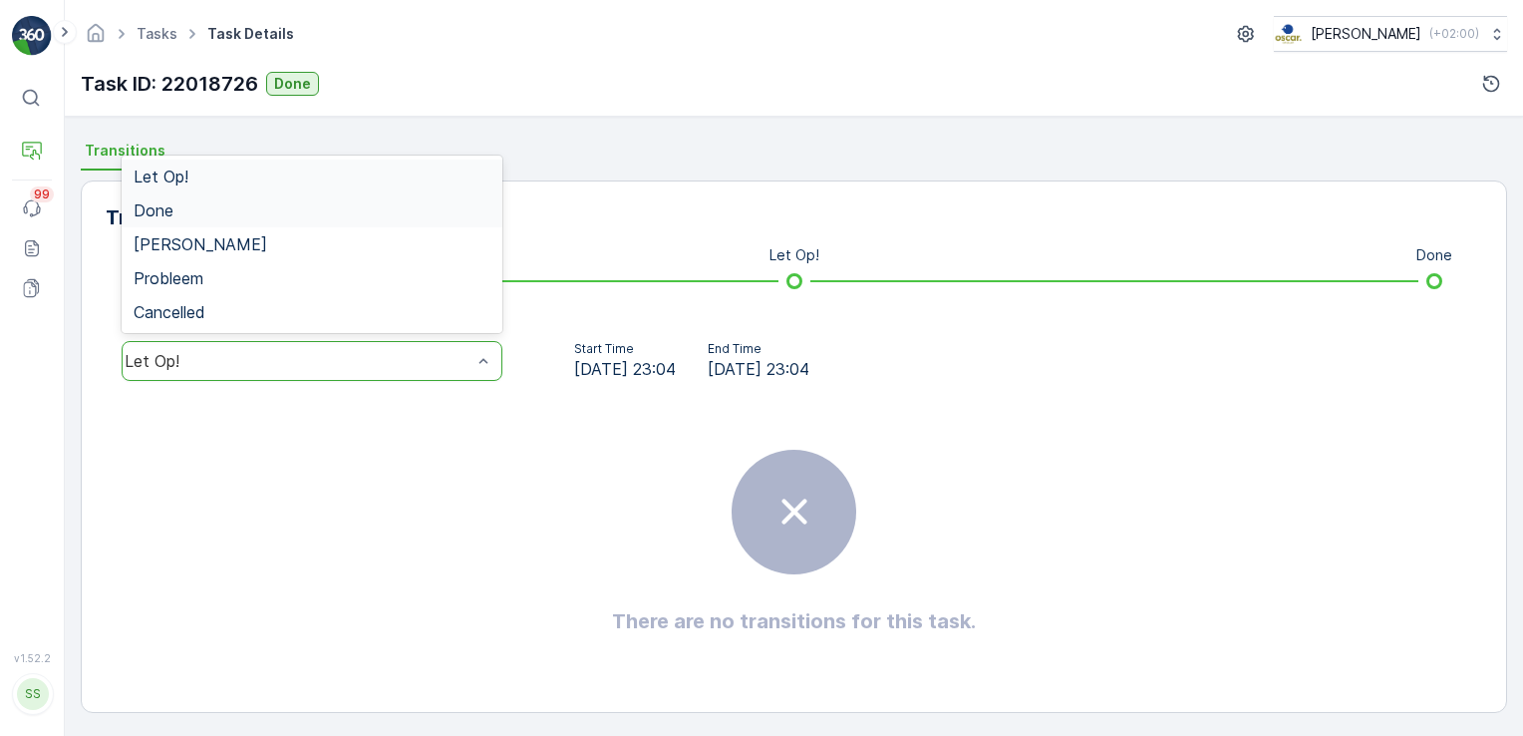
click at [231, 210] on div "Done" at bounding box center [312, 210] width 357 height 18
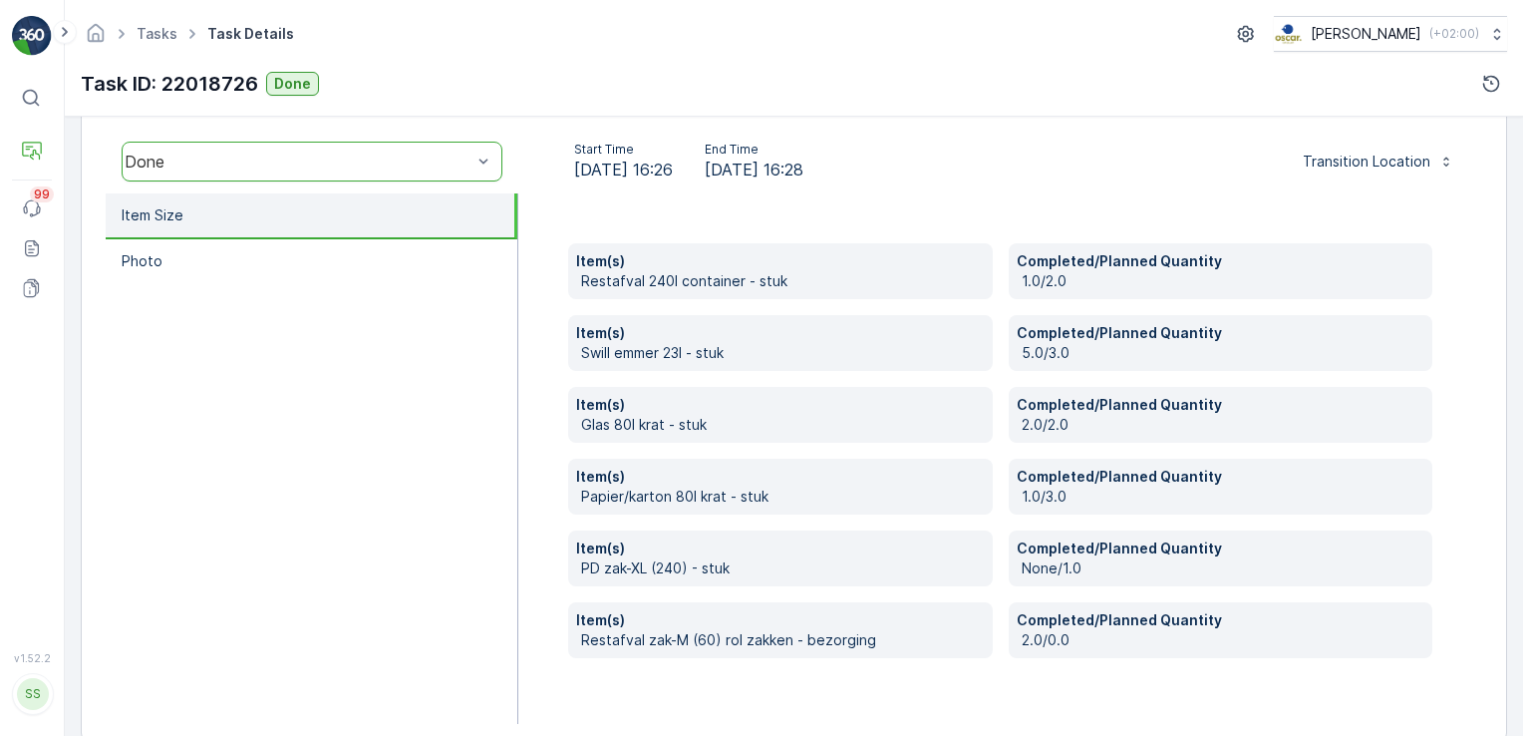
scroll to position [618, 0]
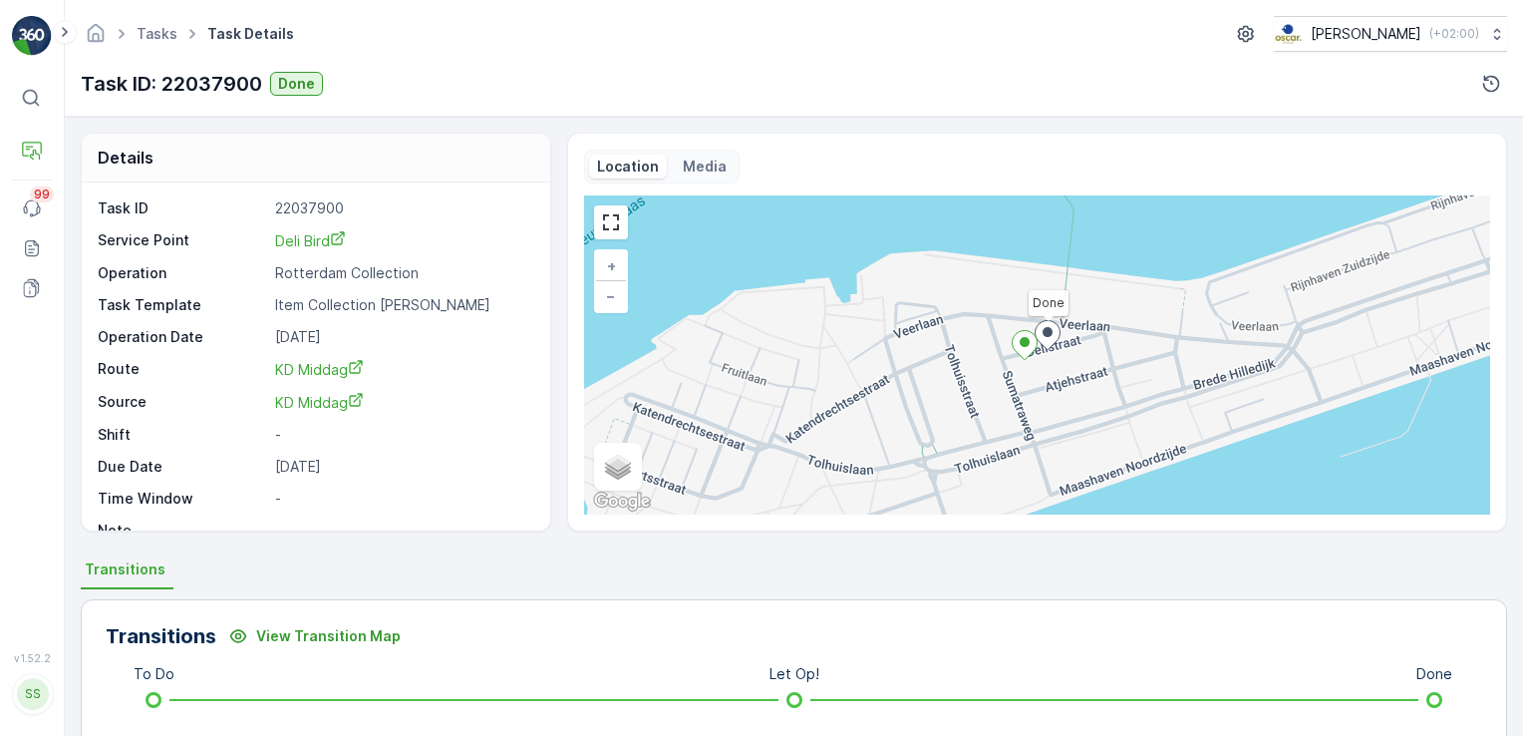
scroll to position [419, 0]
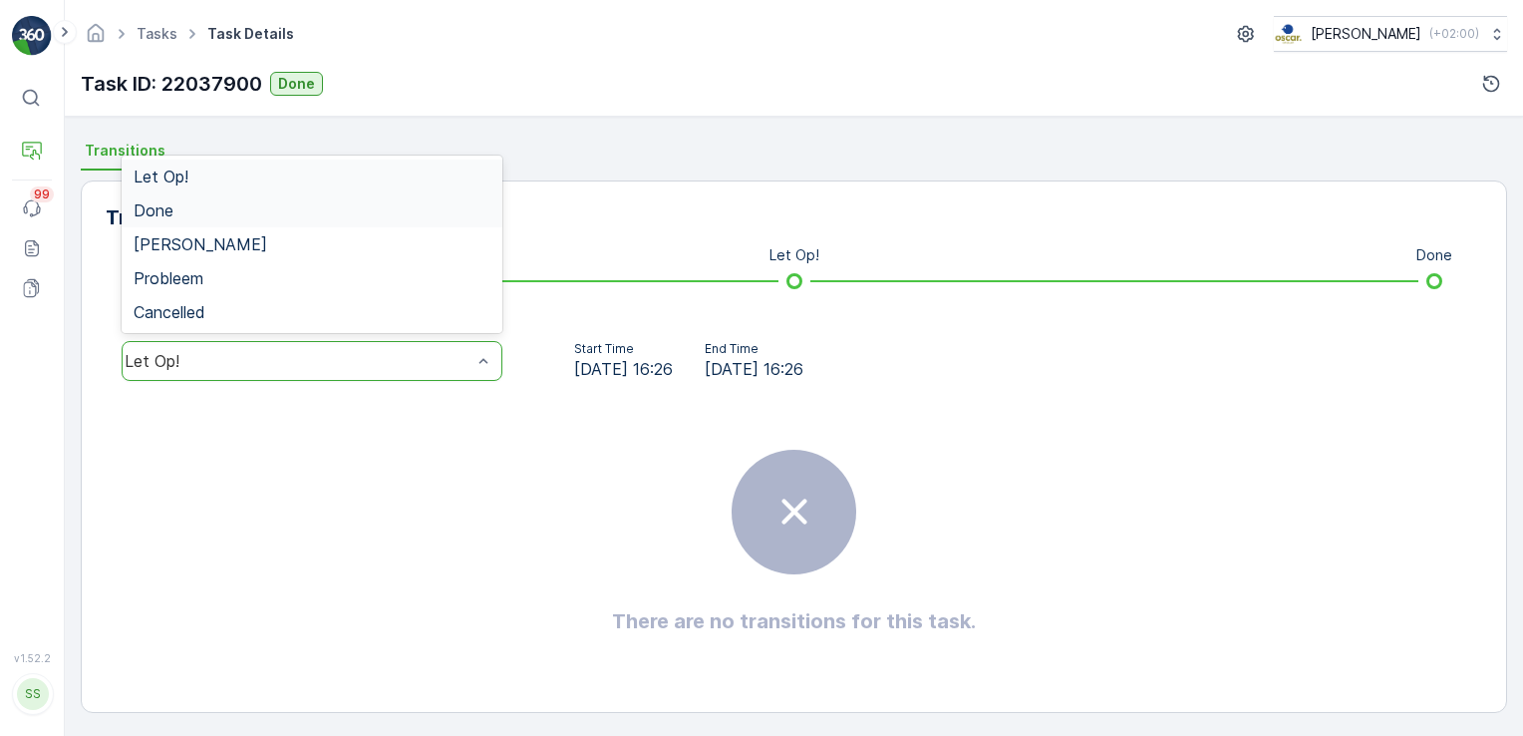
click at [234, 210] on div "Done" at bounding box center [312, 210] width 357 height 18
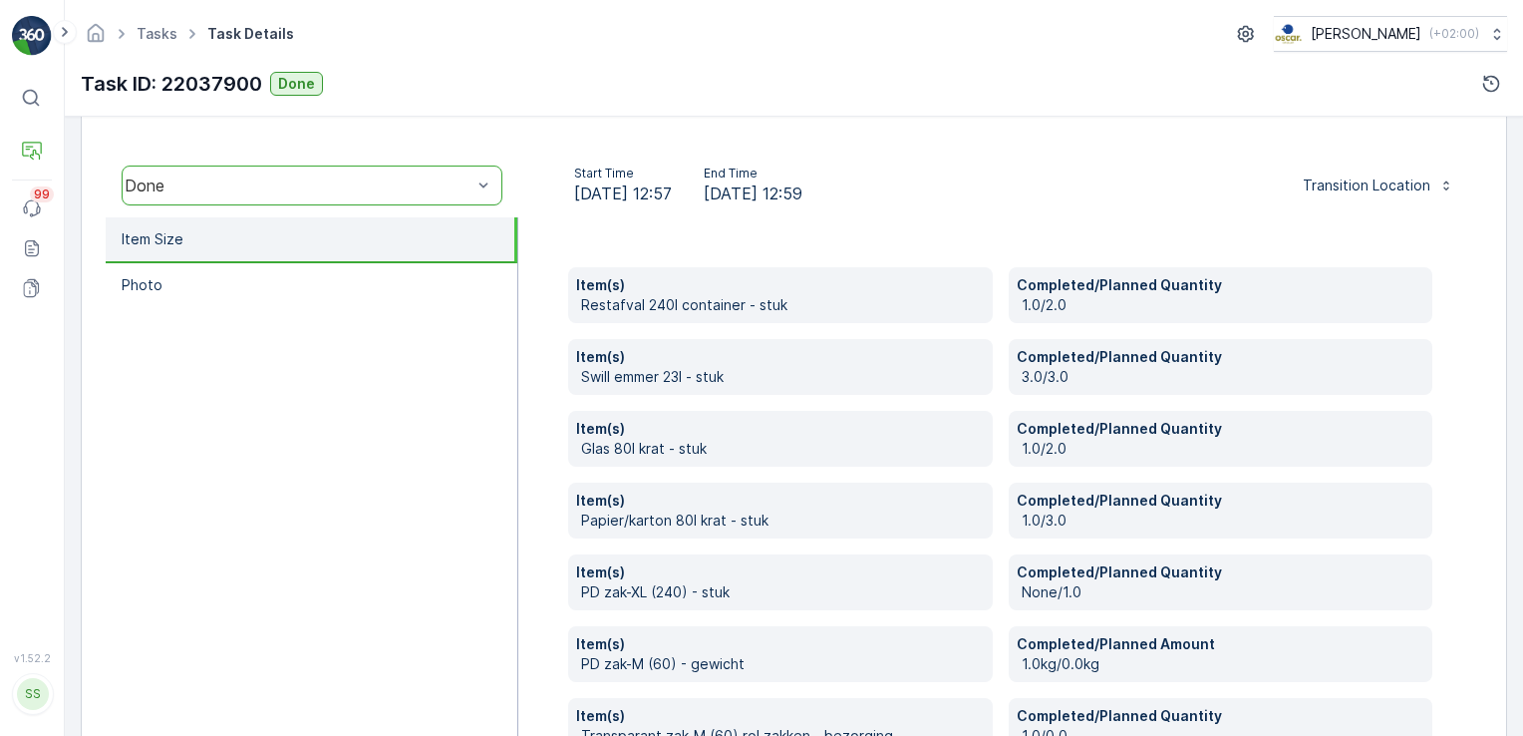
scroll to position [579, 0]
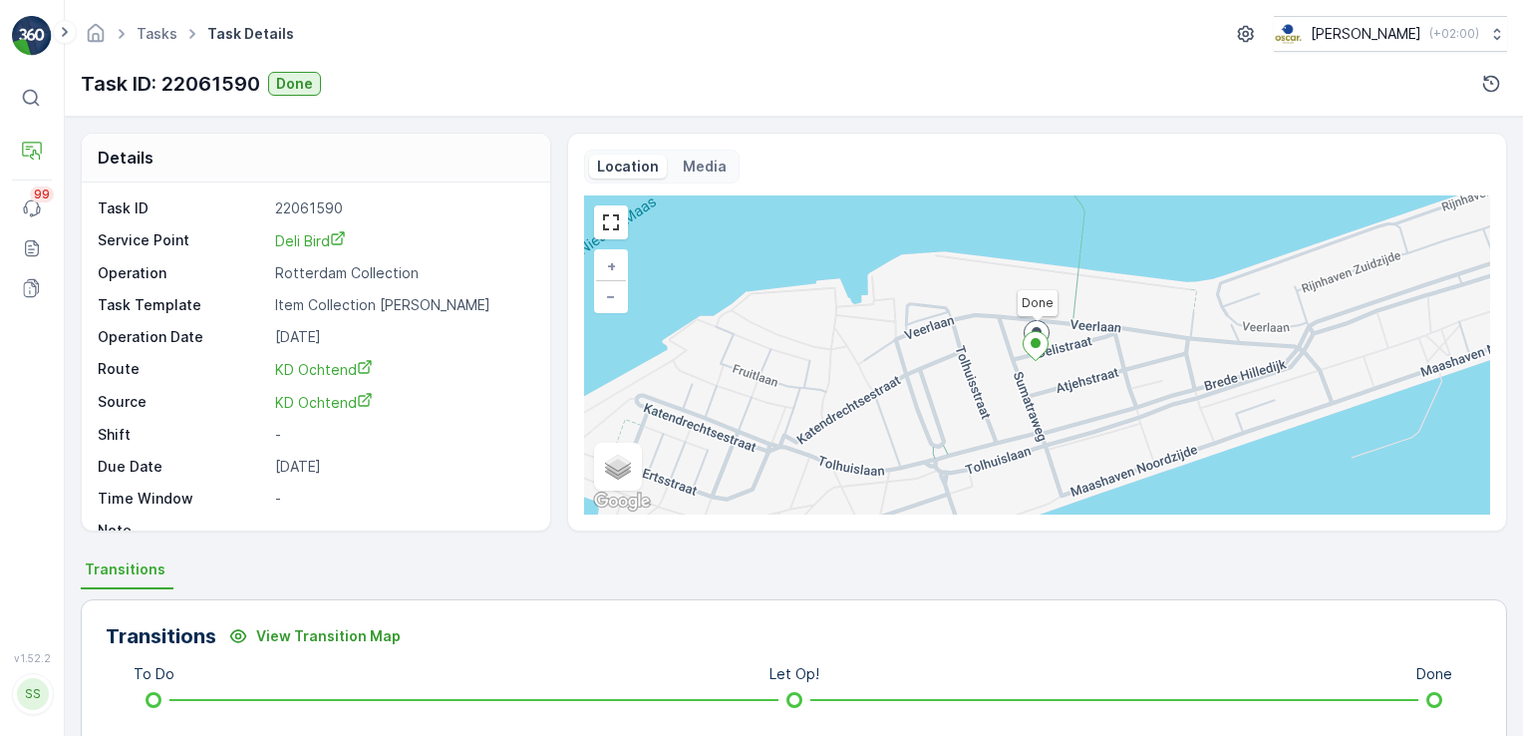
scroll to position [419, 0]
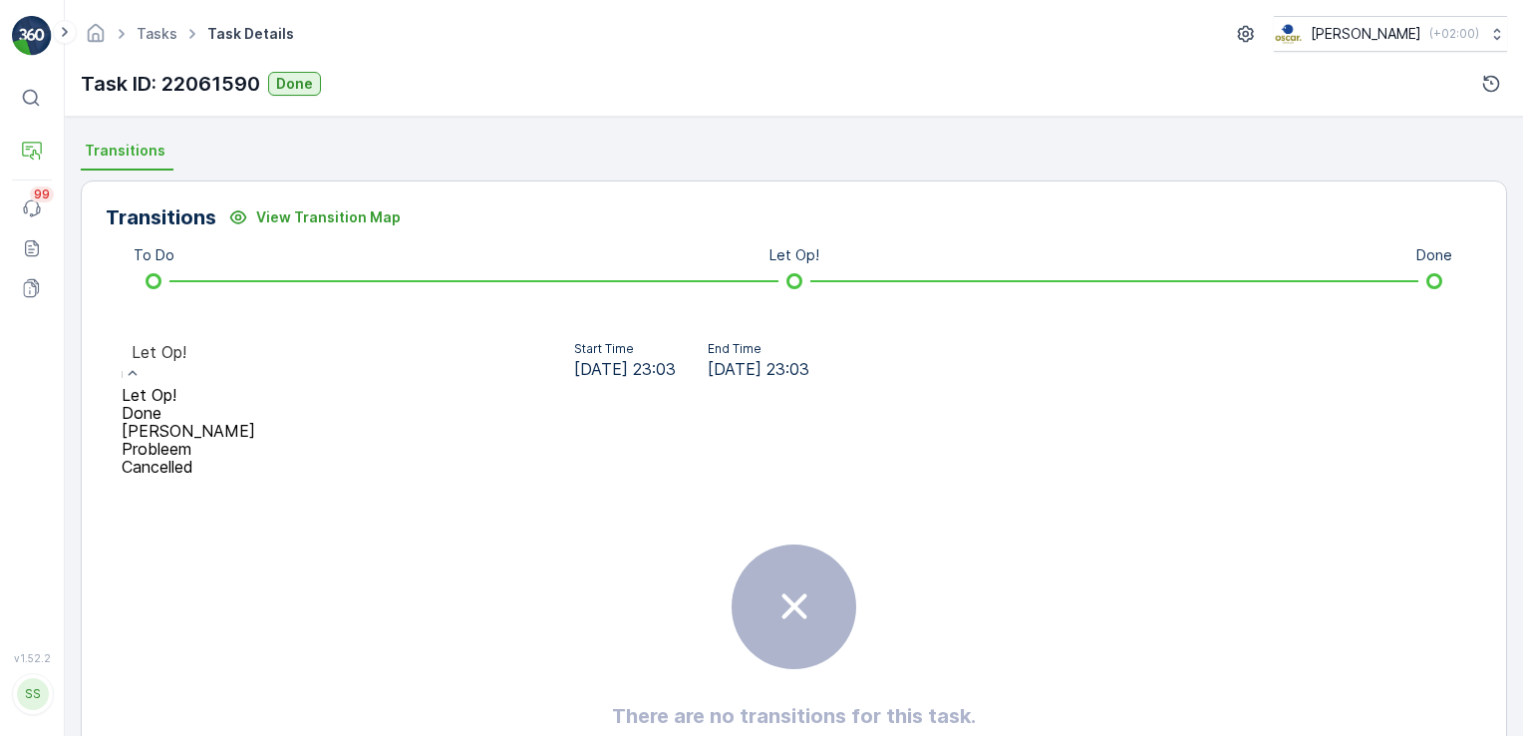
click at [206, 404] on div "Done" at bounding box center [189, 413] width 134 height 18
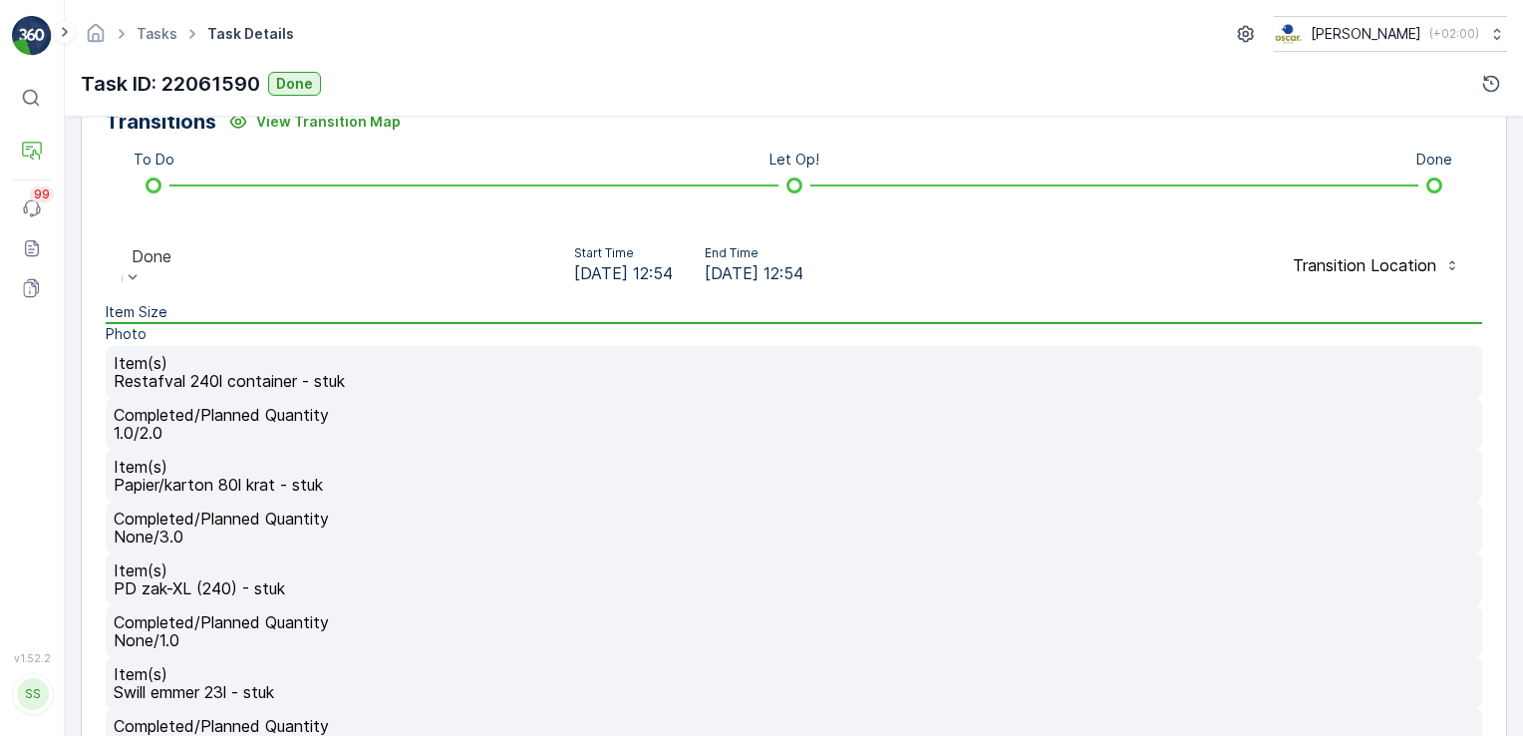
scroll to position [578, 0]
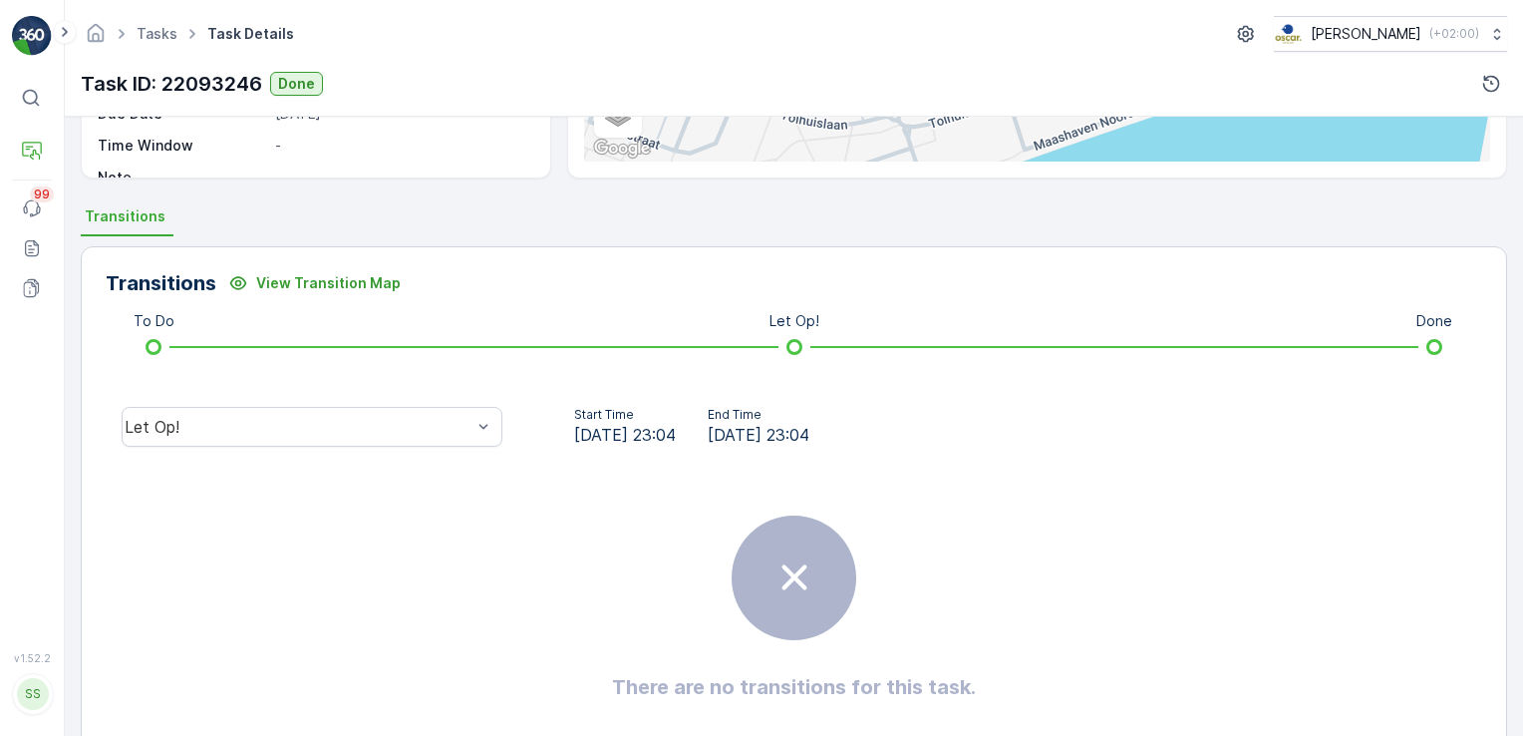
scroll to position [354, 0]
click at [375, 435] on div "Let Op!" at bounding box center [312, 426] width 381 height 40
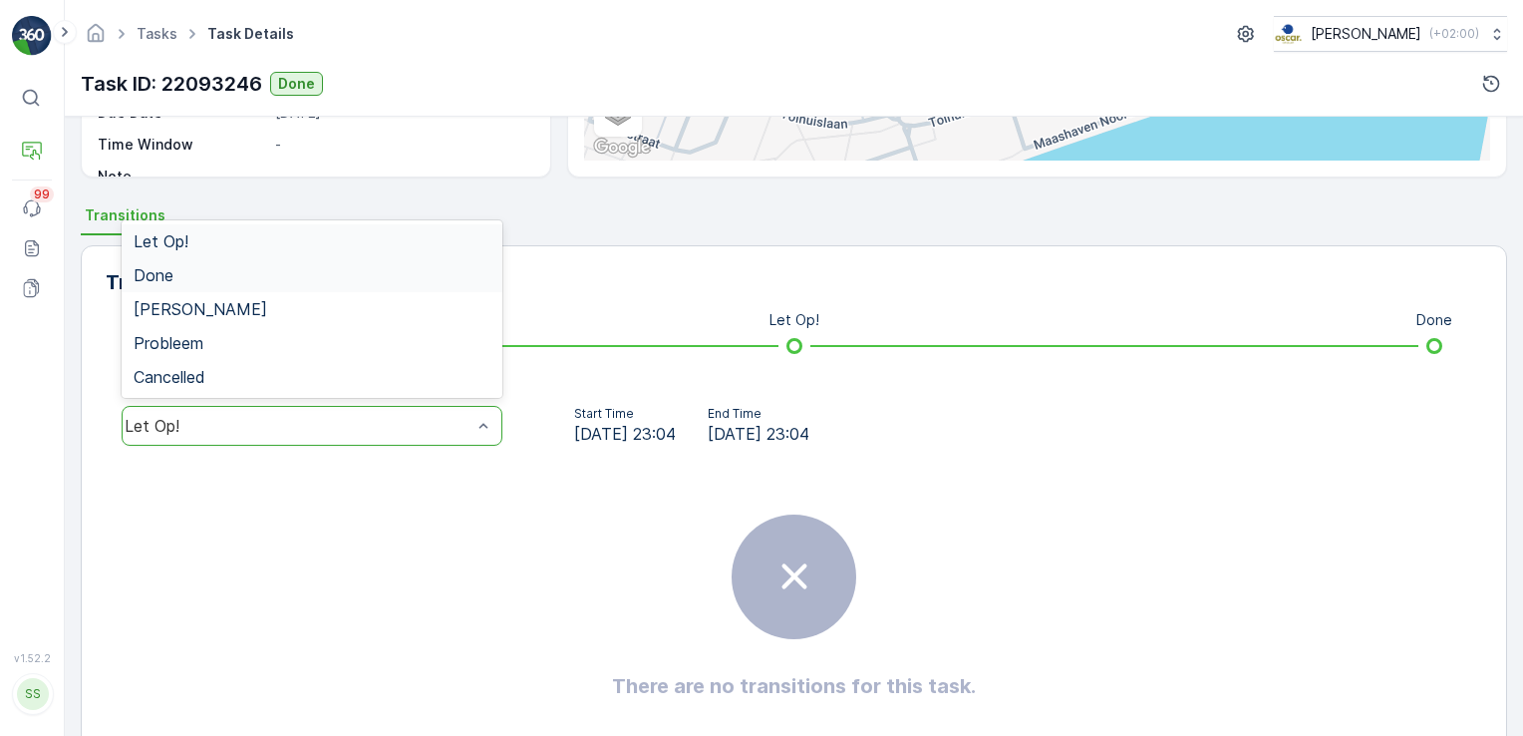
click at [271, 275] on div "Done" at bounding box center [312, 275] width 357 height 18
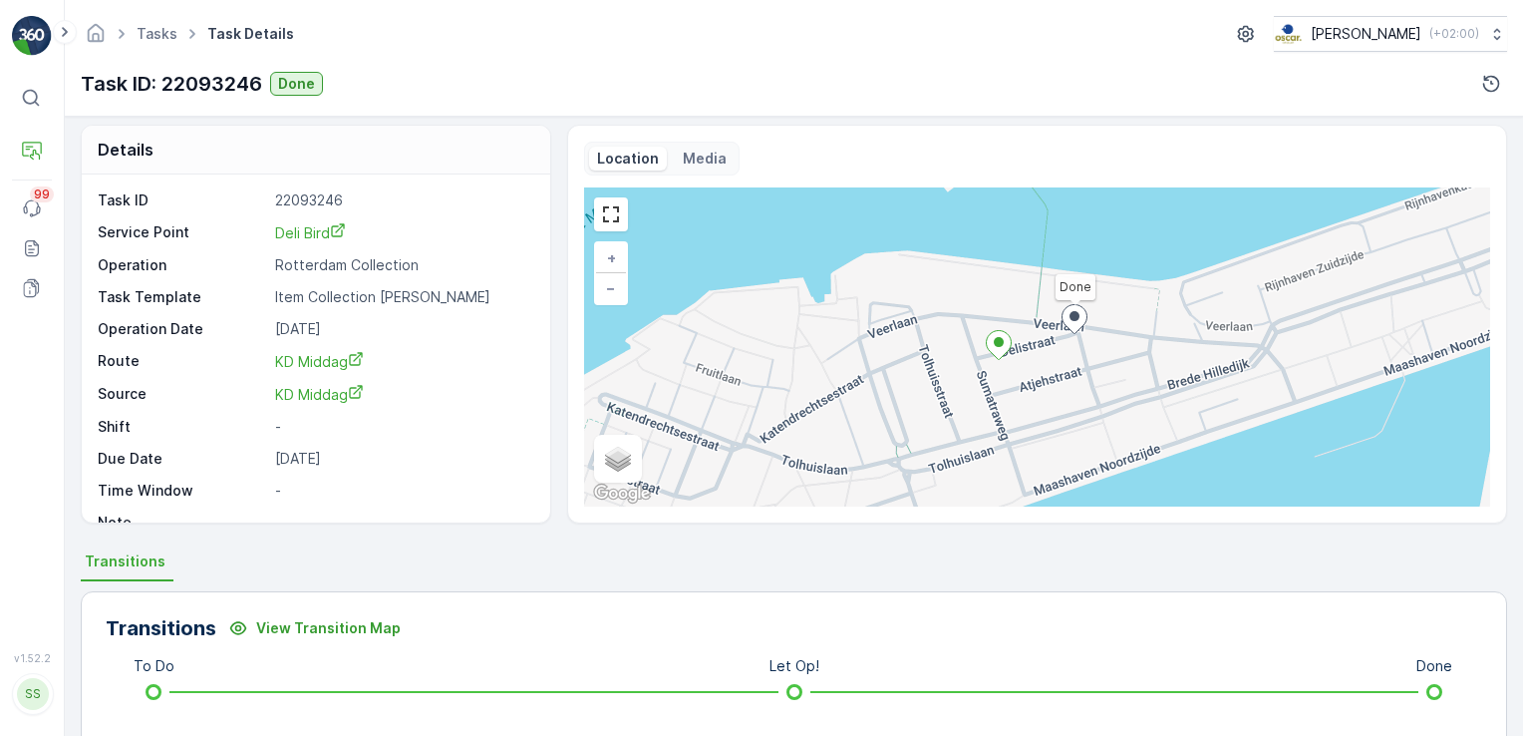
scroll to position [8, 0]
click at [299, 358] on span "KD Middag" at bounding box center [319, 361] width 89 height 17
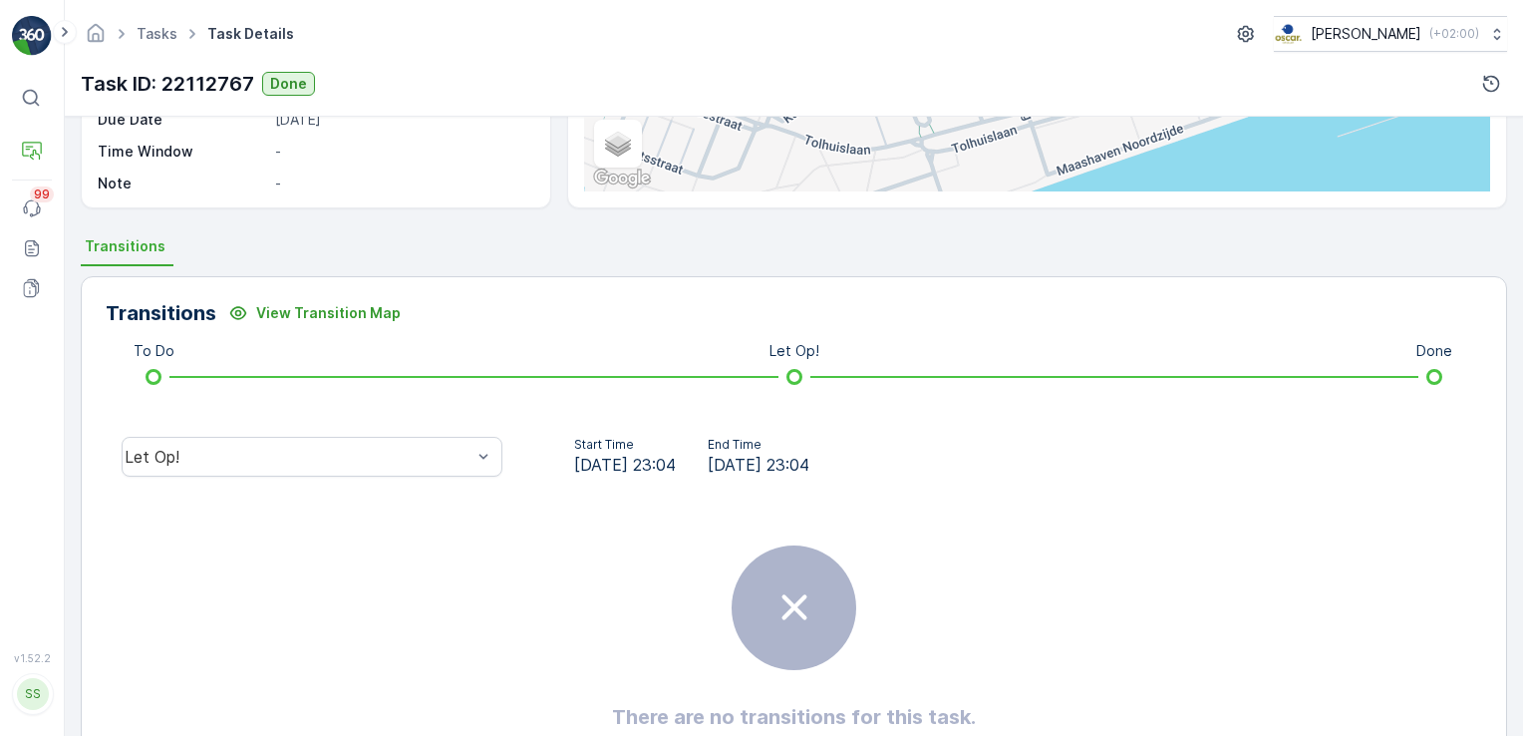
scroll to position [419, 0]
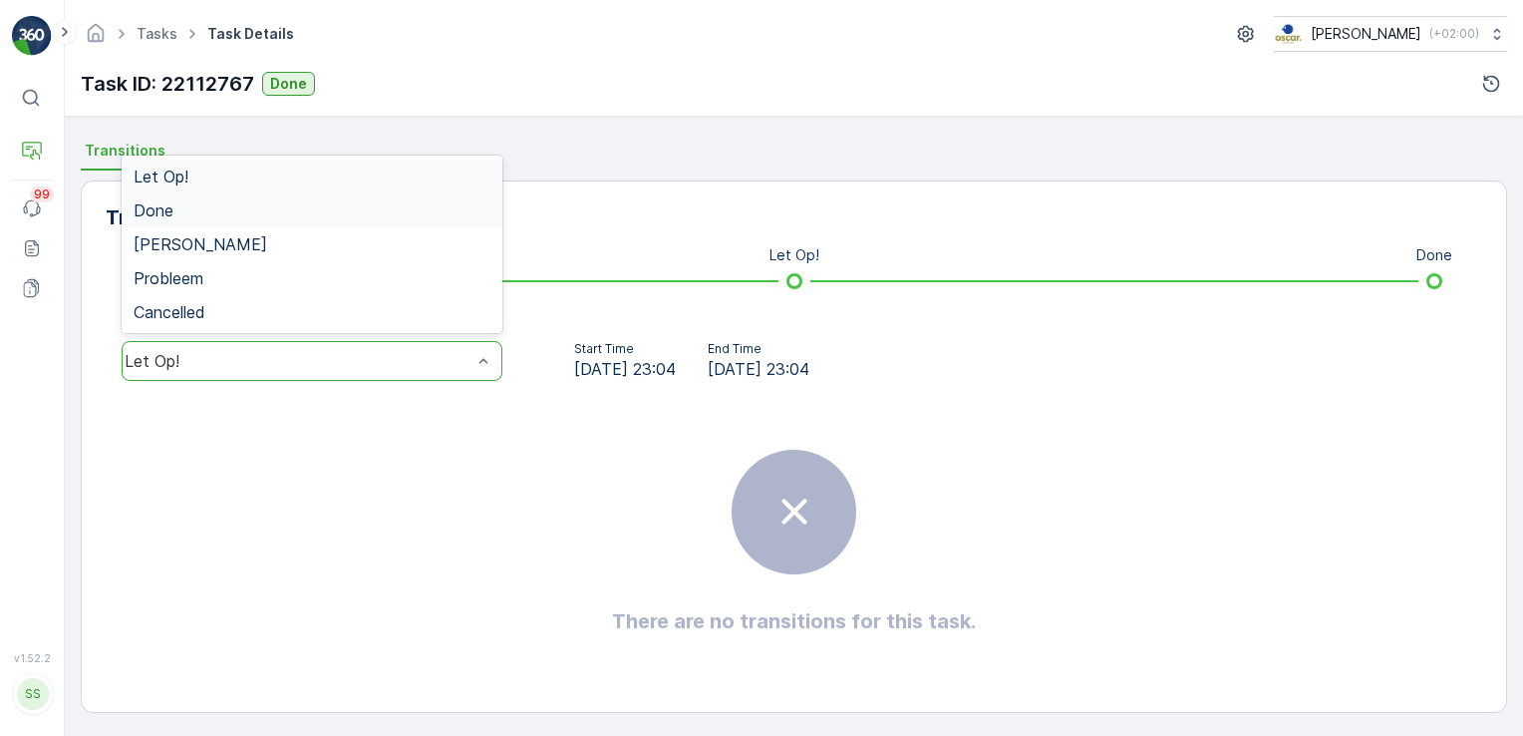
click at [199, 206] on div "Done" at bounding box center [312, 210] width 357 height 18
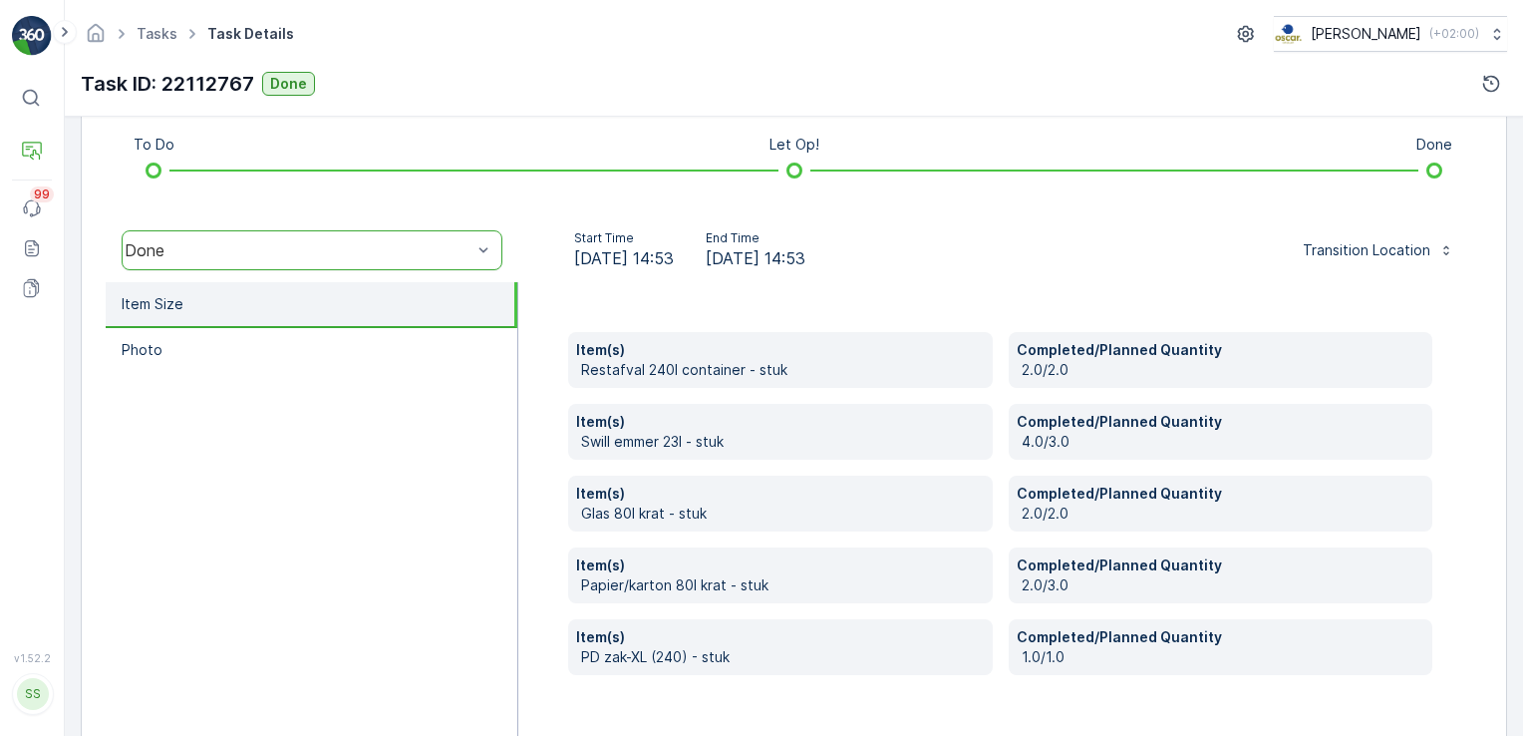
scroll to position [0, 0]
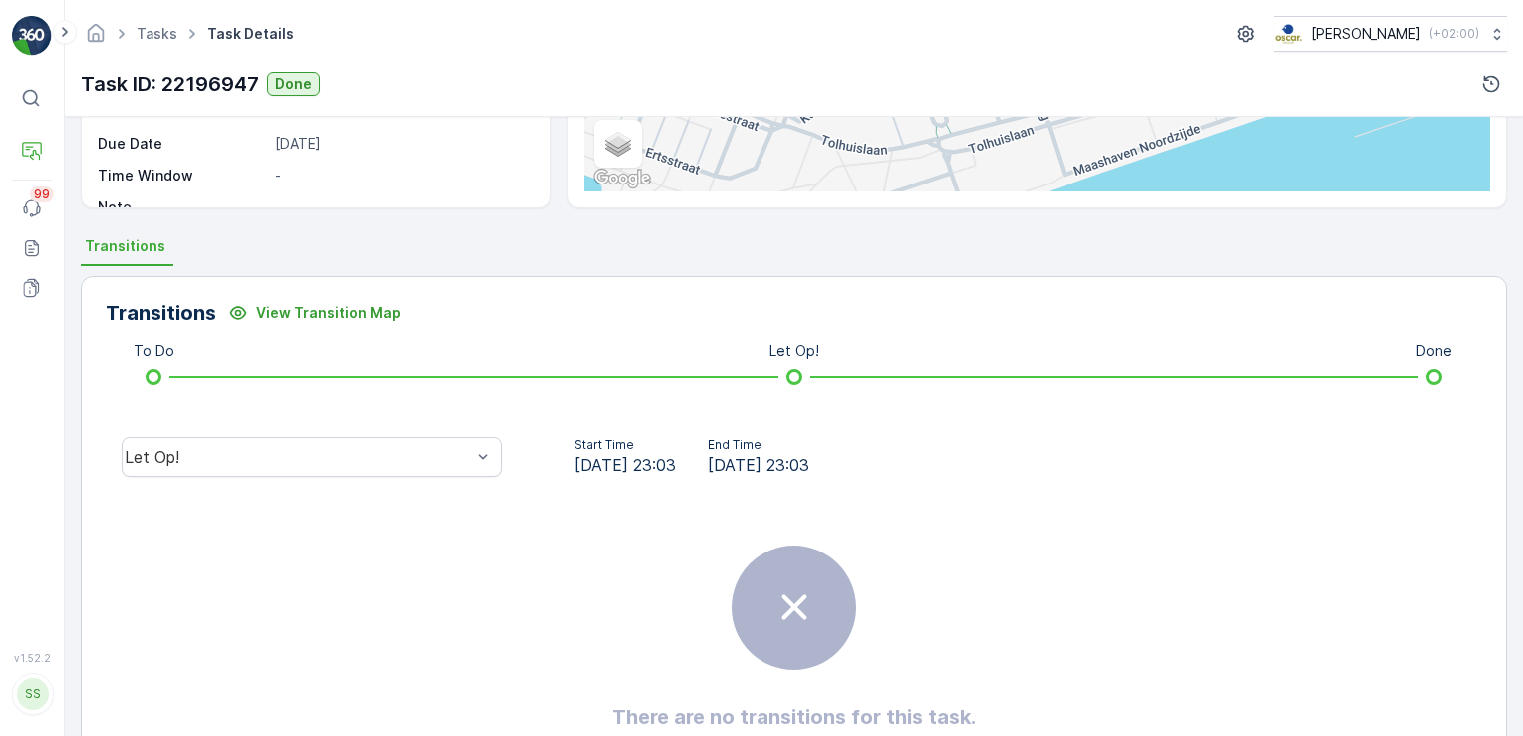
scroll to position [419, 0]
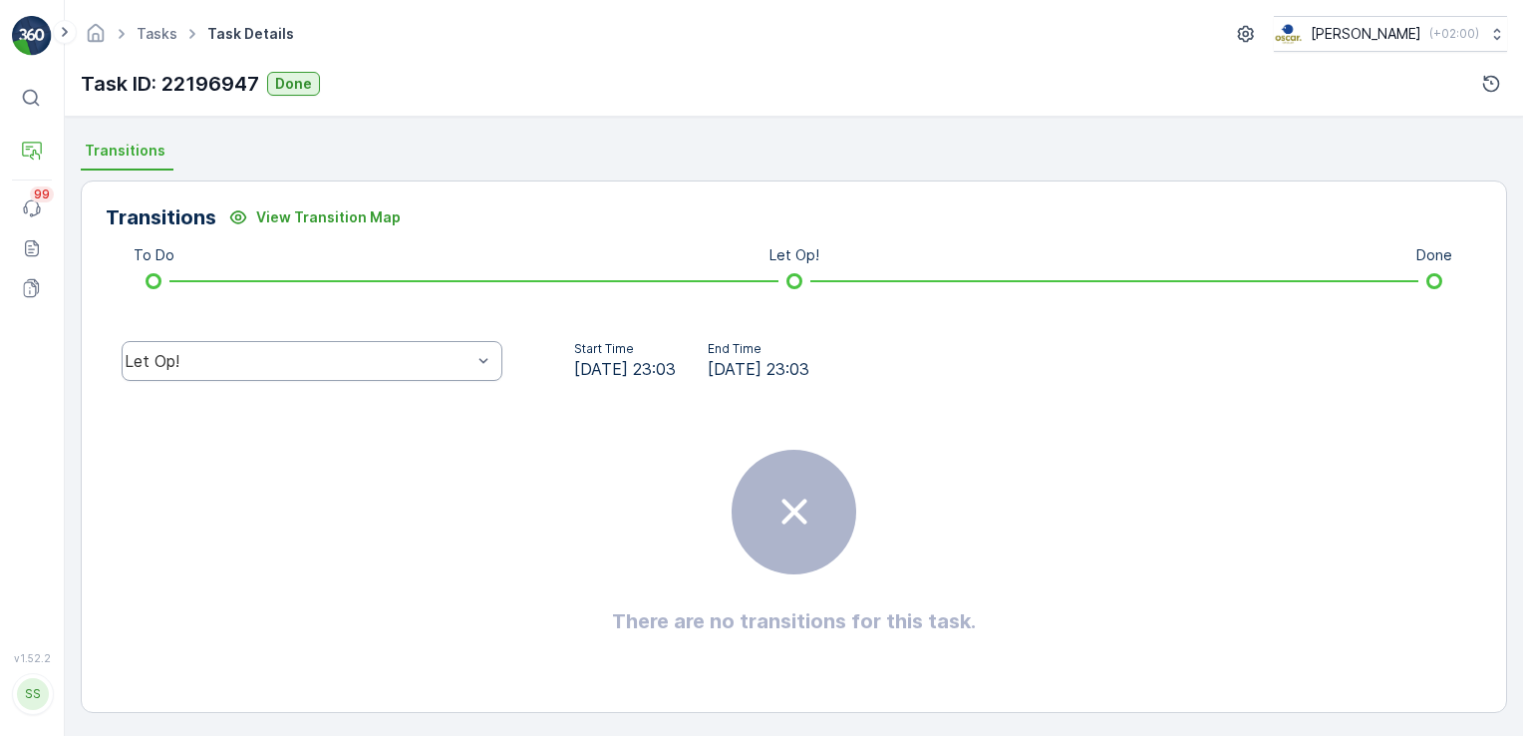
click at [293, 373] on div "Let Op!" at bounding box center [312, 361] width 381 height 40
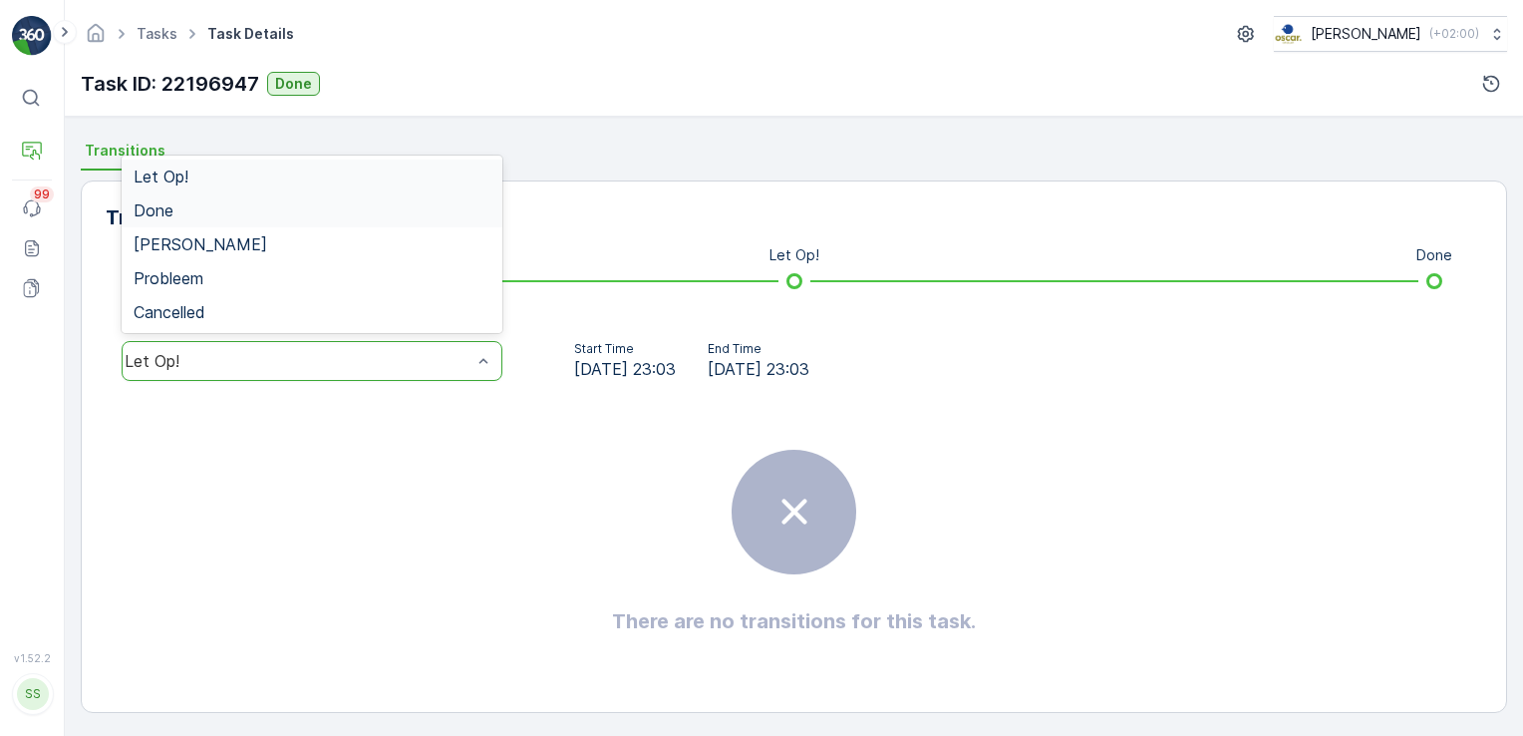
click at [218, 208] on div "Done" at bounding box center [312, 210] width 357 height 18
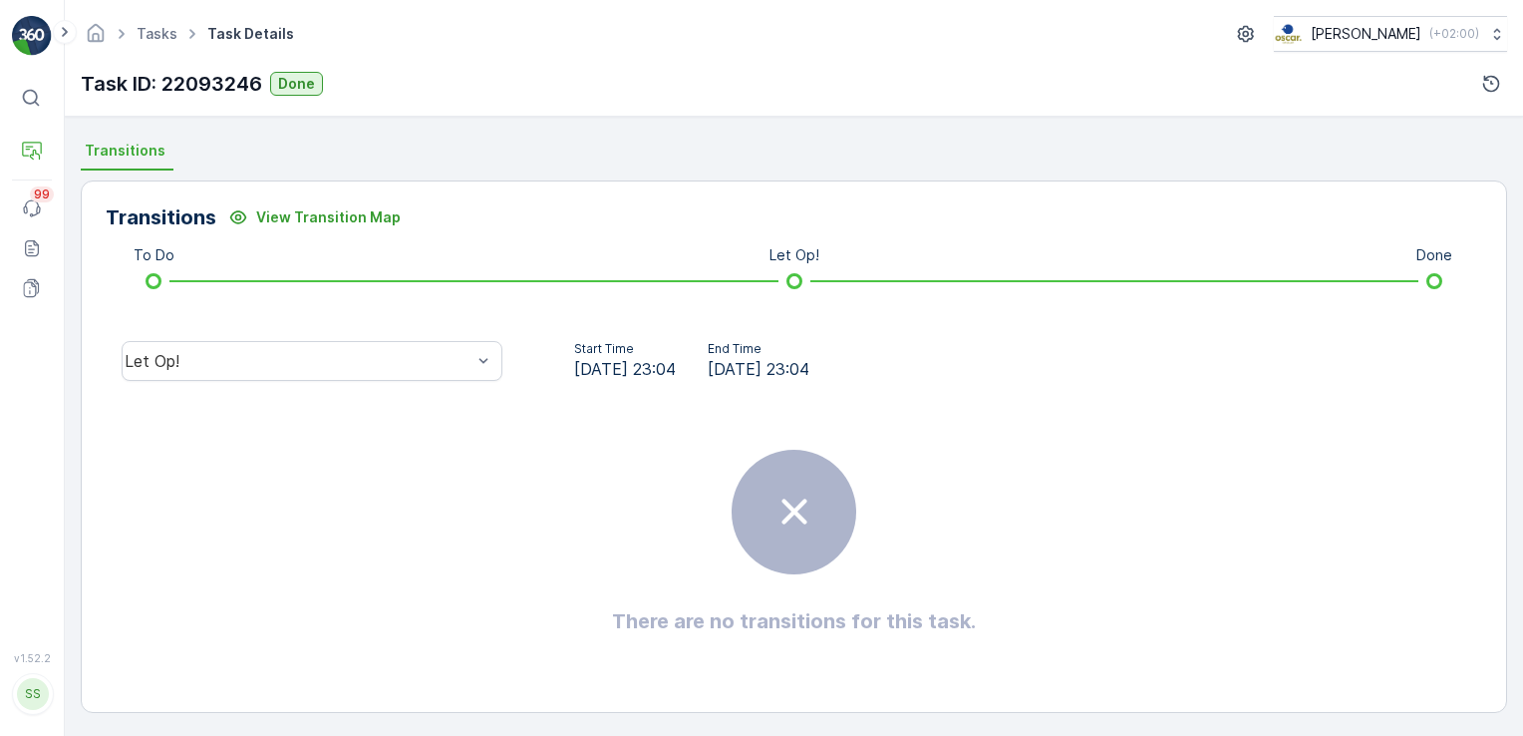
scroll to position [419, 0]
click at [367, 374] on div "Let Op!" at bounding box center [312, 361] width 381 height 40
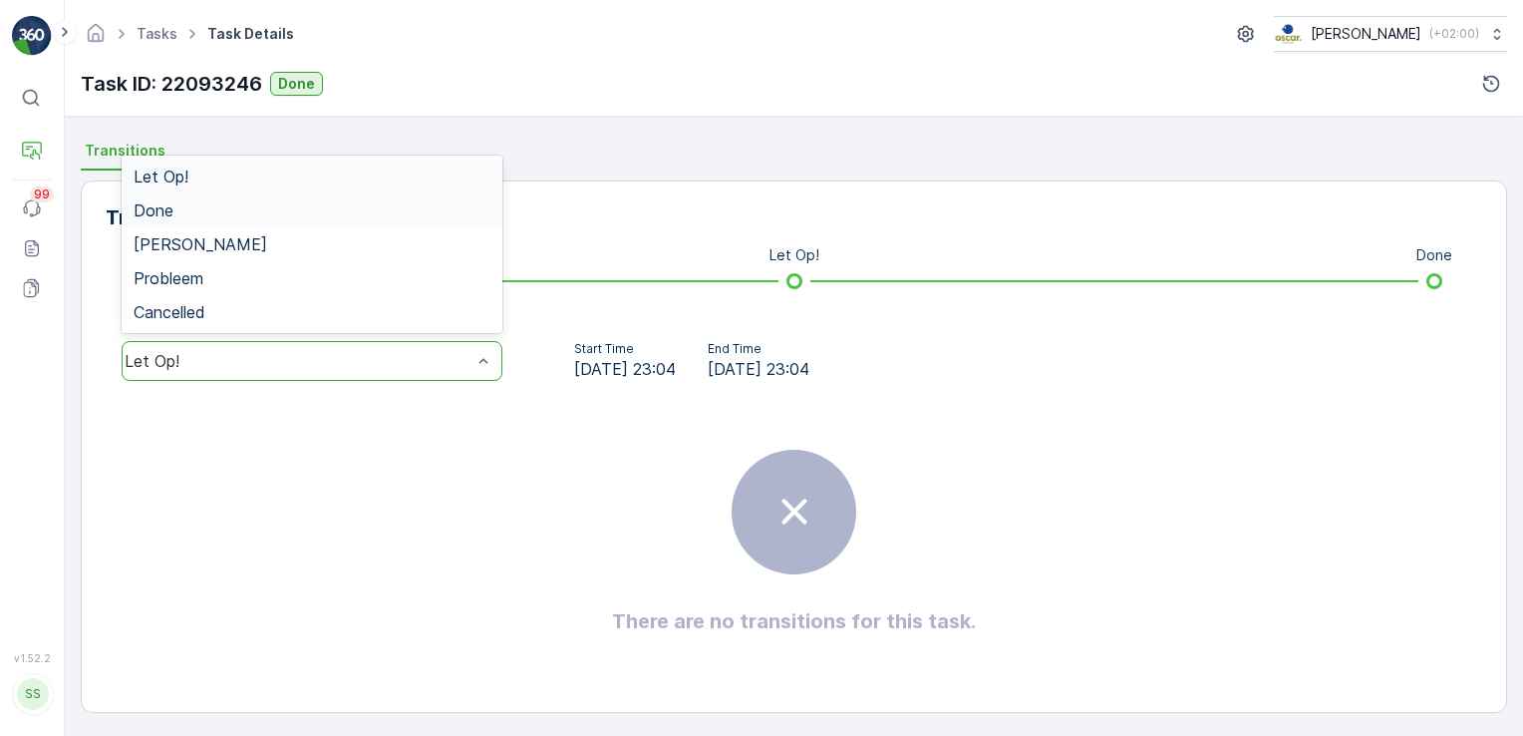
click at [258, 211] on div "Done" at bounding box center [312, 210] width 357 height 18
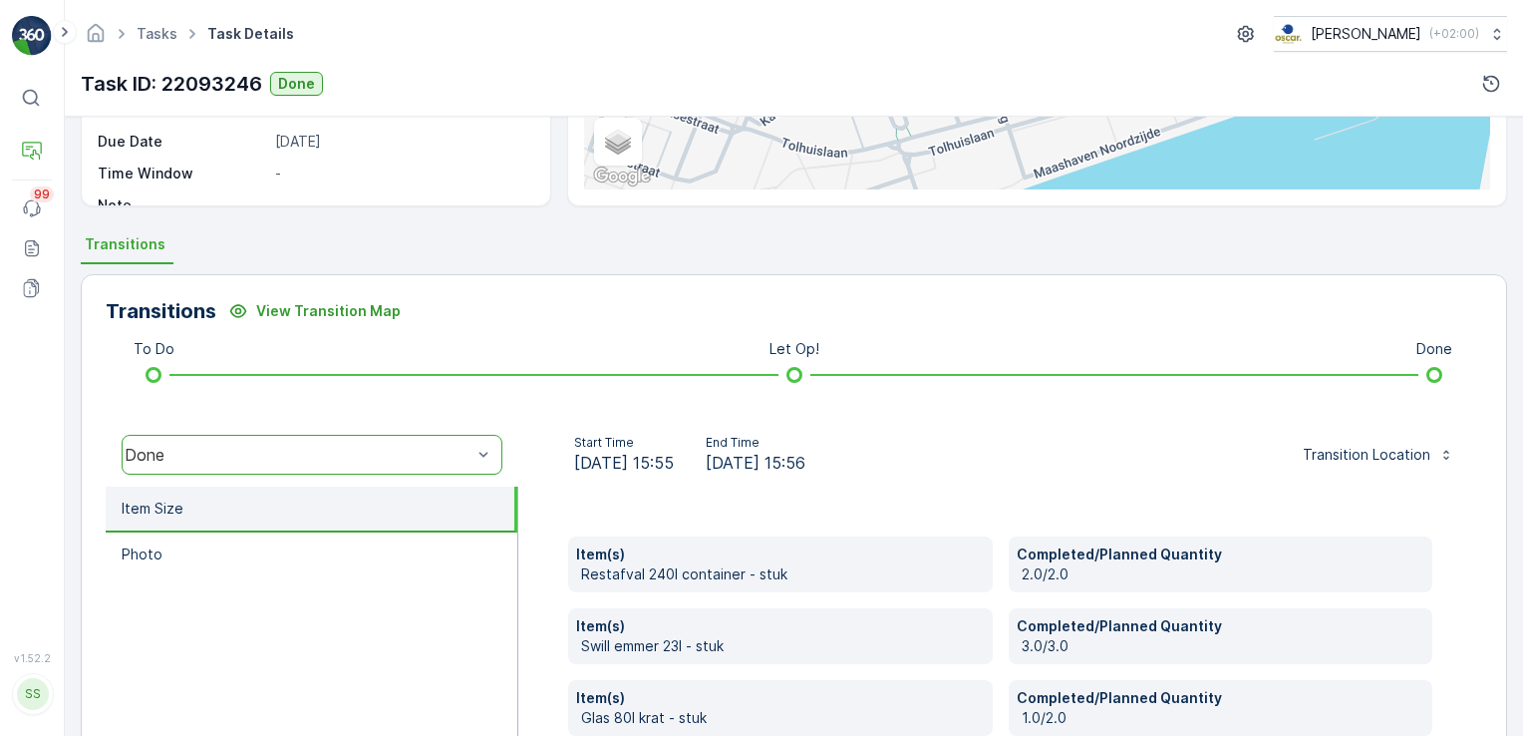
scroll to position [319, 0]
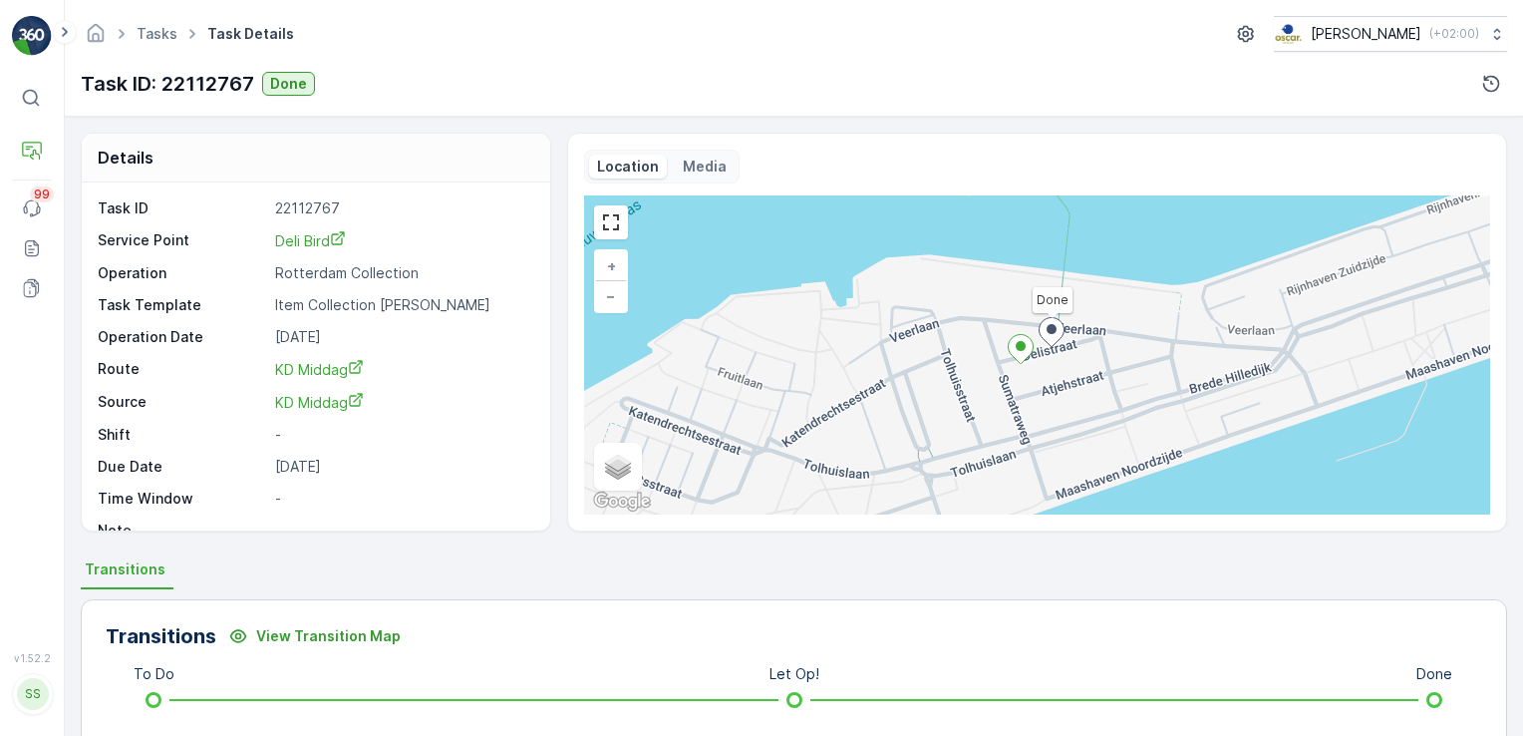
scroll to position [419, 0]
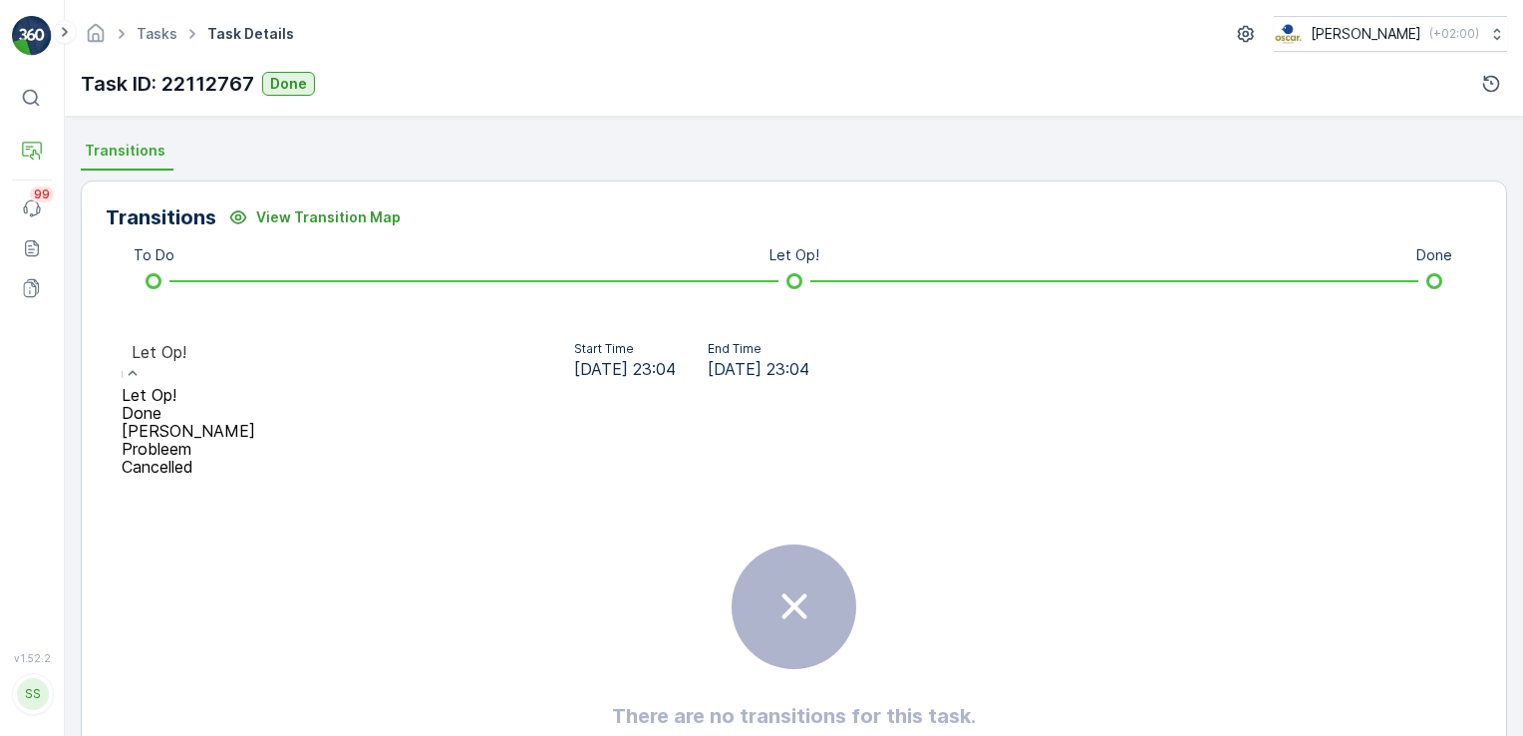
click at [222, 404] on div "Done" at bounding box center [189, 413] width 134 height 18
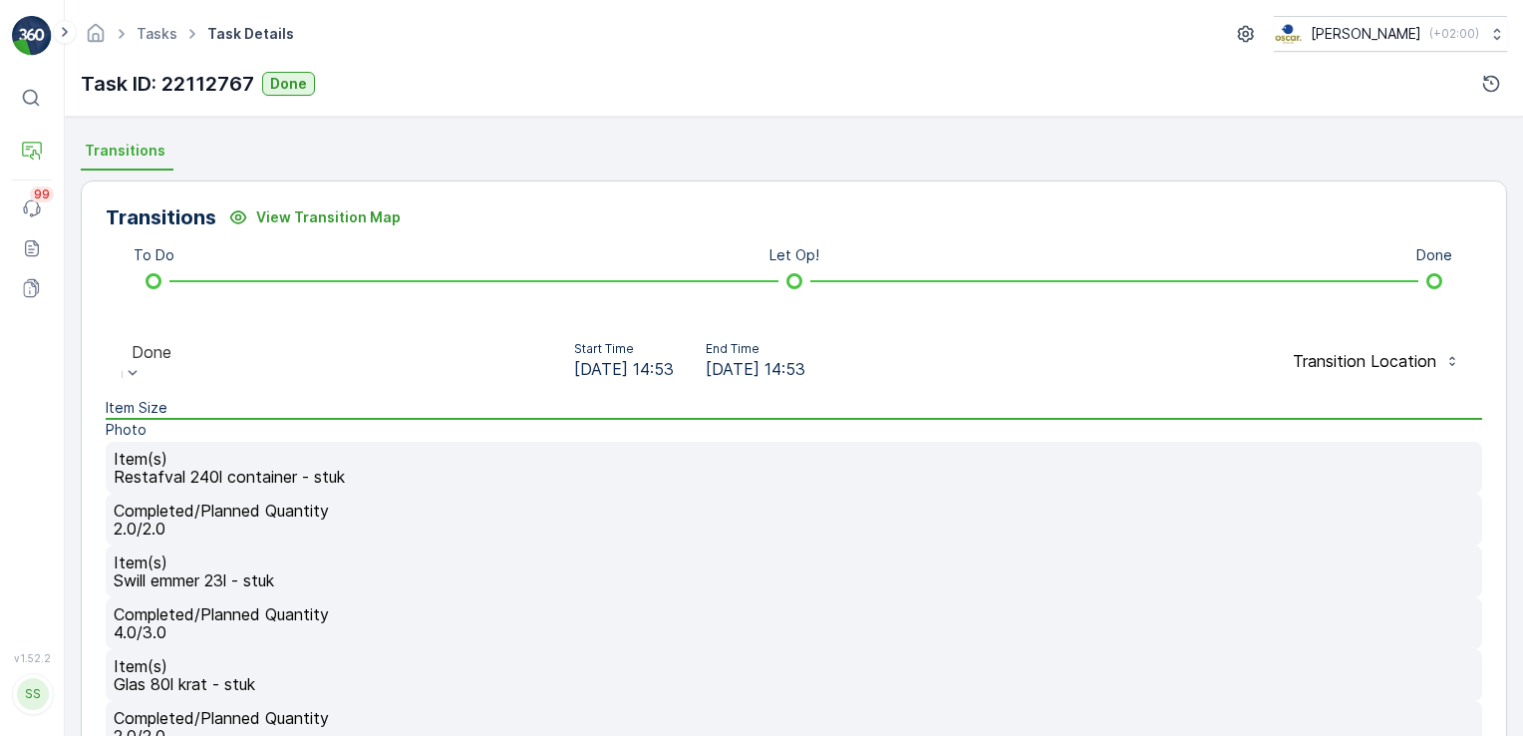
scroll to position [578, 0]
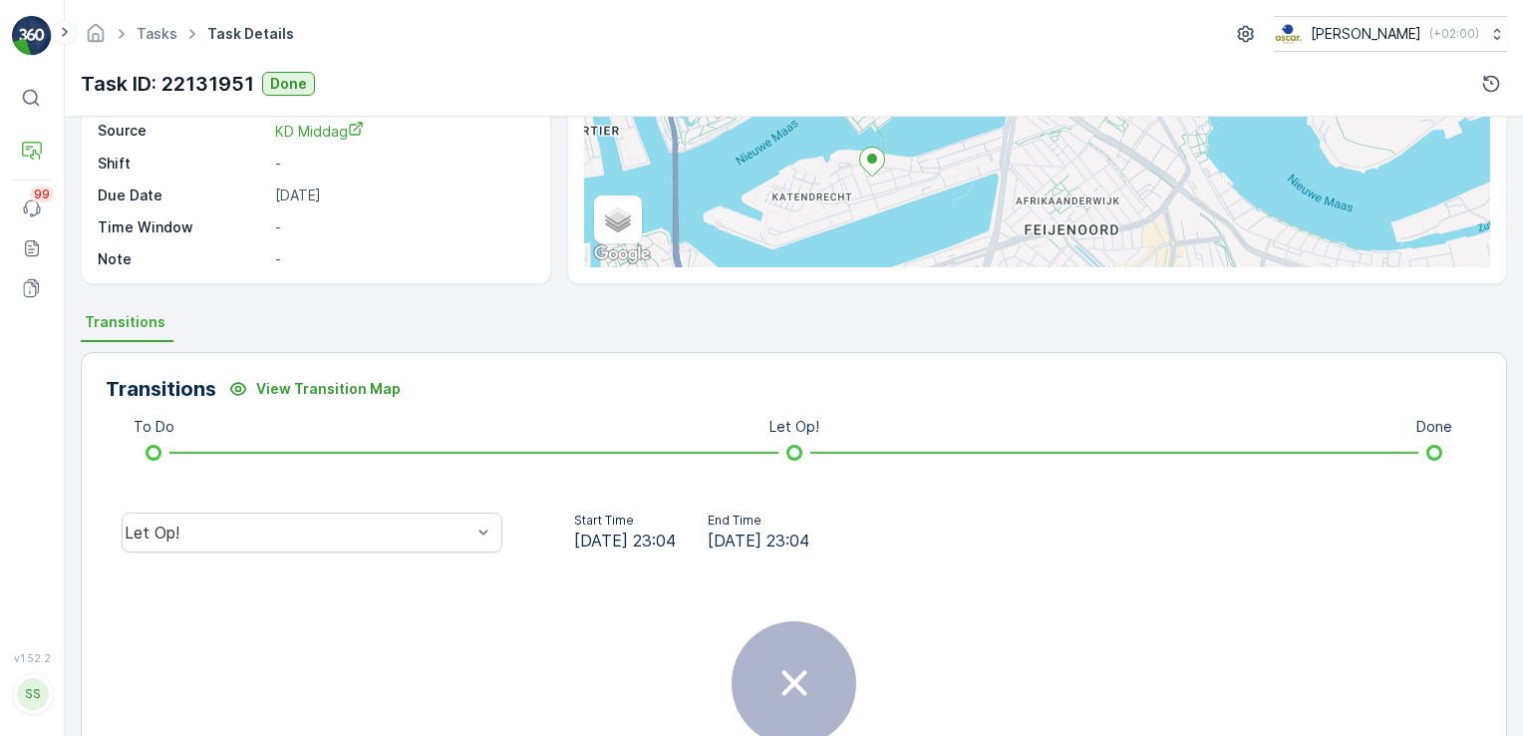
scroll to position [419, 0]
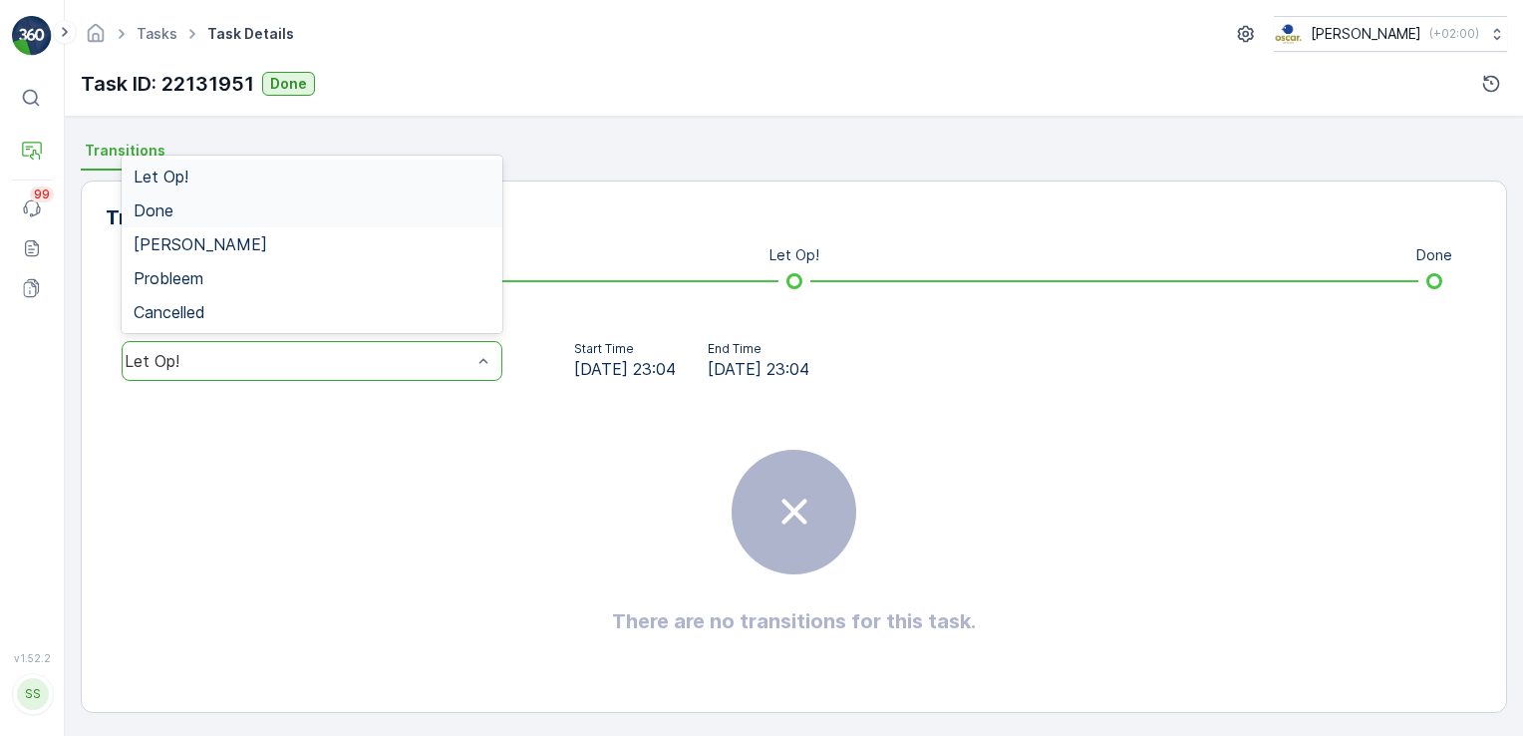
click at [262, 208] on div "Done" at bounding box center [312, 210] width 357 height 18
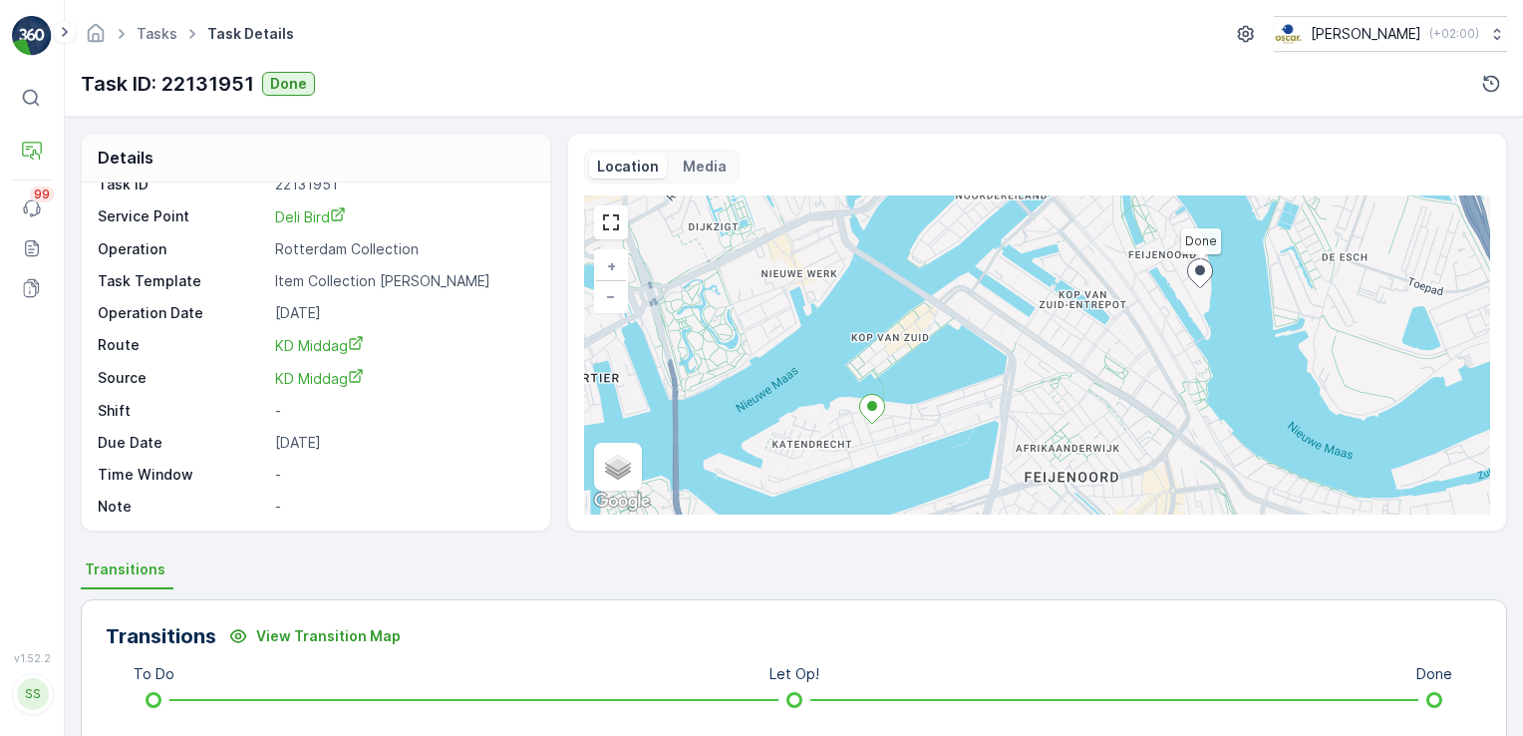
scroll to position [0, 0]
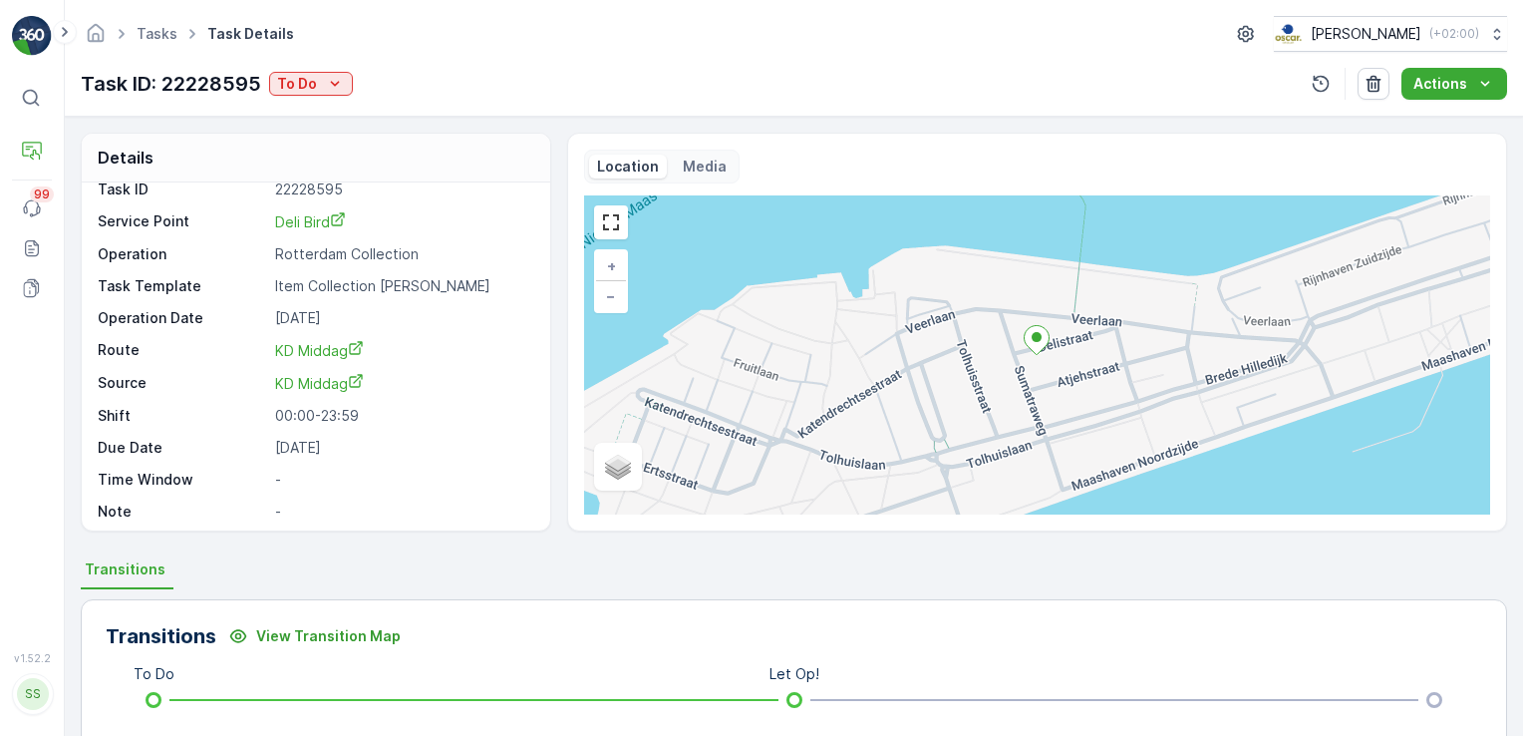
scroll to position [24, 0]
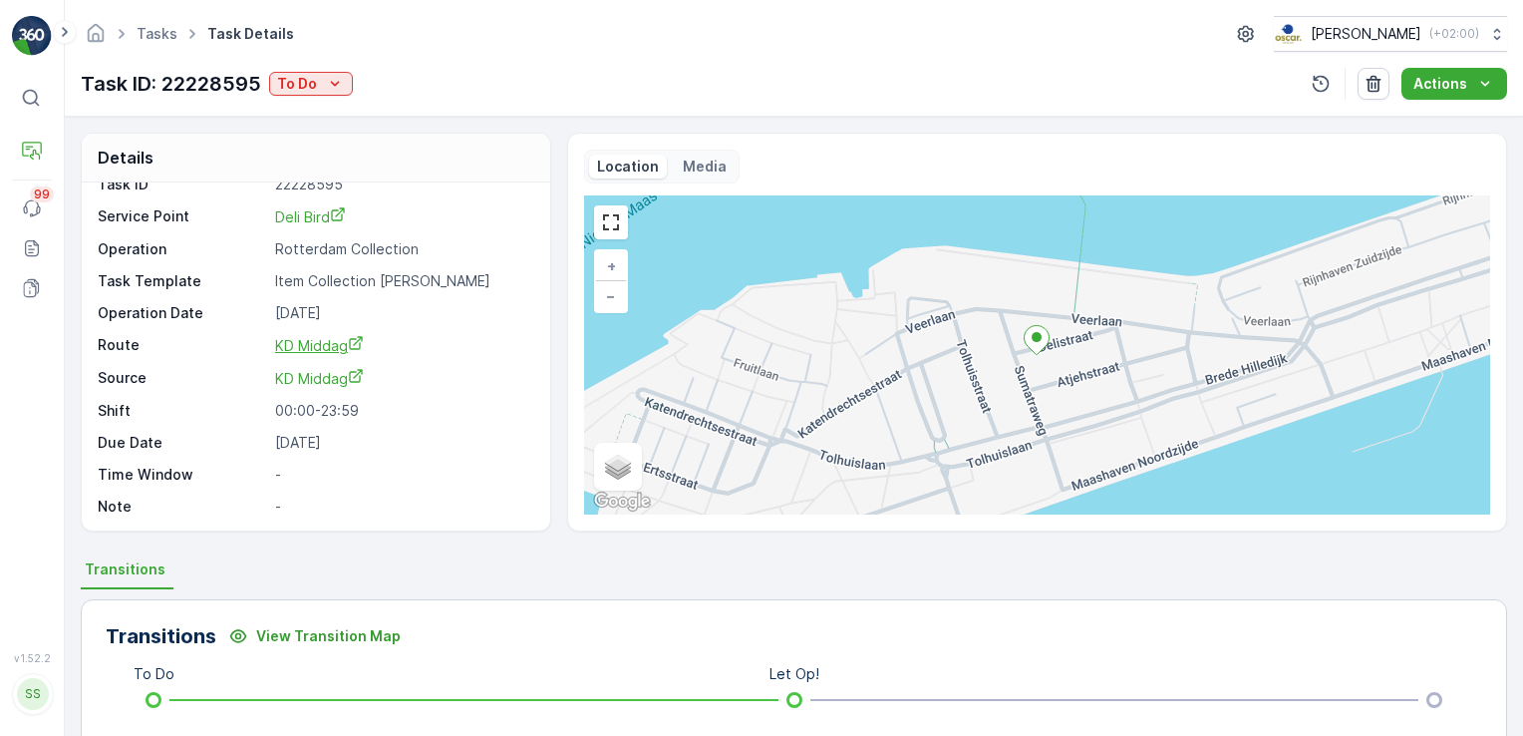
click at [298, 340] on span "KD Middag" at bounding box center [319, 345] width 89 height 17
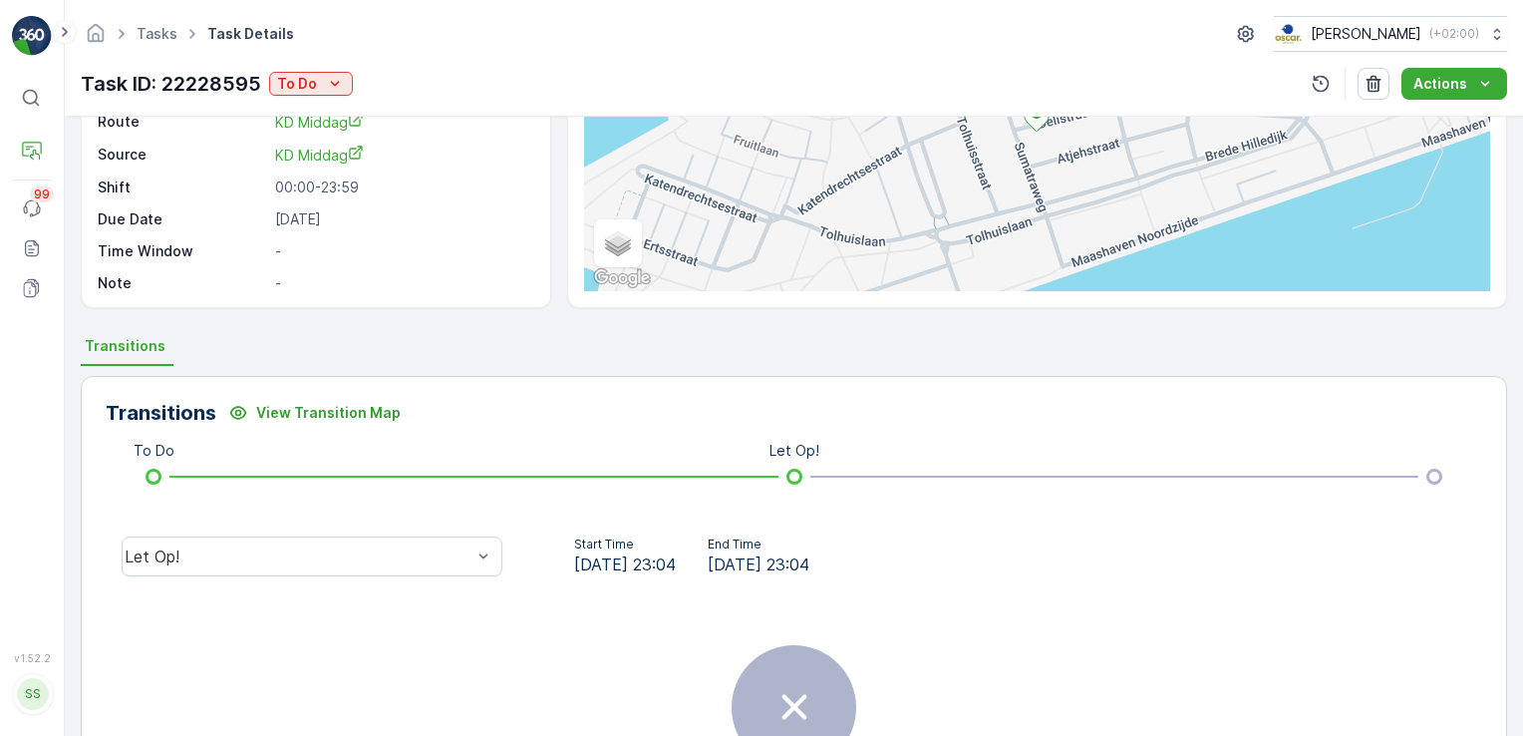
scroll to position [223, 0]
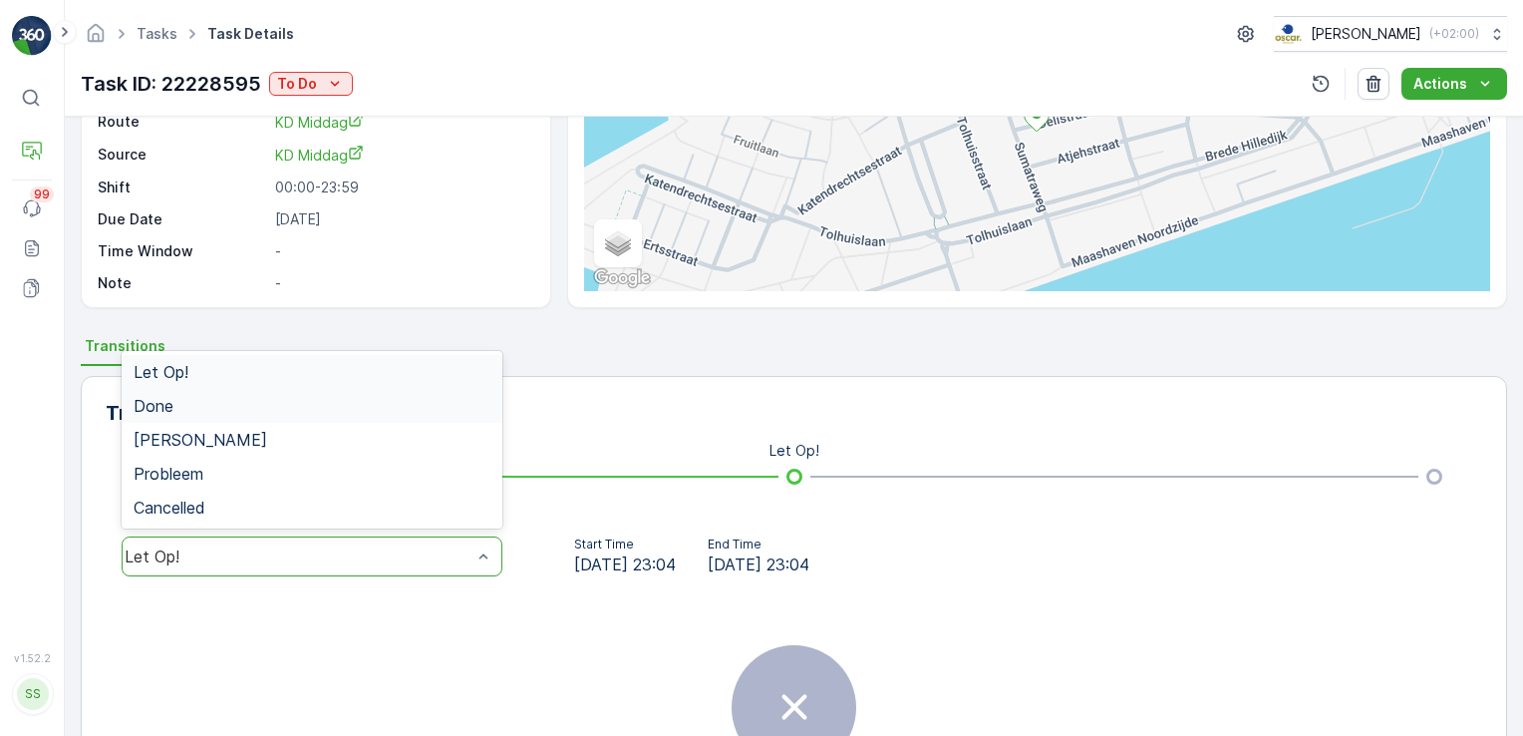
click at [268, 409] on div "Done" at bounding box center [312, 406] width 357 height 18
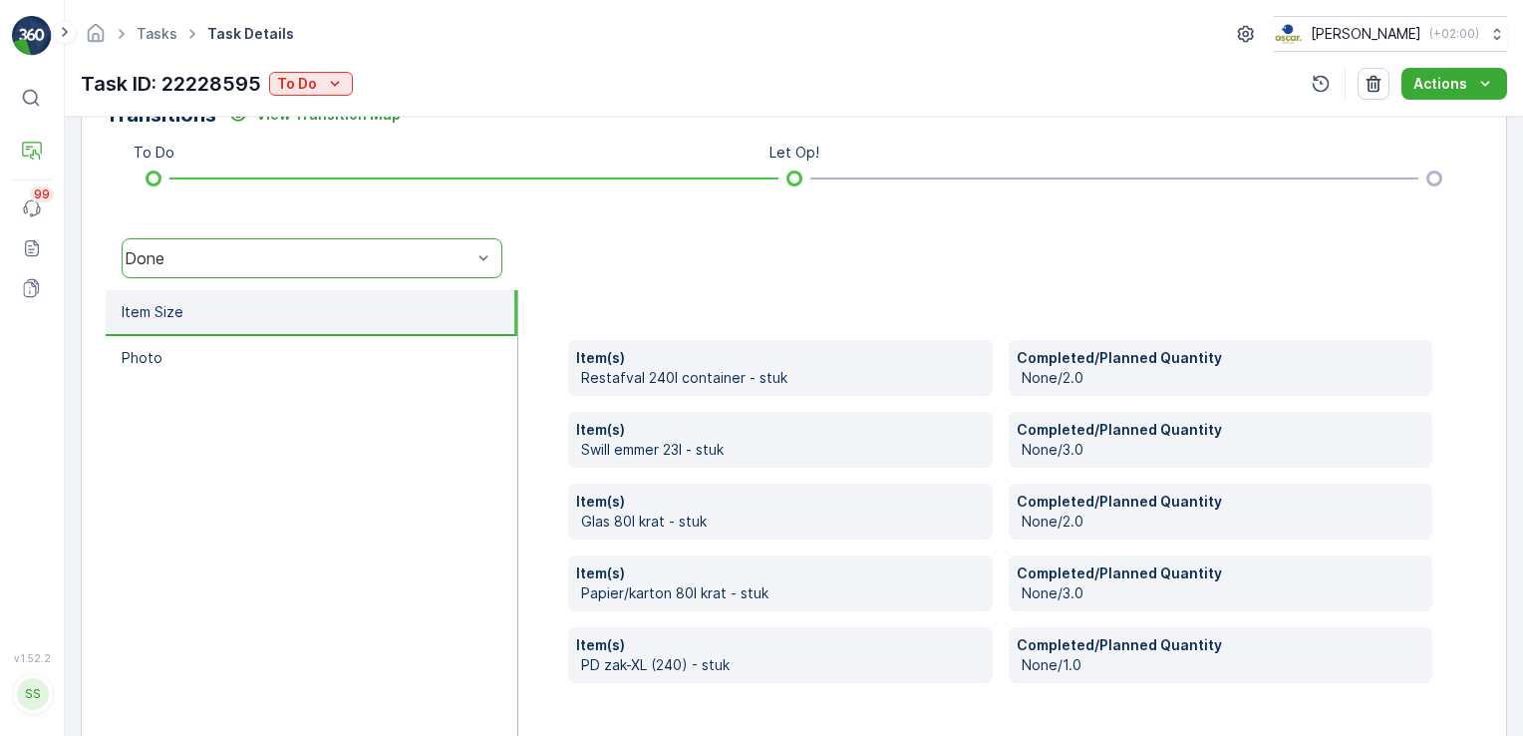
scroll to position [520, 0]
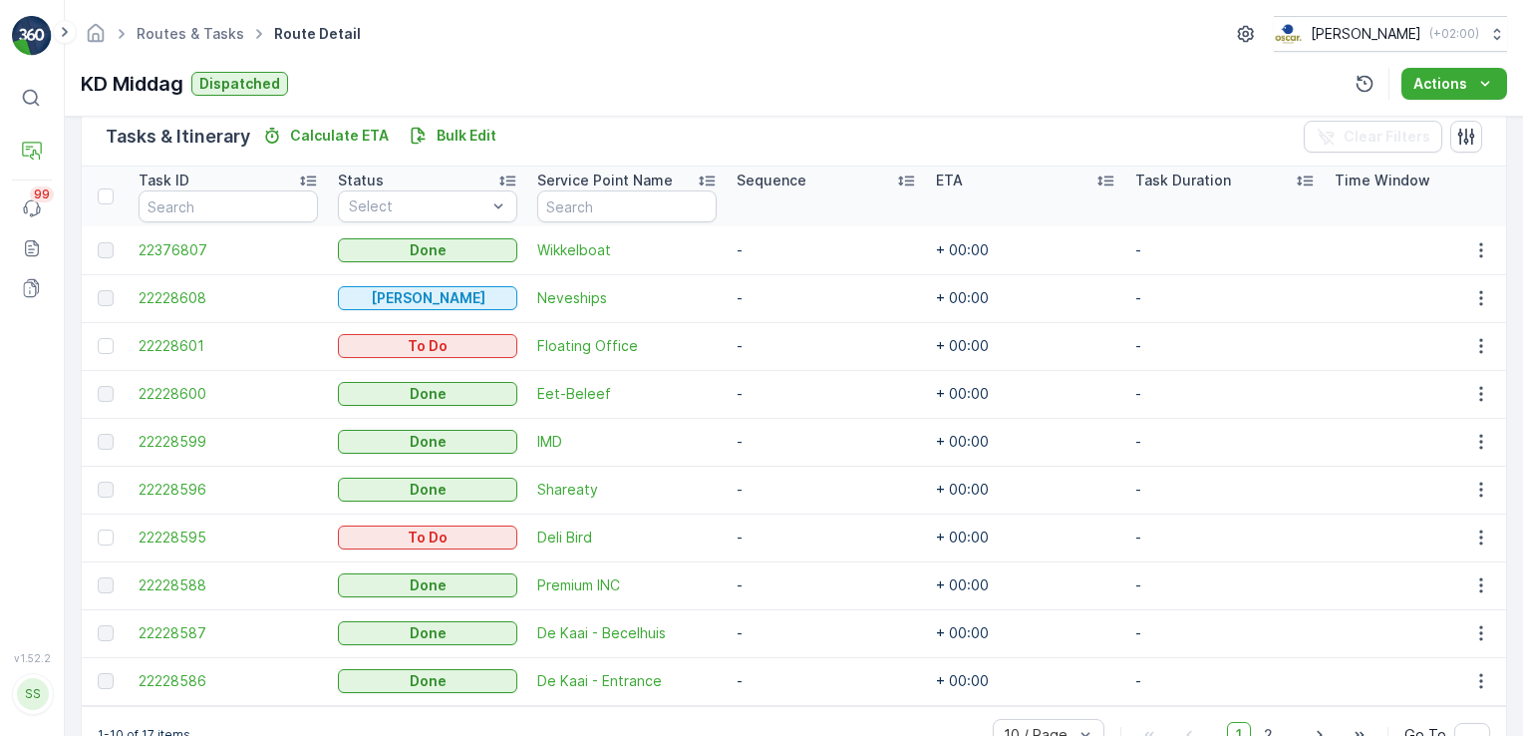
scroll to position [492, 0]
click at [431, 181] on div "Status" at bounding box center [427, 181] width 179 height 20
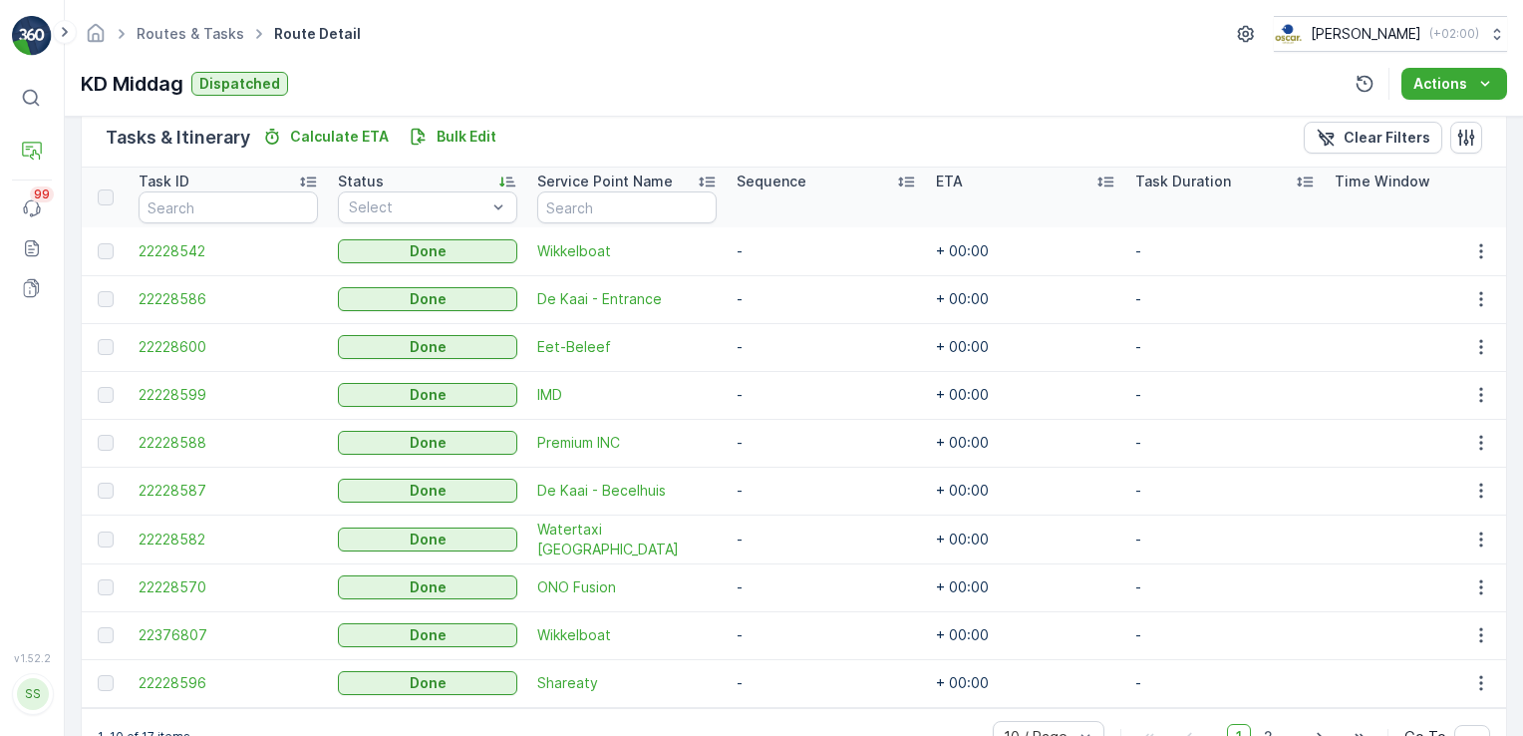
scroll to position [554, 0]
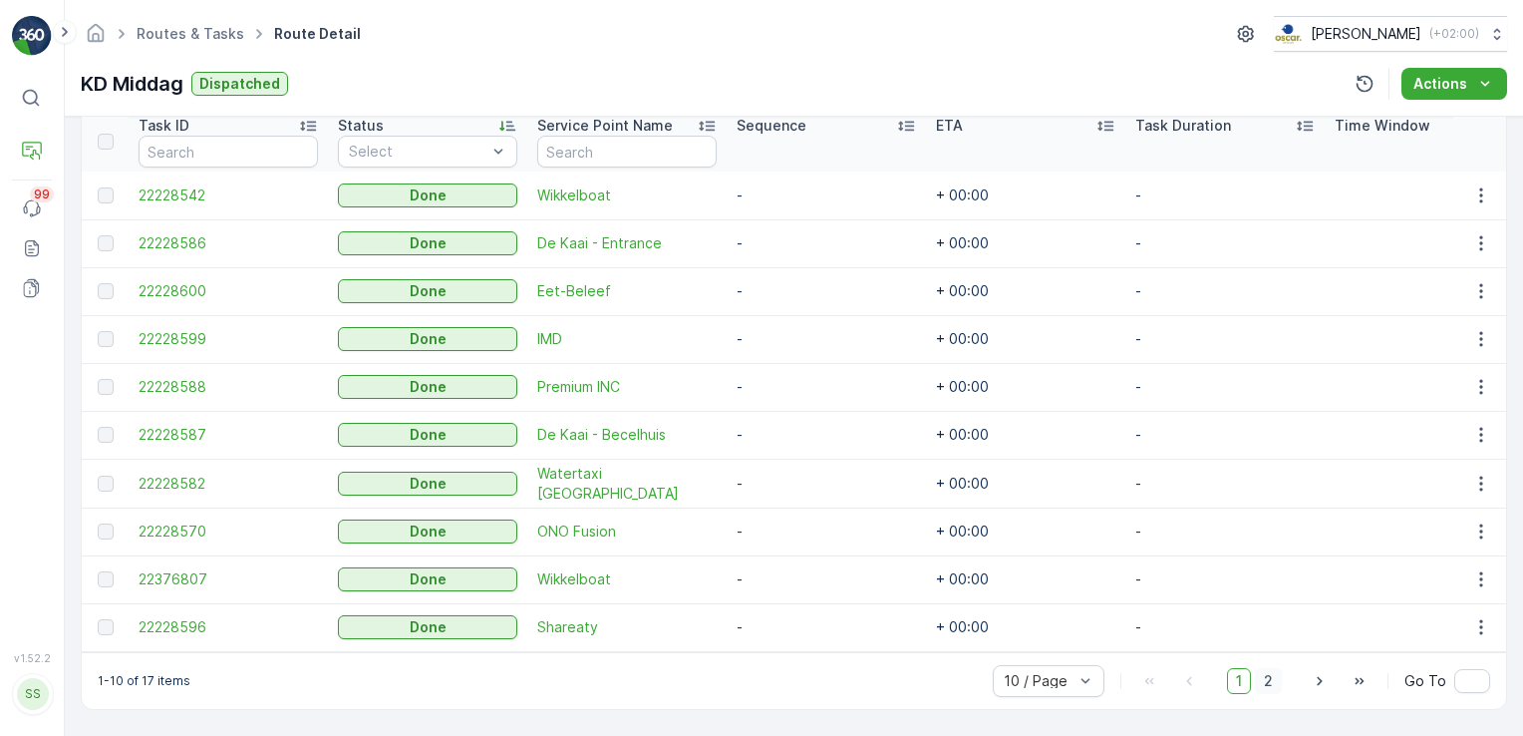
click at [1272, 682] on span "2" at bounding box center [1268, 681] width 27 height 26
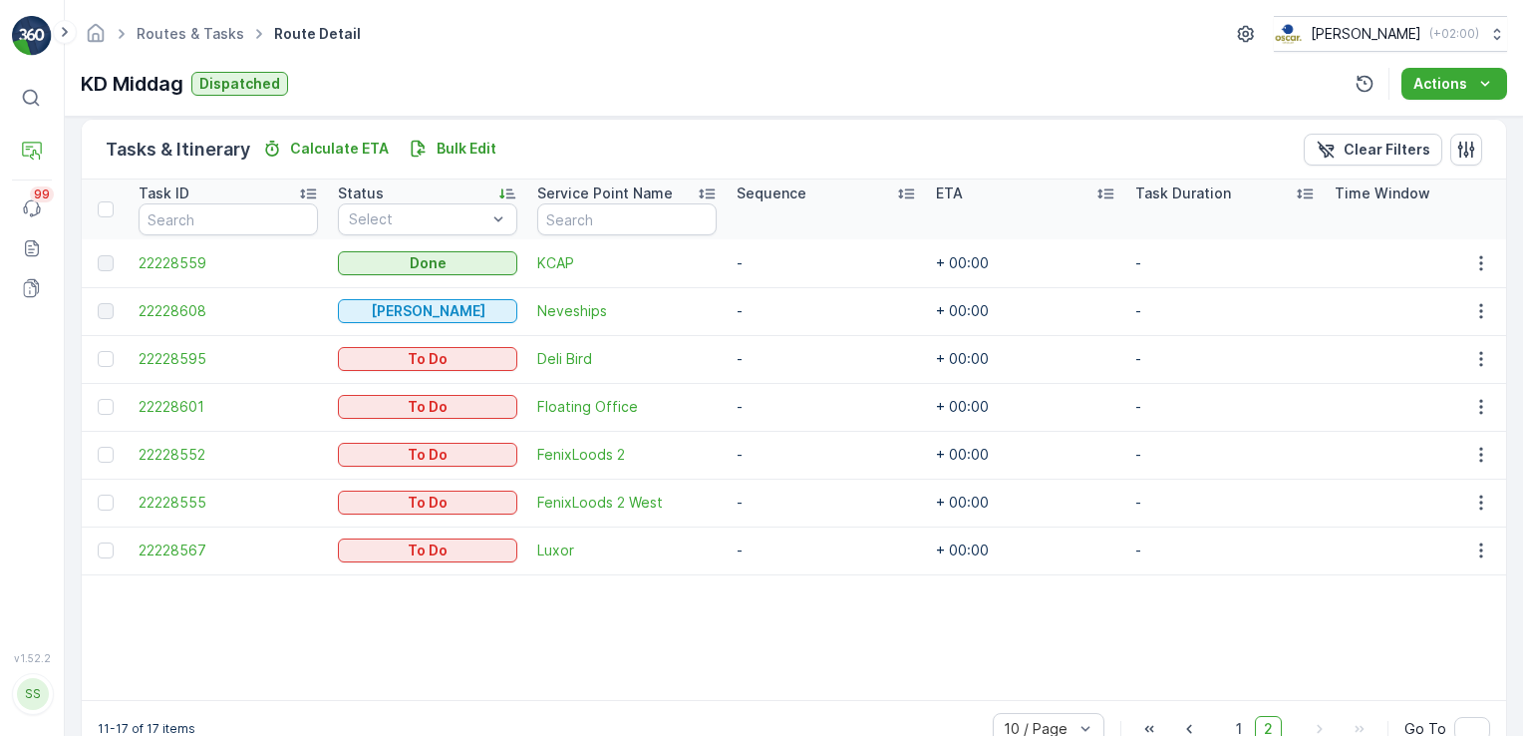
scroll to position [484, 0]
click at [1240, 726] on span "1" at bounding box center [1239, 726] width 24 height 26
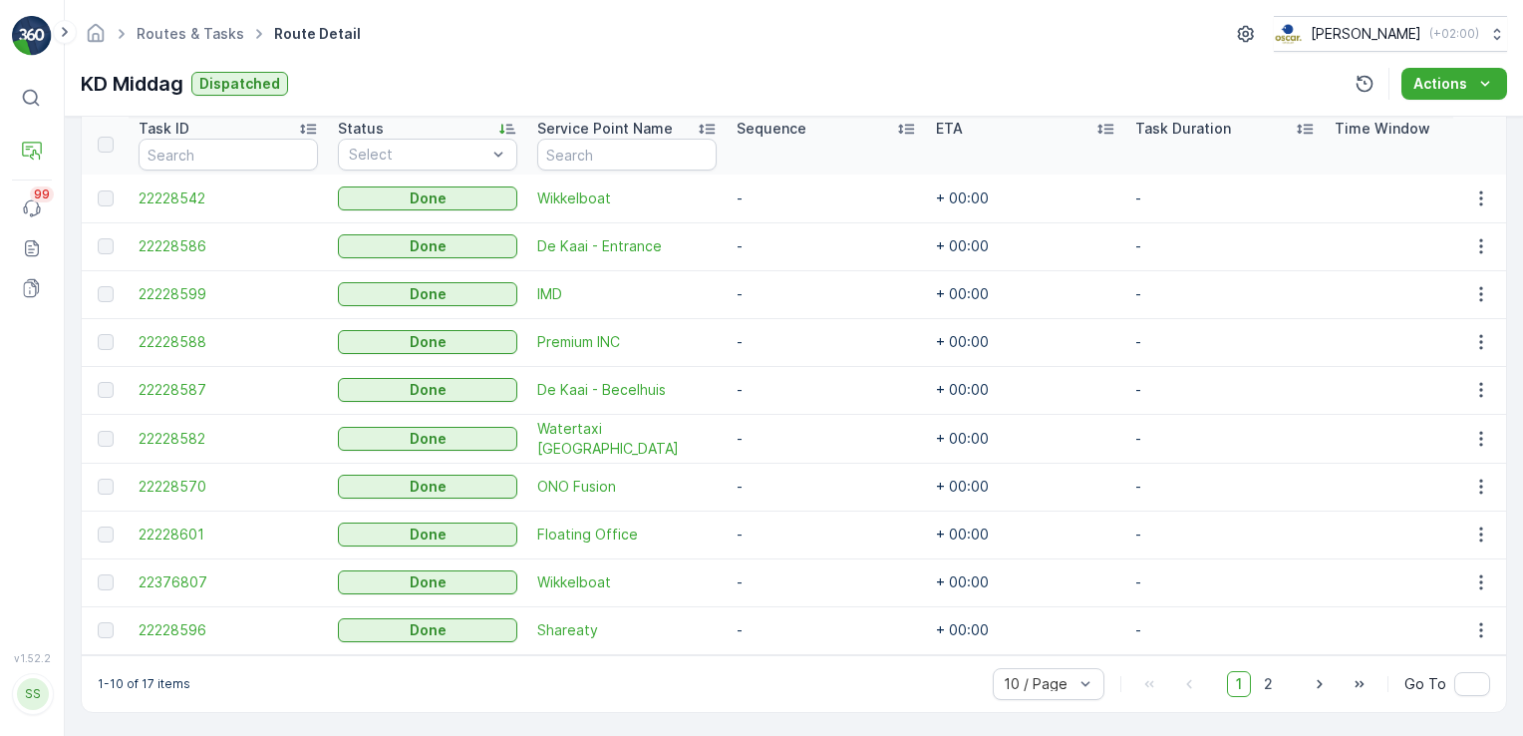
scroll to position [519, 0]
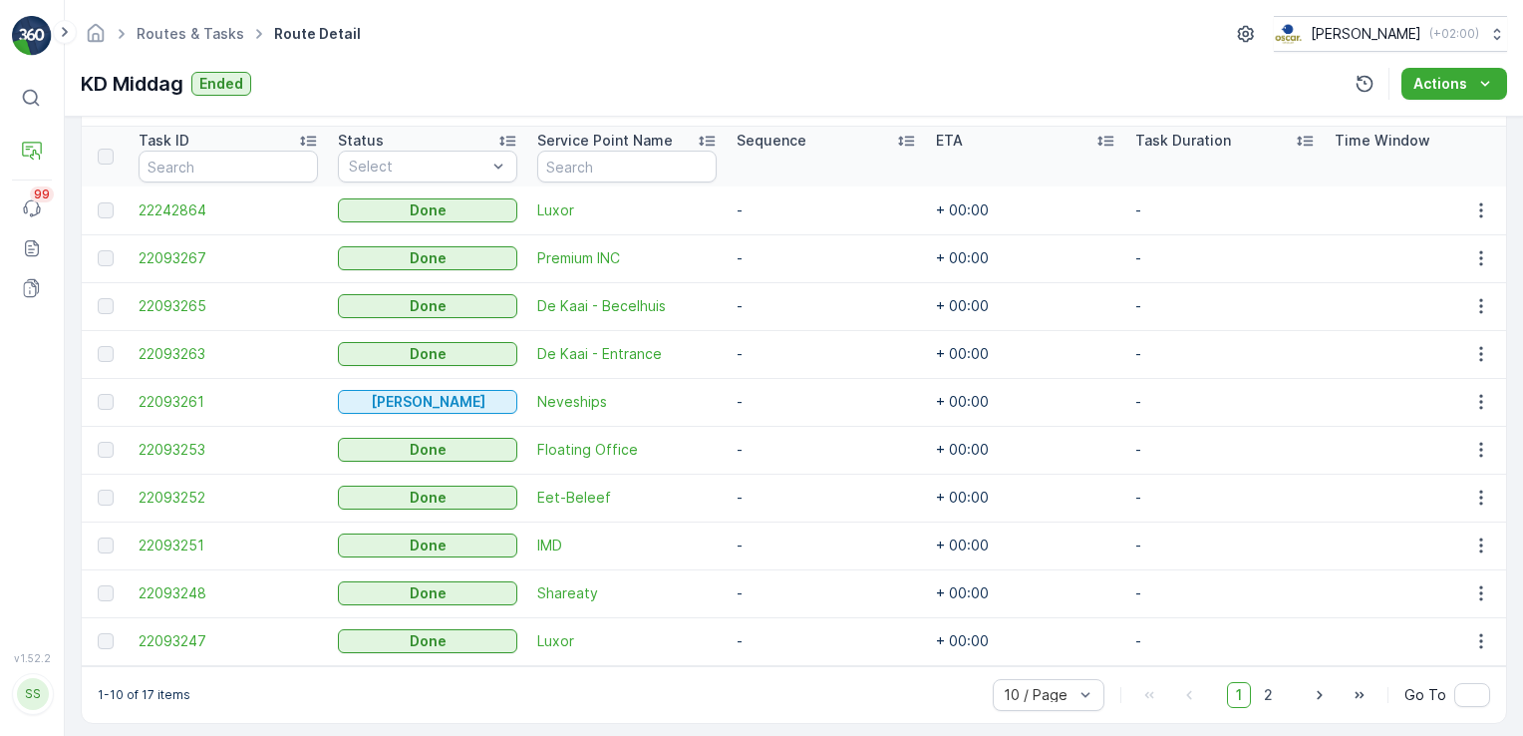
scroll to position [554, 0]
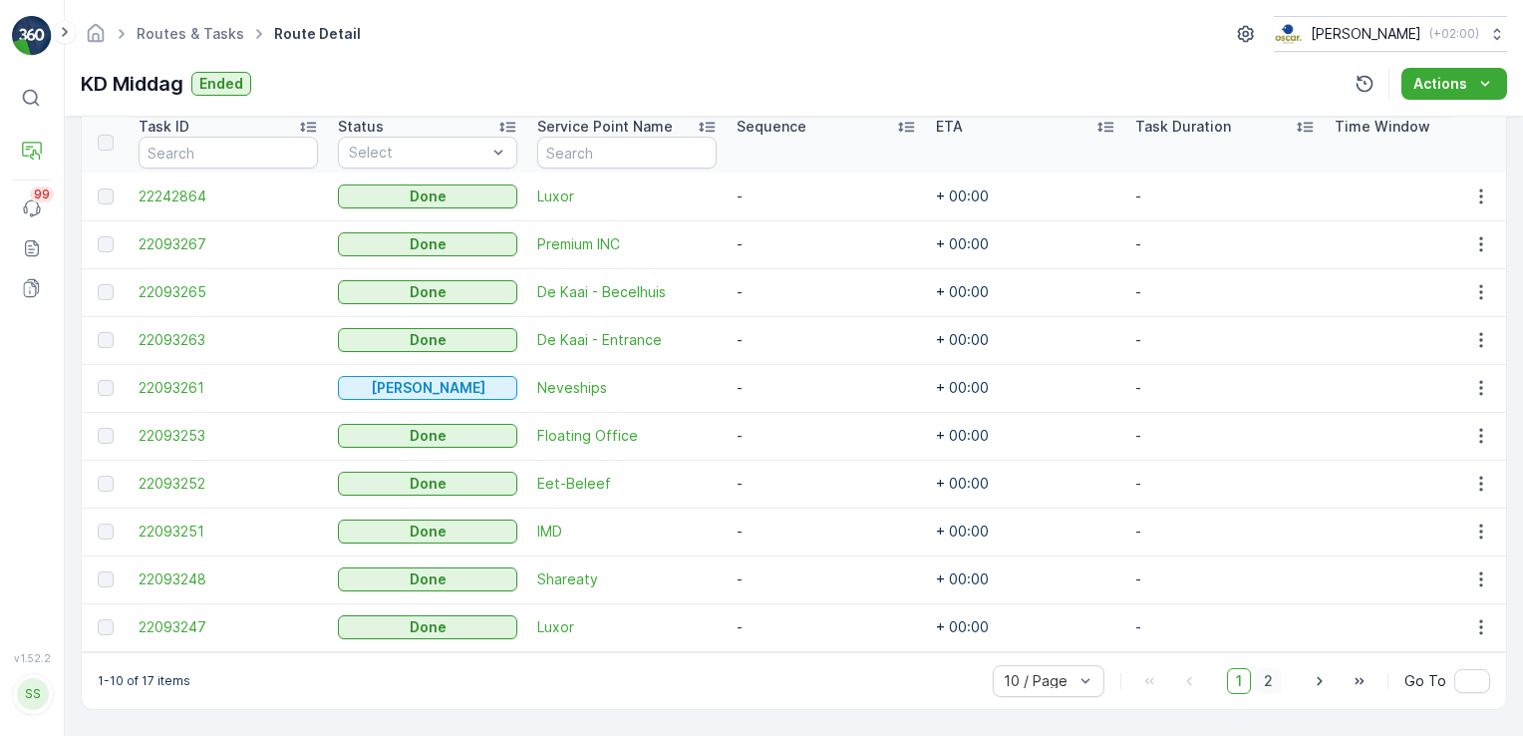
click at [1271, 684] on span "2" at bounding box center [1268, 681] width 27 height 26
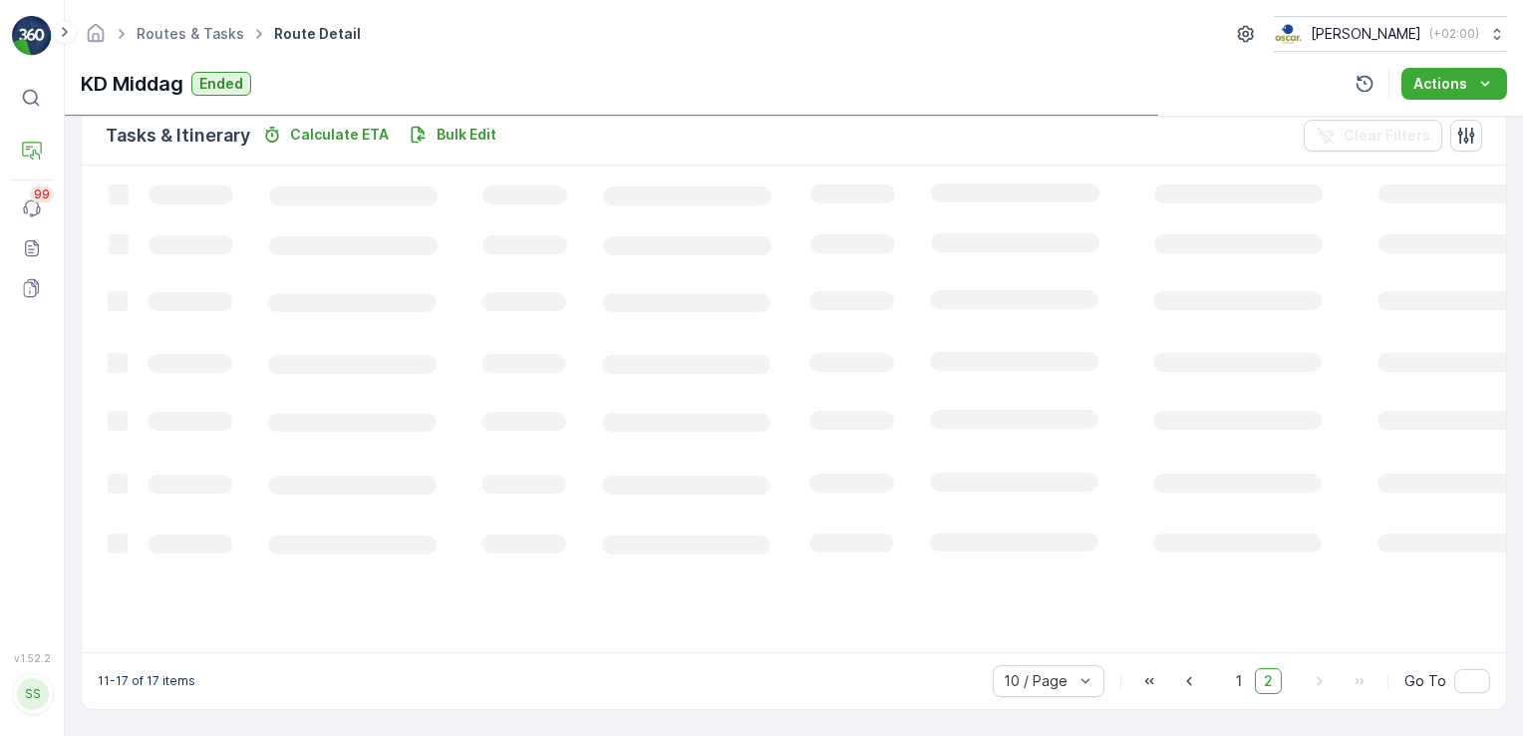
scroll to position [492, 0]
